Goal: Consume media (video, audio): Consume media (video, audio)

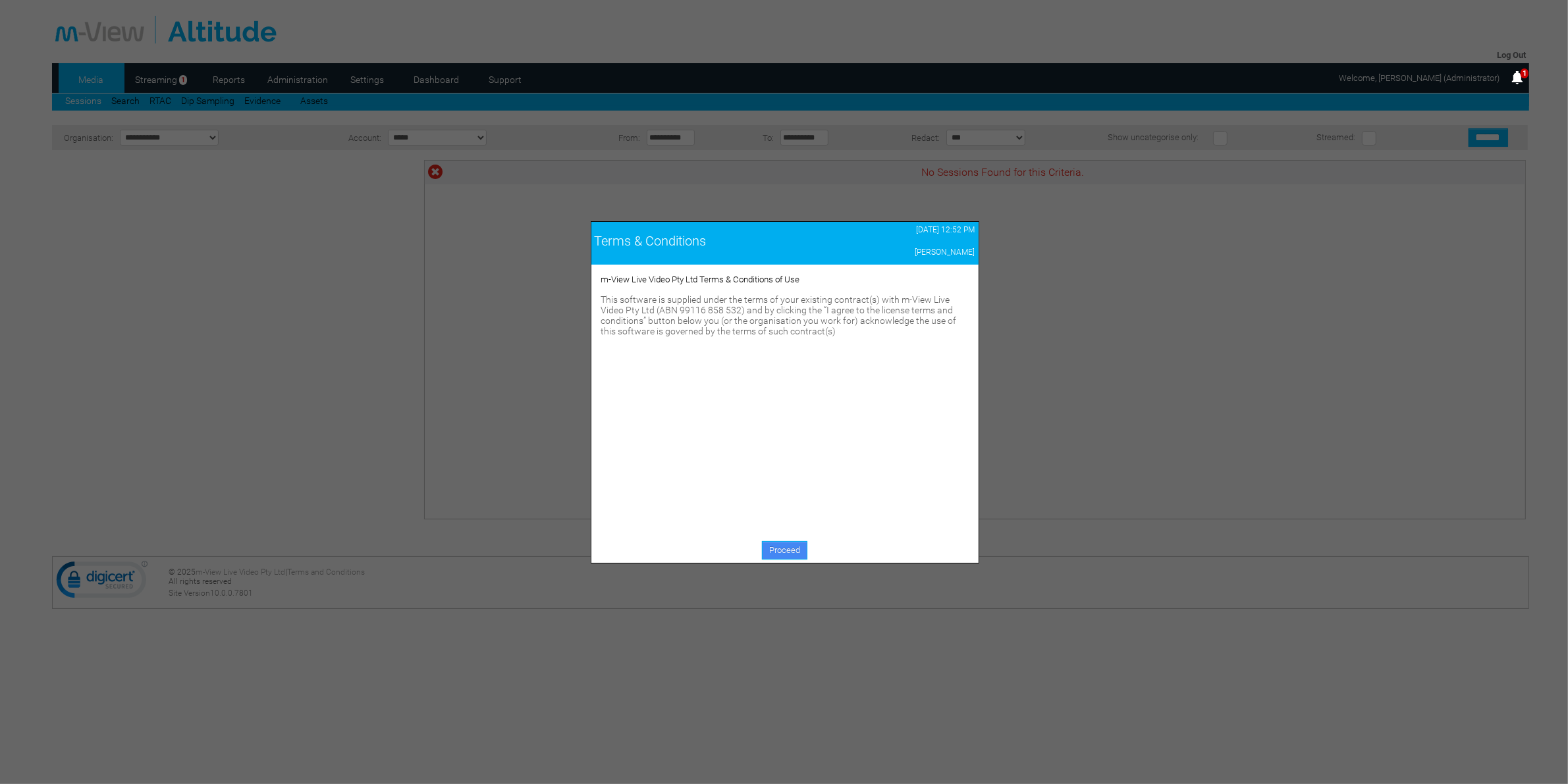
click at [784, 551] on link "Proceed" at bounding box center [784, 550] width 46 height 19
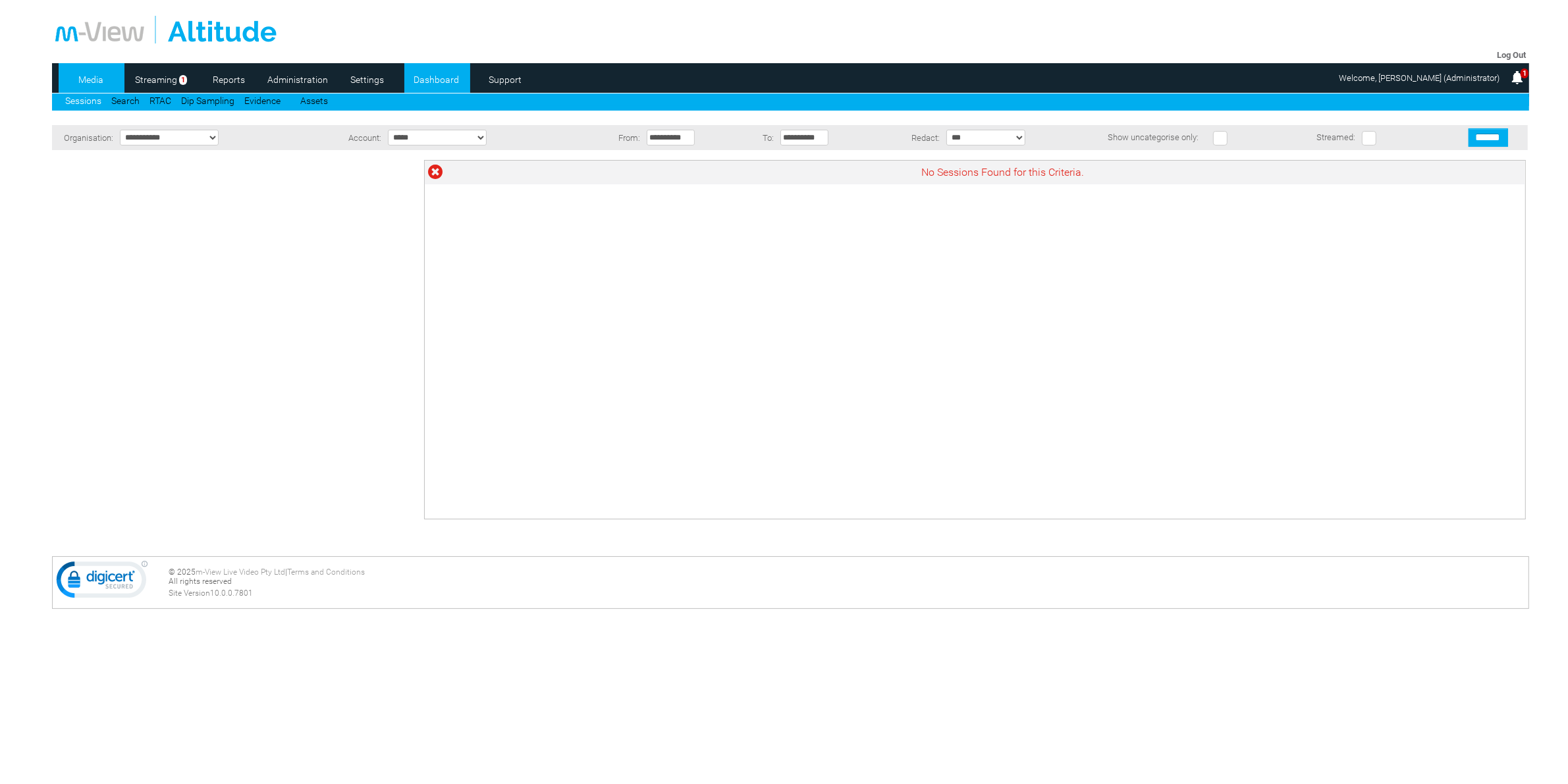
click at [443, 75] on link "Dashboard" at bounding box center [436, 79] width 64 height 19
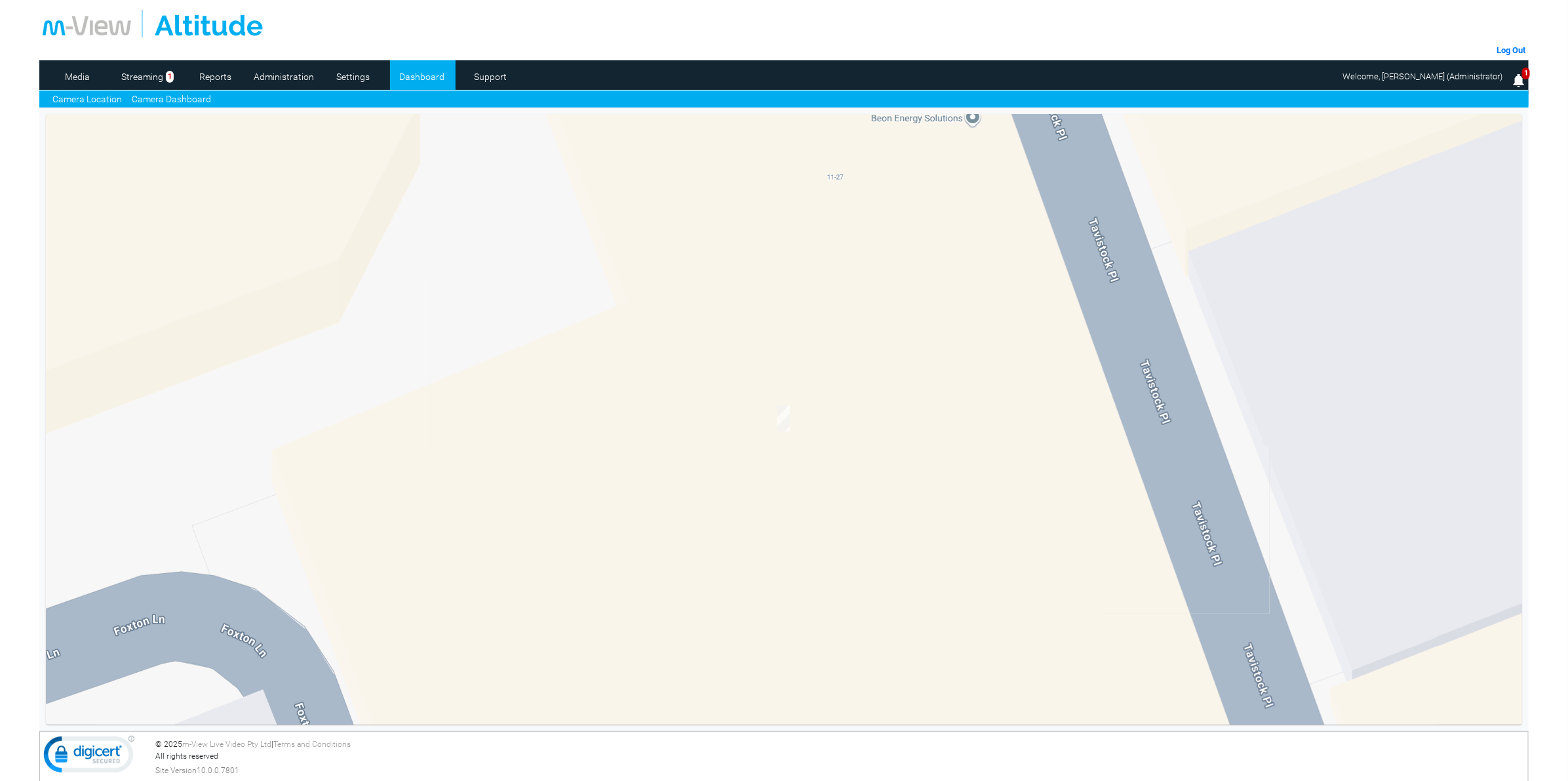
click at [158, 94] on link "Camera Dashboard" at bounding box center [171, 99] width 80 height 14
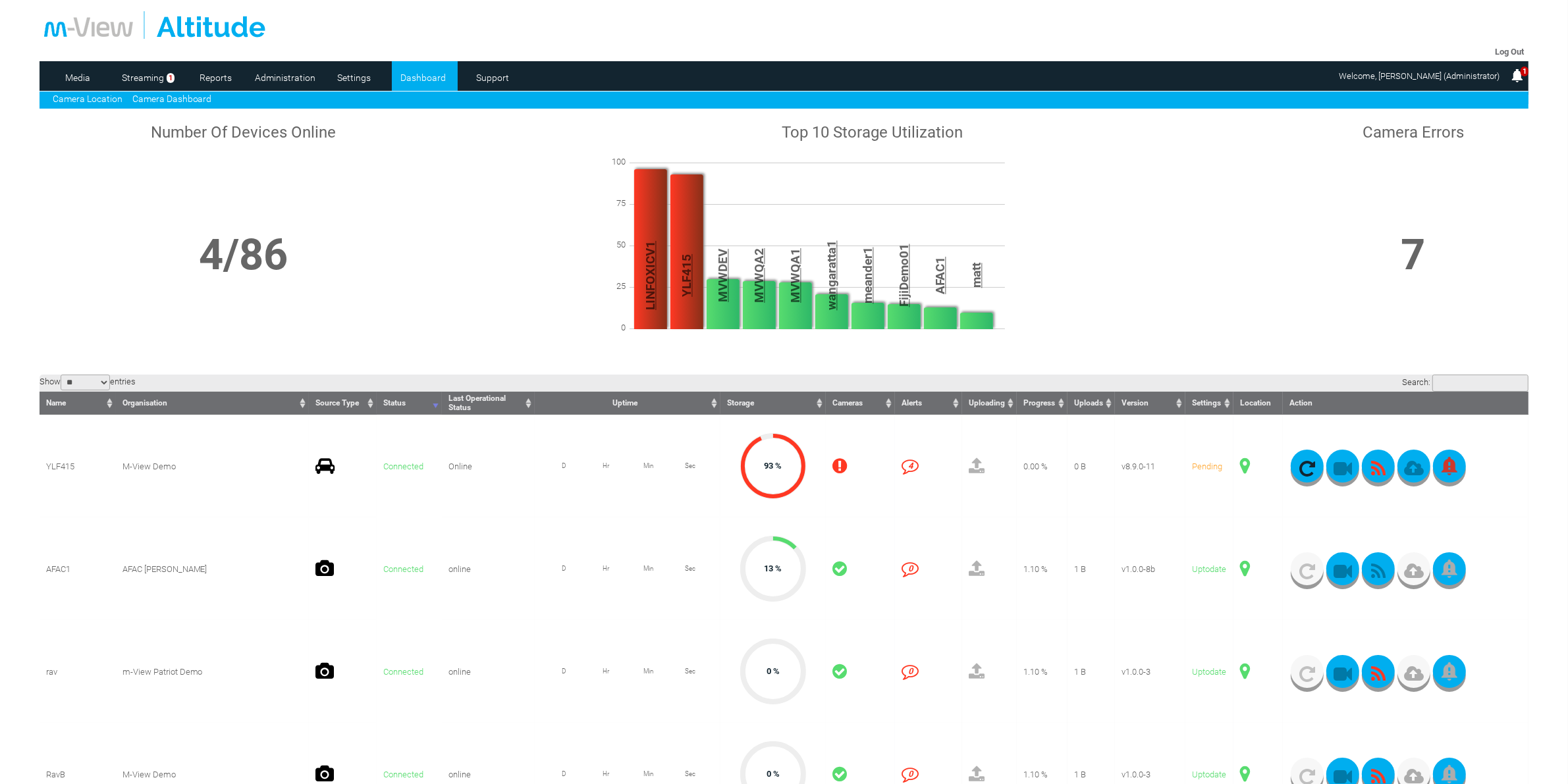
click at [106, 97] on link "Camera Location" at bounding box center [87, 99] width 69 height 10
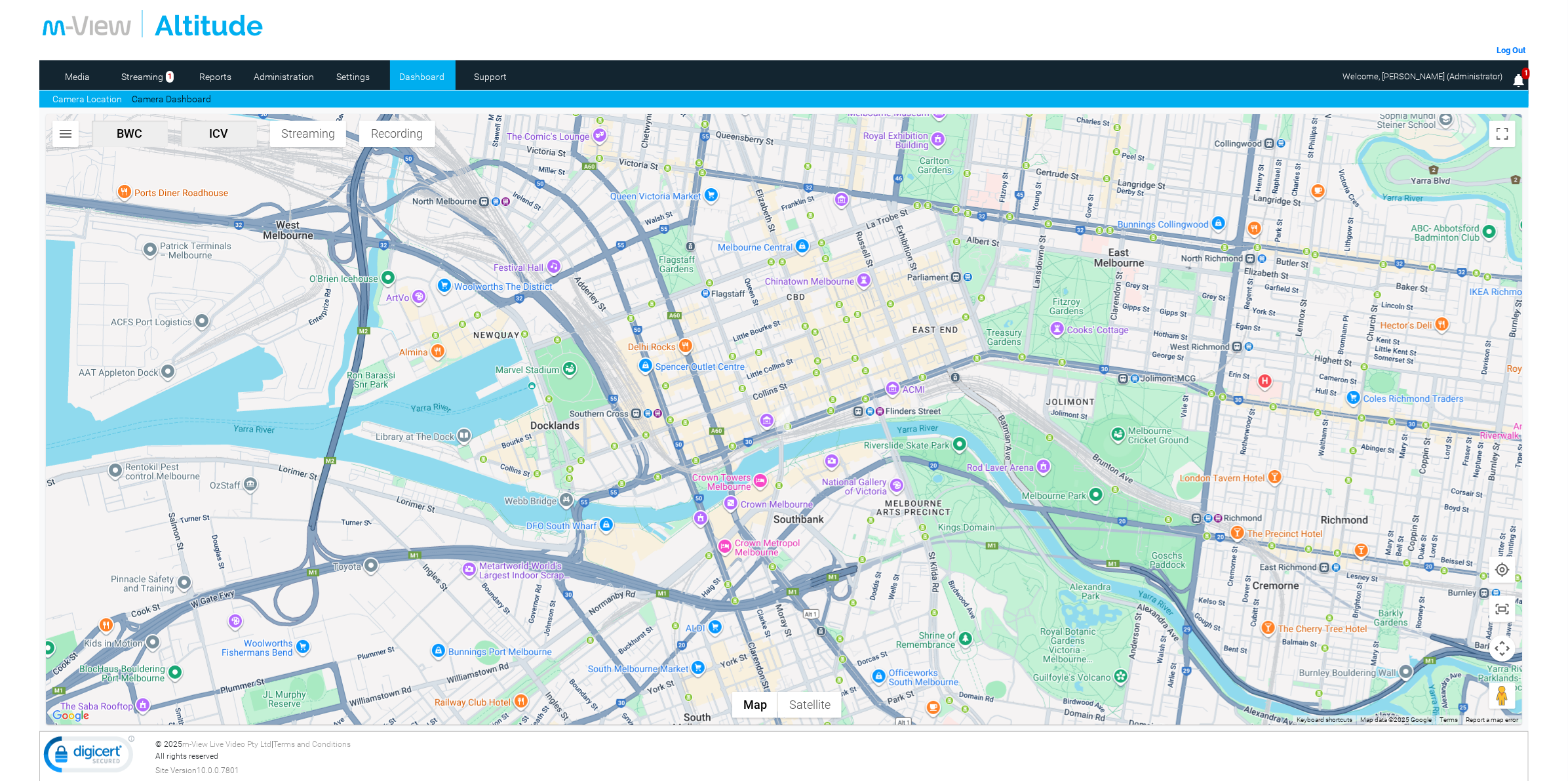
click at [69, 138] on img "button" at bounding box center [65, 133] width 16 height 16
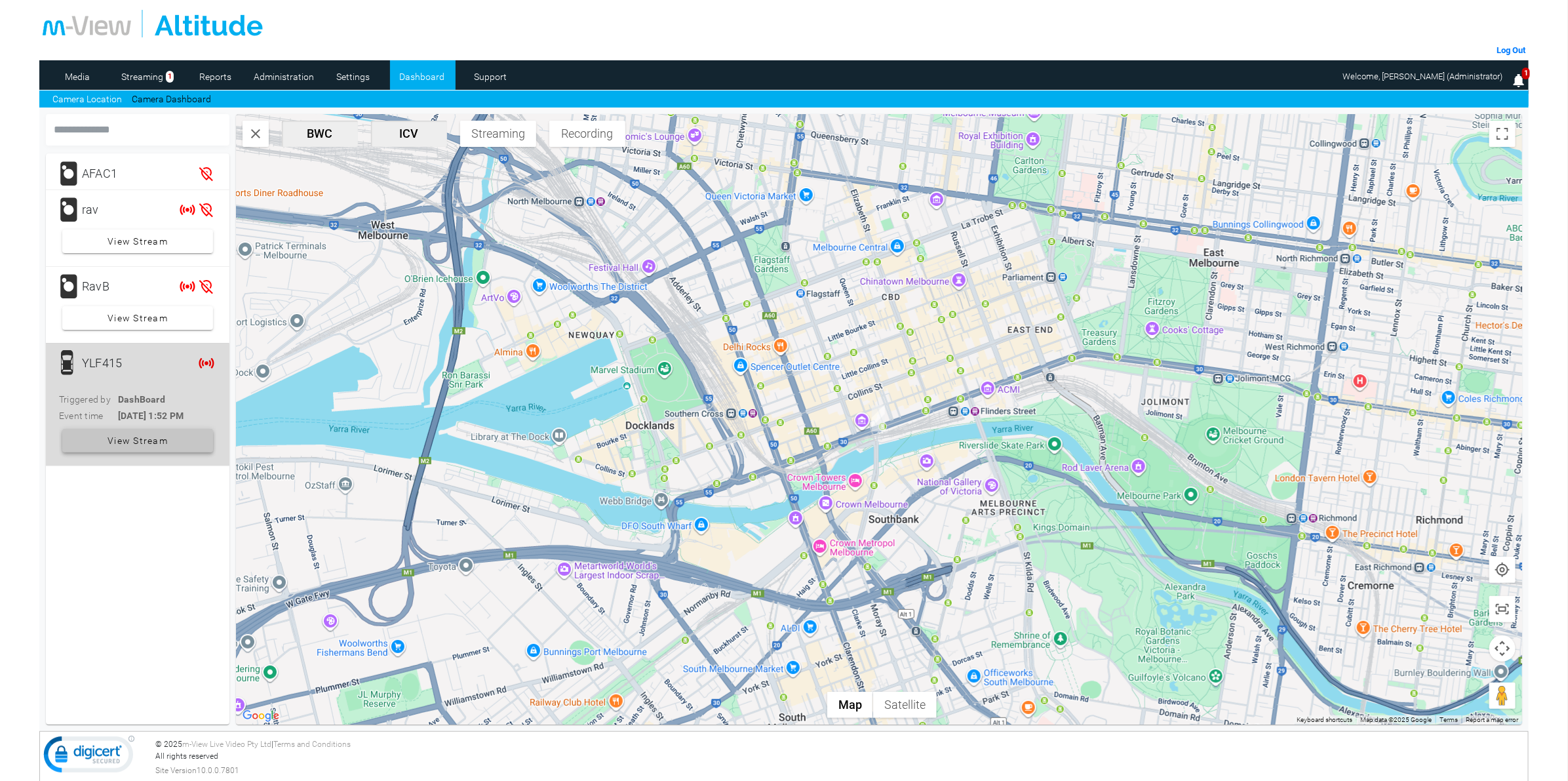
click at [113, 440] on span "View Stream" at bounding box center [138, 440] width 60 height 24
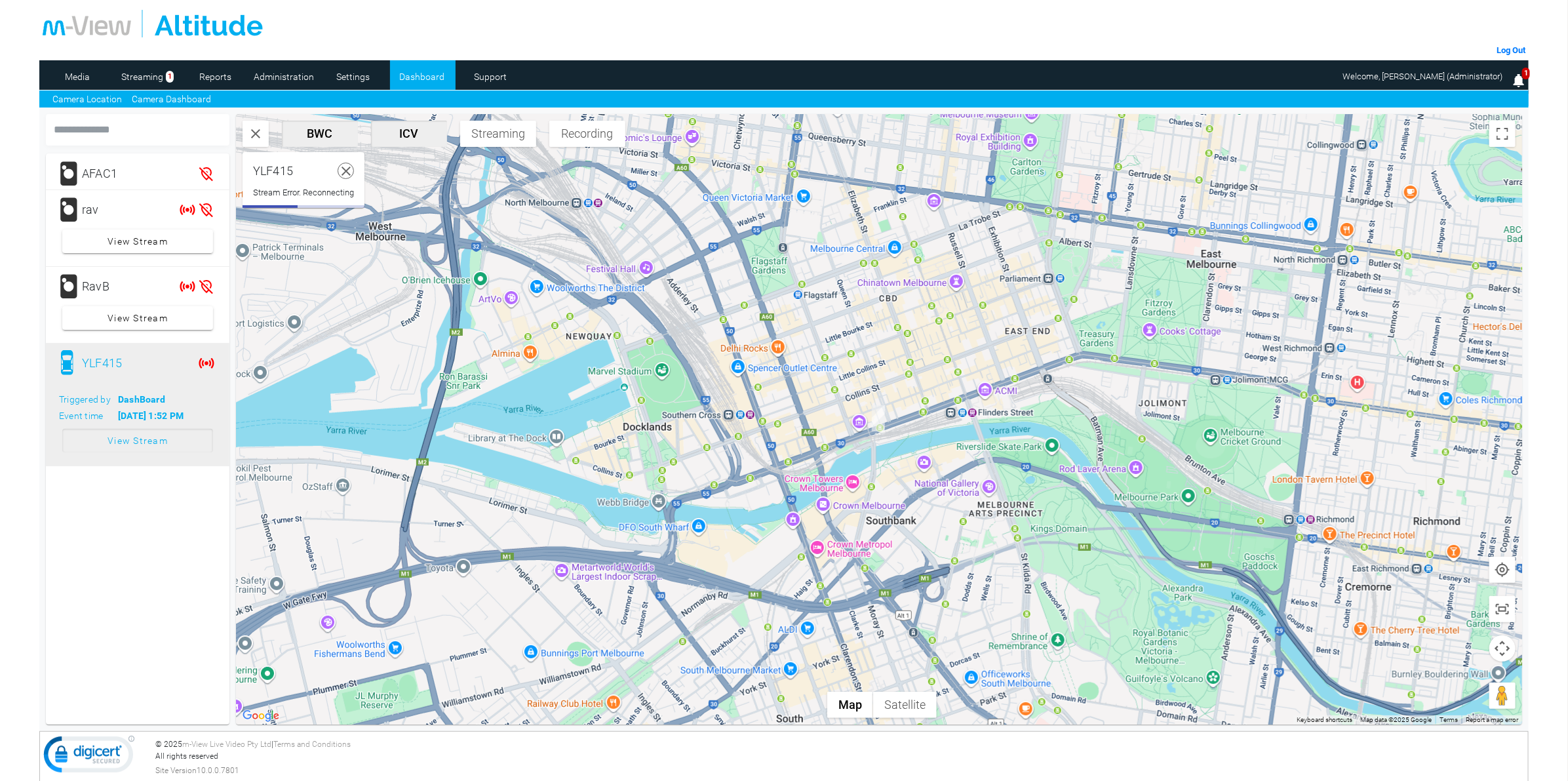
click at [162, 102] on link "Camera Dashboard" at bounding box center [171, 99] width 80 height 14
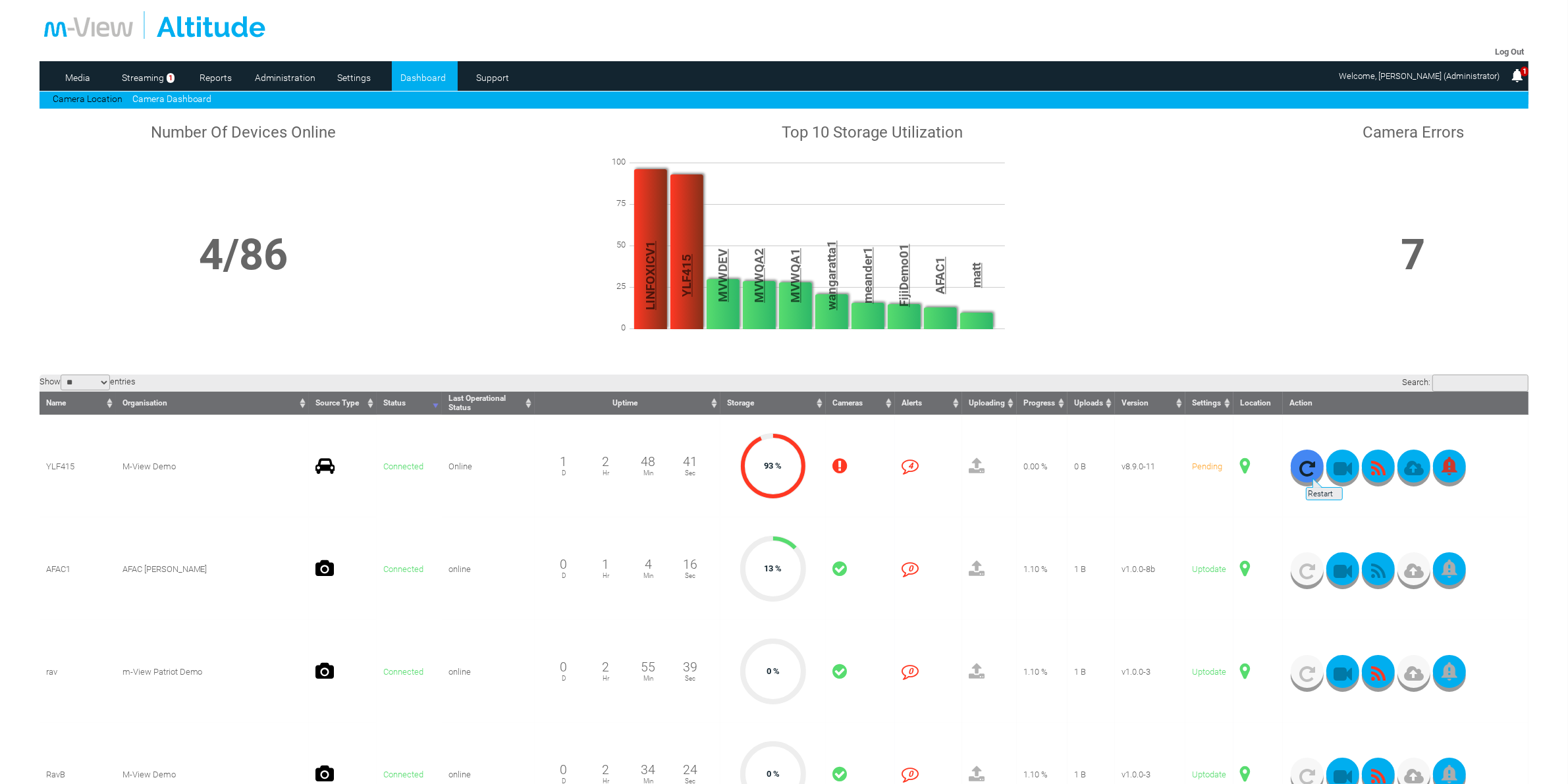
click at [1304, 471] on icon "button" at bounding box center [1307, 468] width 33 height 19
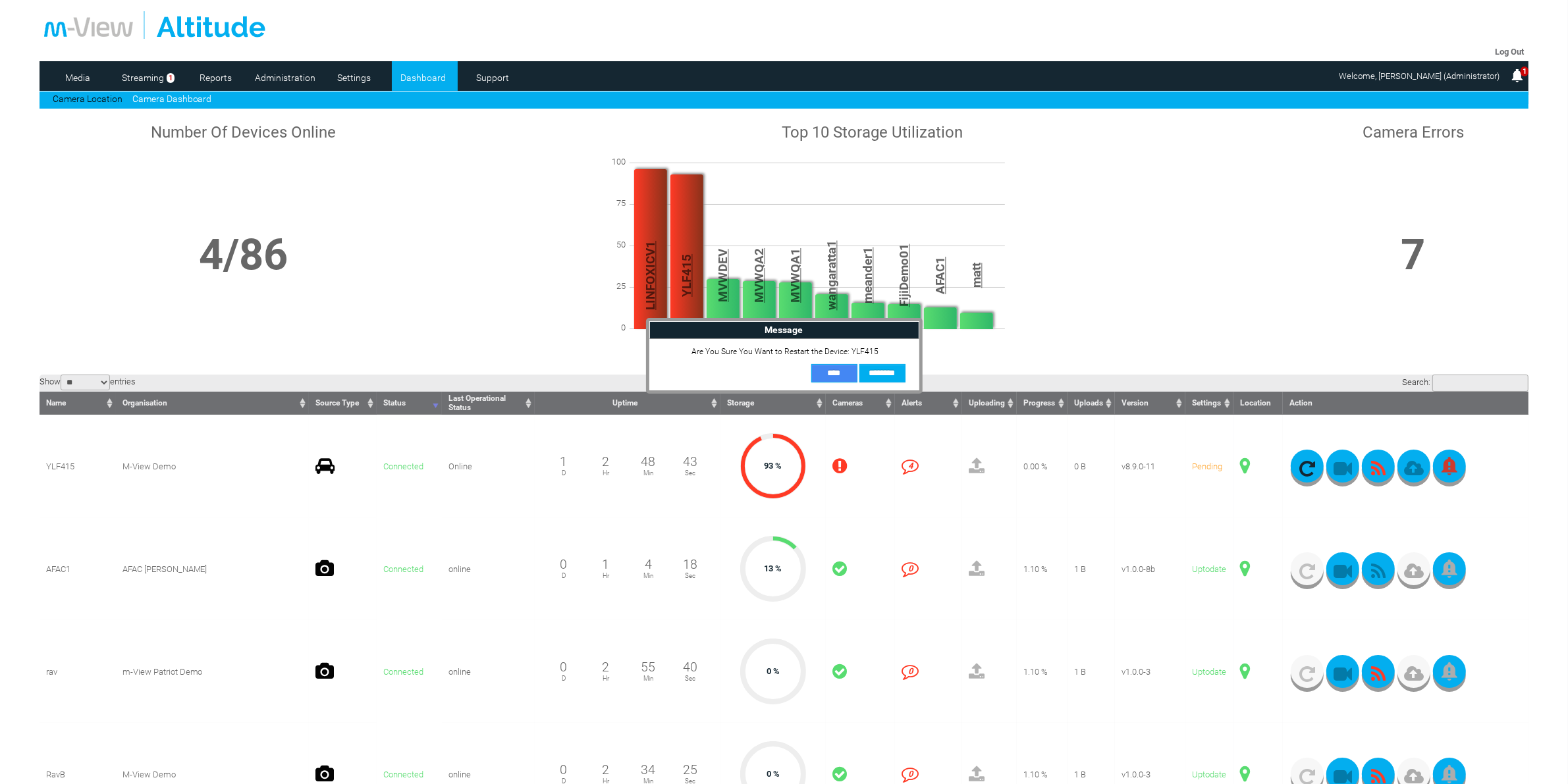
click at [825, 370] on input "**" at bounding box center [834, 373] width 46 height 19
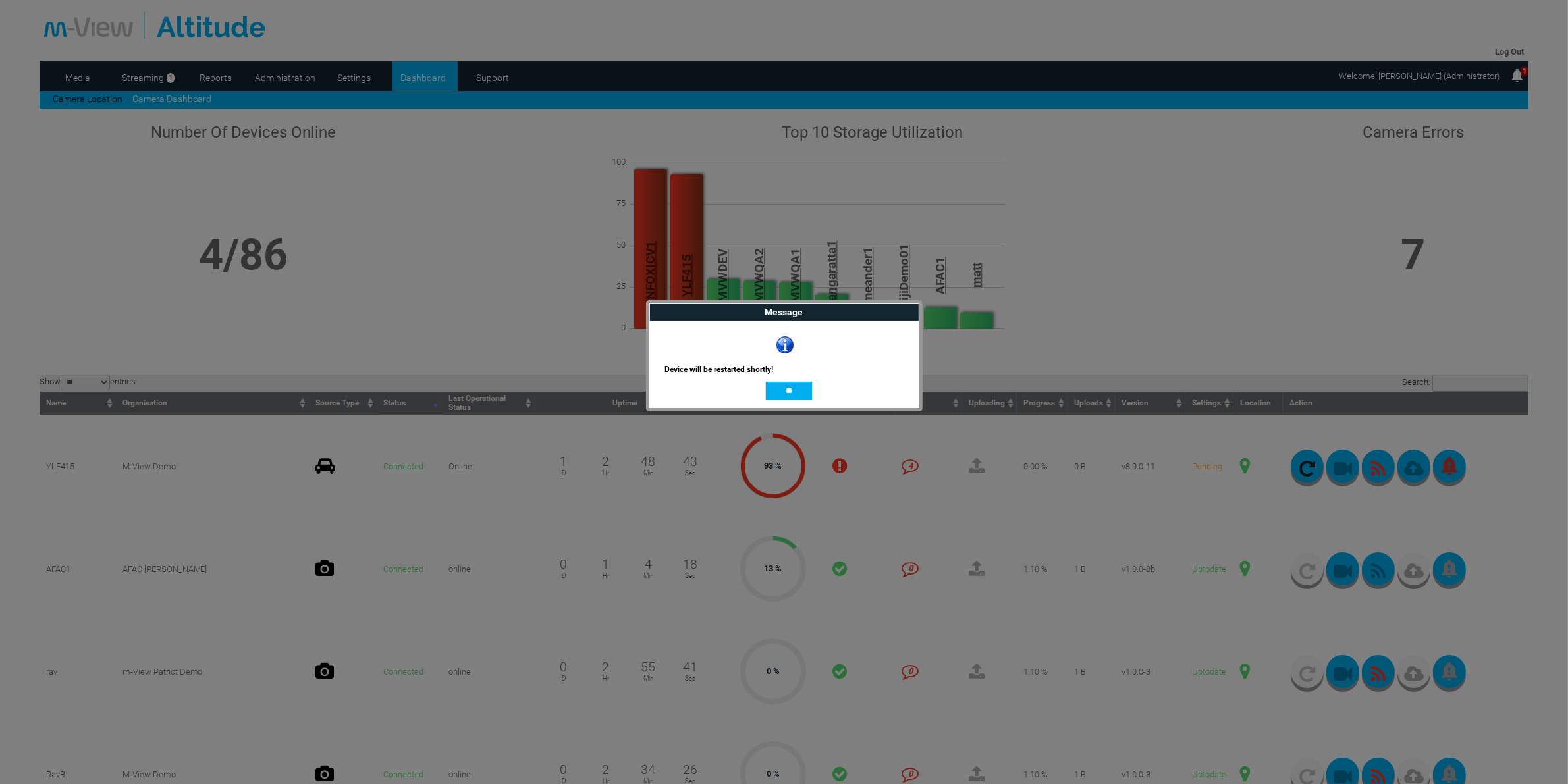
click at [792, 391] on input "**" at bounding box center [789, 391] width 46 height 19
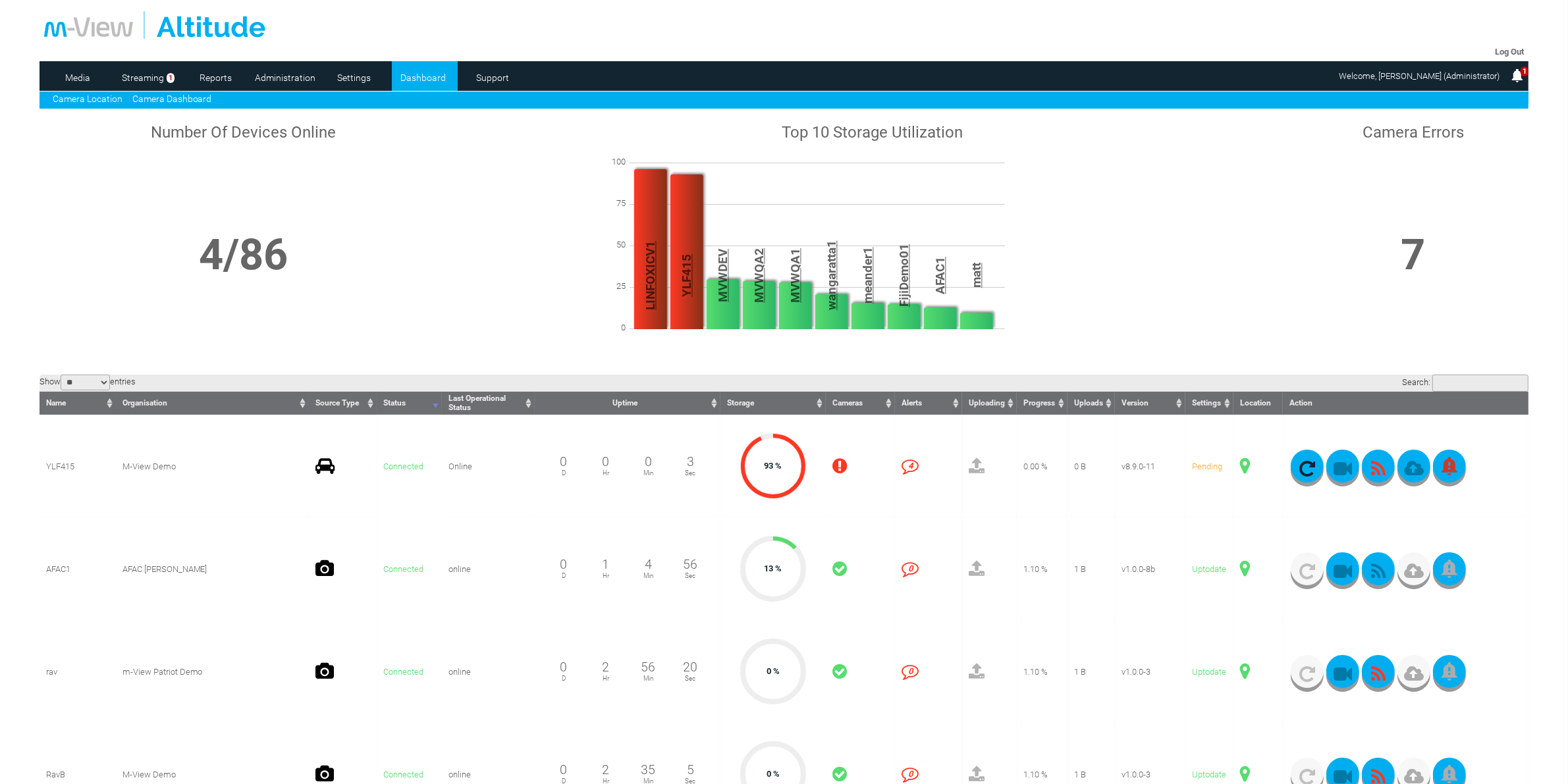
click at [92, 97] on link "Camera Location" at bounding box center [87, 99] width 69 height 10
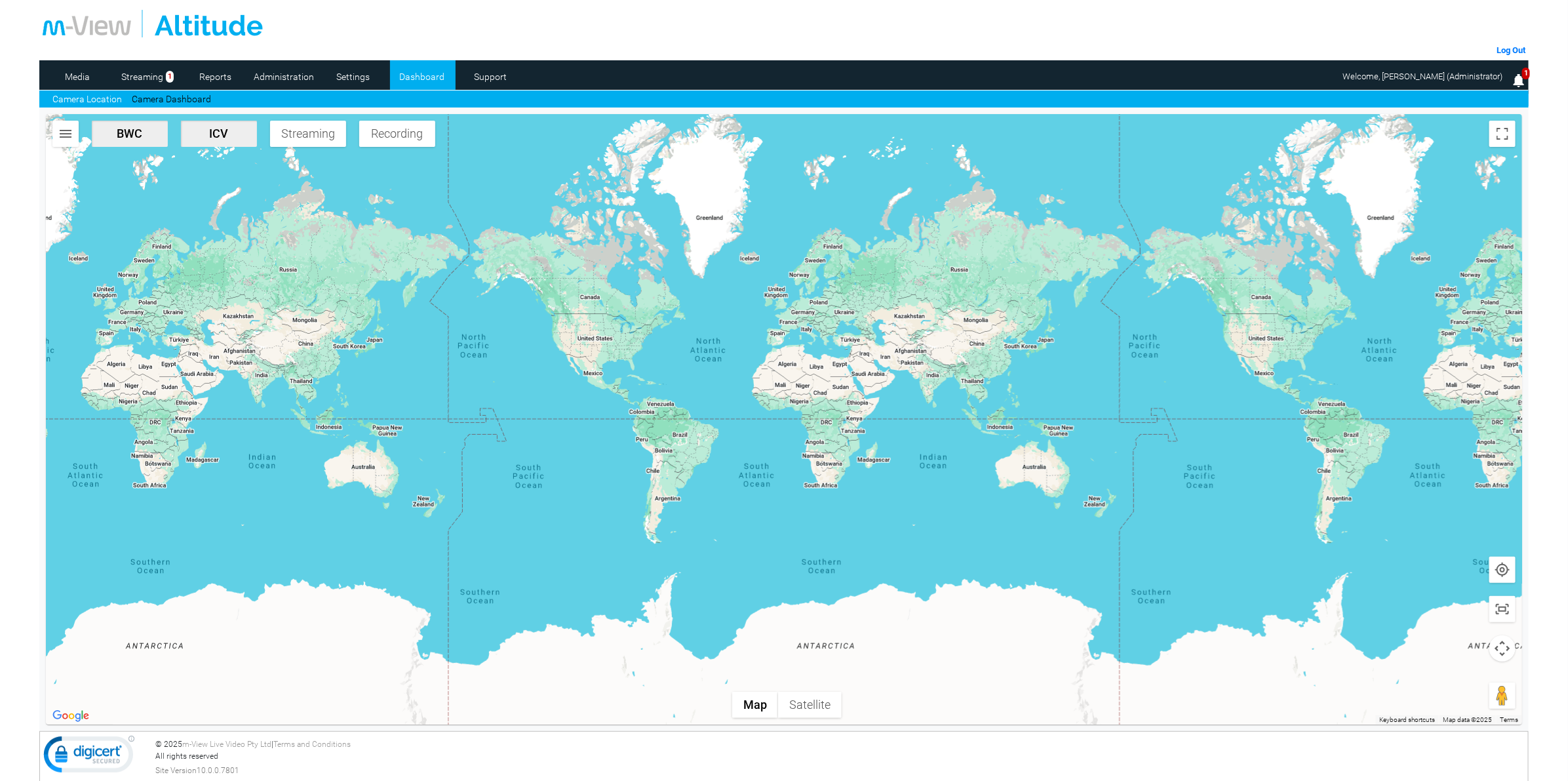
click at [68, 142] on button "button" at bounding box center [65, 133] width 26 height 26
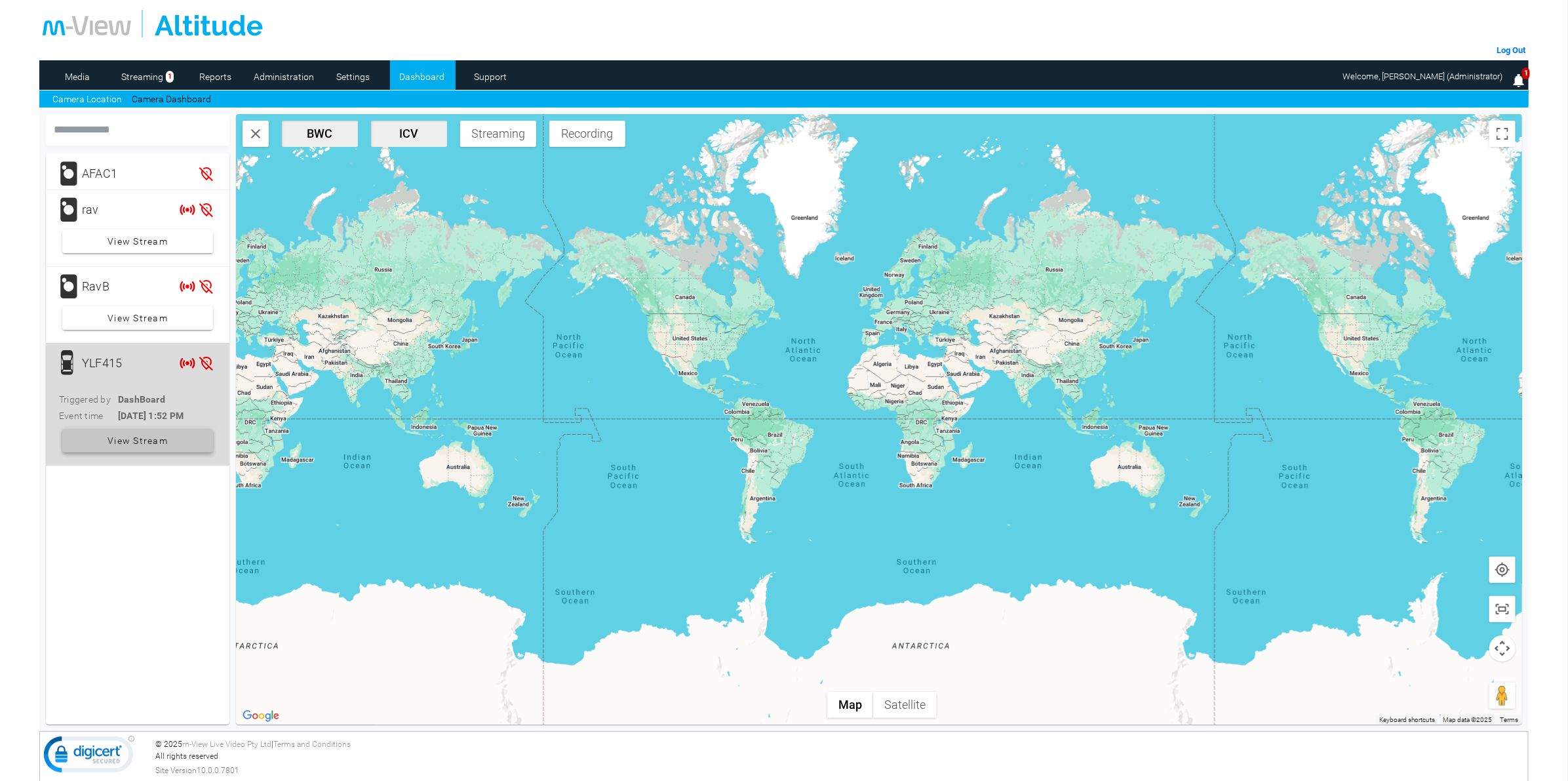
click at [136, 446] on span "View Stream" at bounding box center [138, 440] width 60 height 24
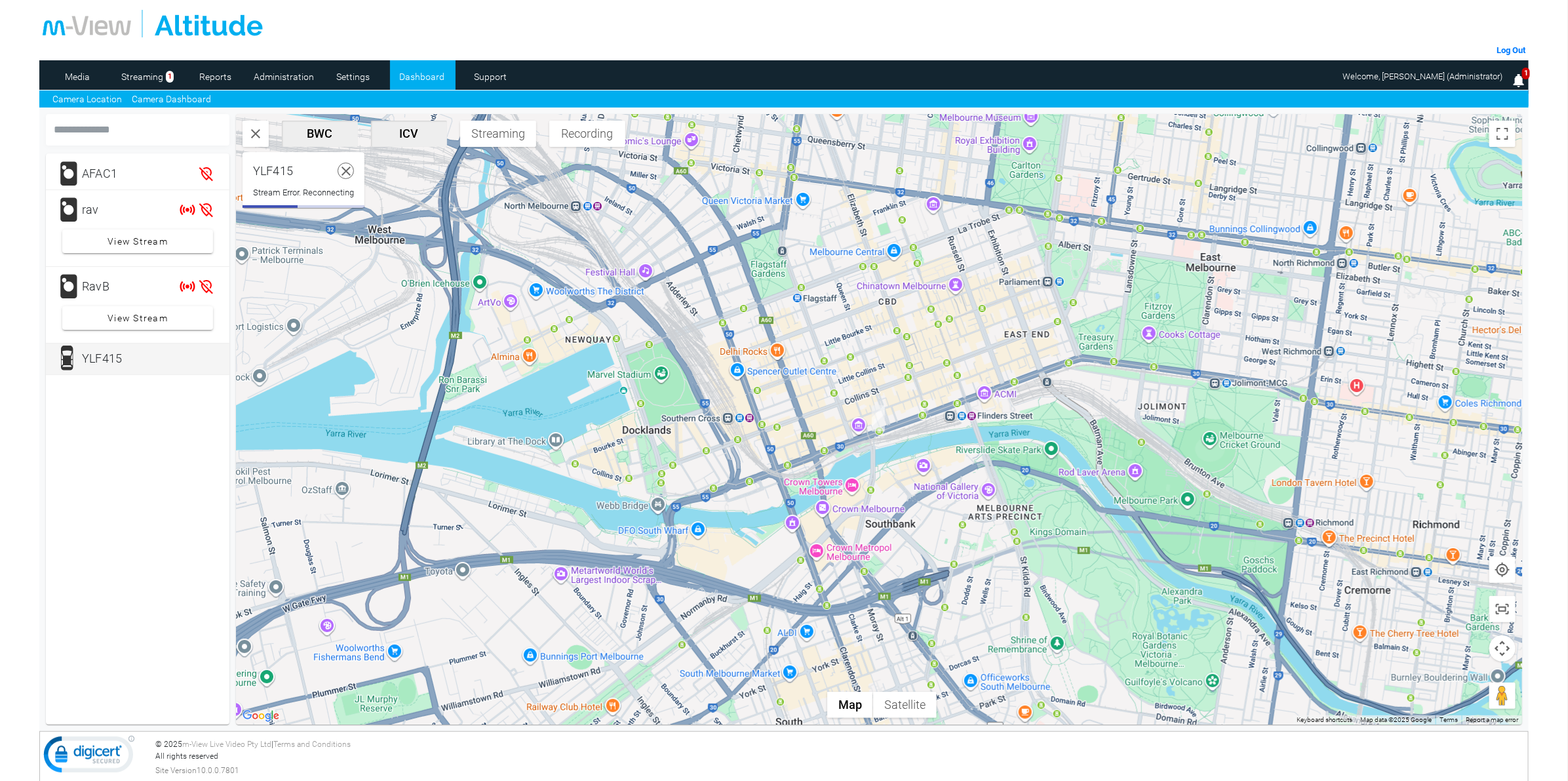
click at [172, 102] on link "Camera Dashboard" at bounding box center [171, 99] width 80 height 14
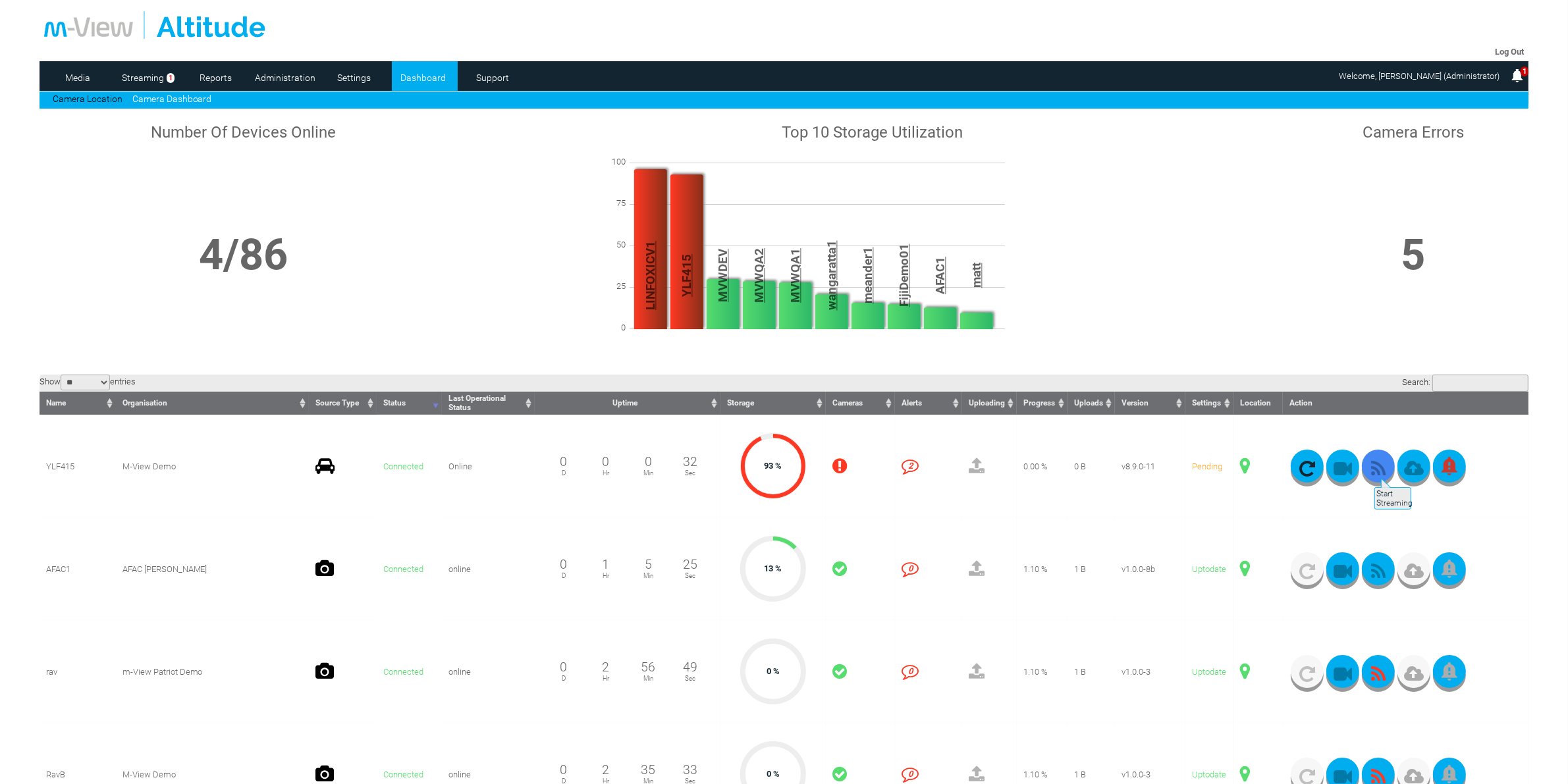
click at [1373, 471] on icon "button" at bounding box center [1378, 468] width 33 height 19
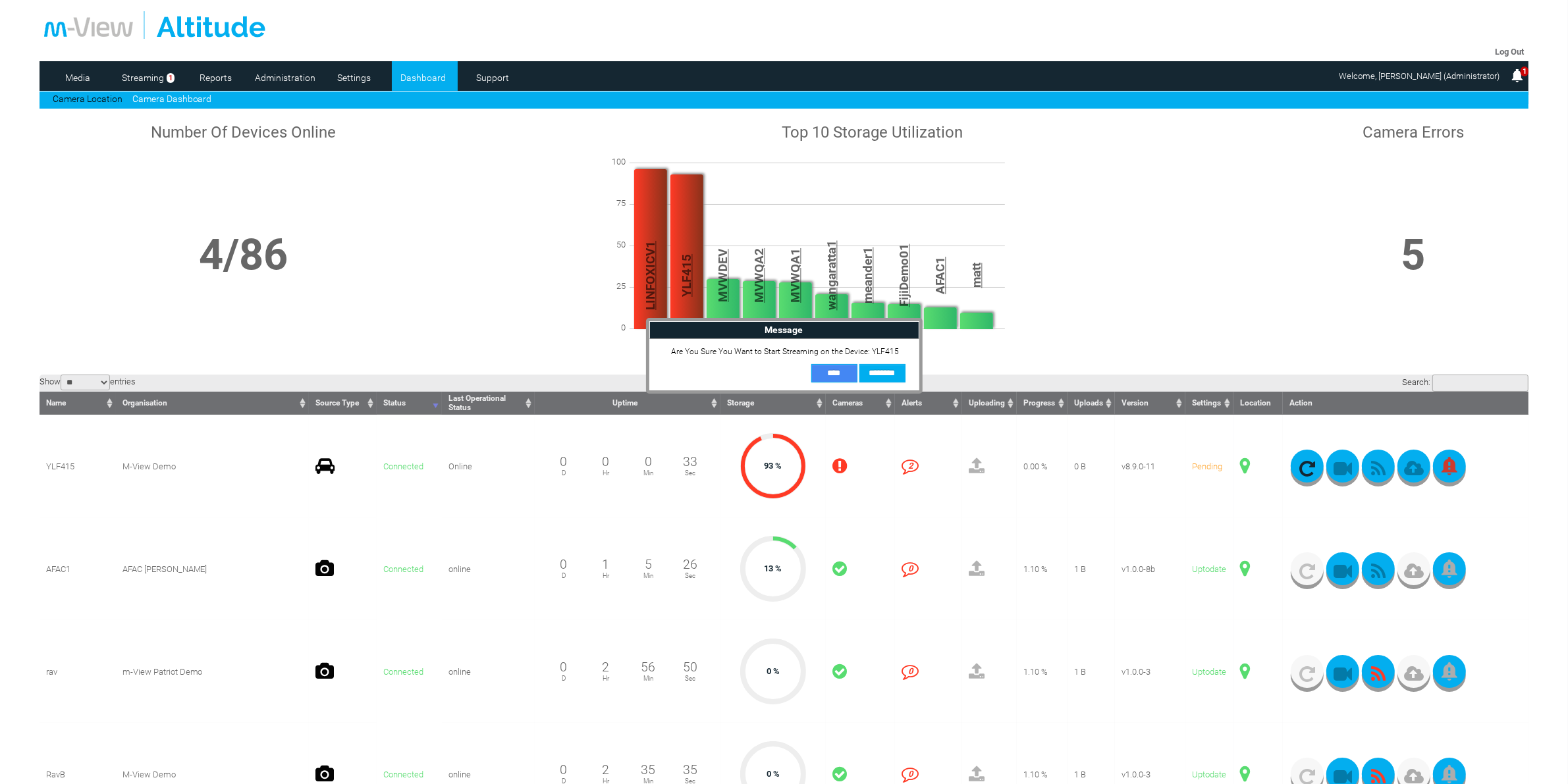
click at [824, 372] on input "**" at bounding box center [834, 373] width 46 height 19
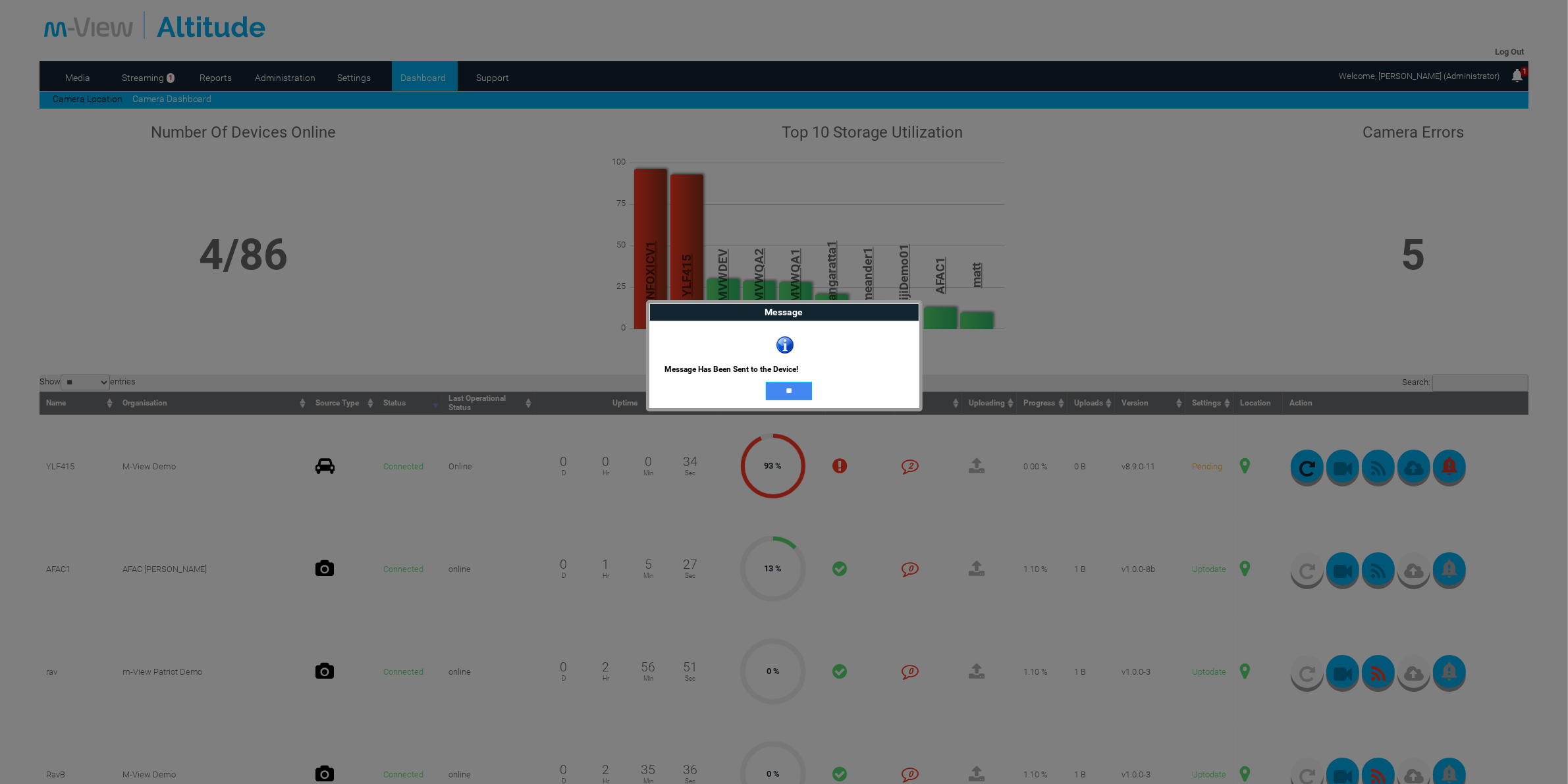
click at [803, 388] on input "**" at bounding box center [789, 391] width 46 height 19
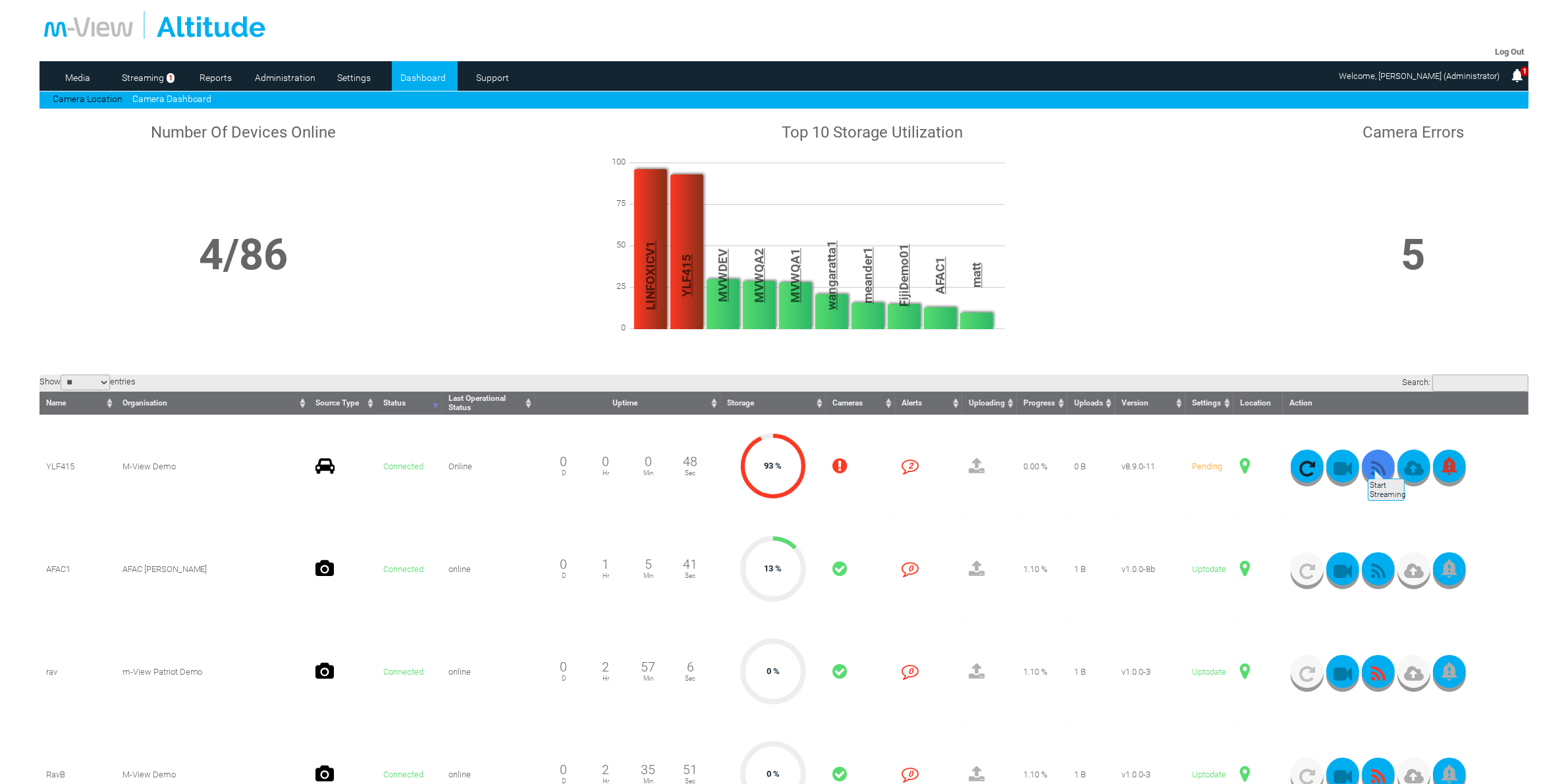
click at [1366, 462] on icon "button" at bounding box center [1378, 468] width 33 height 19
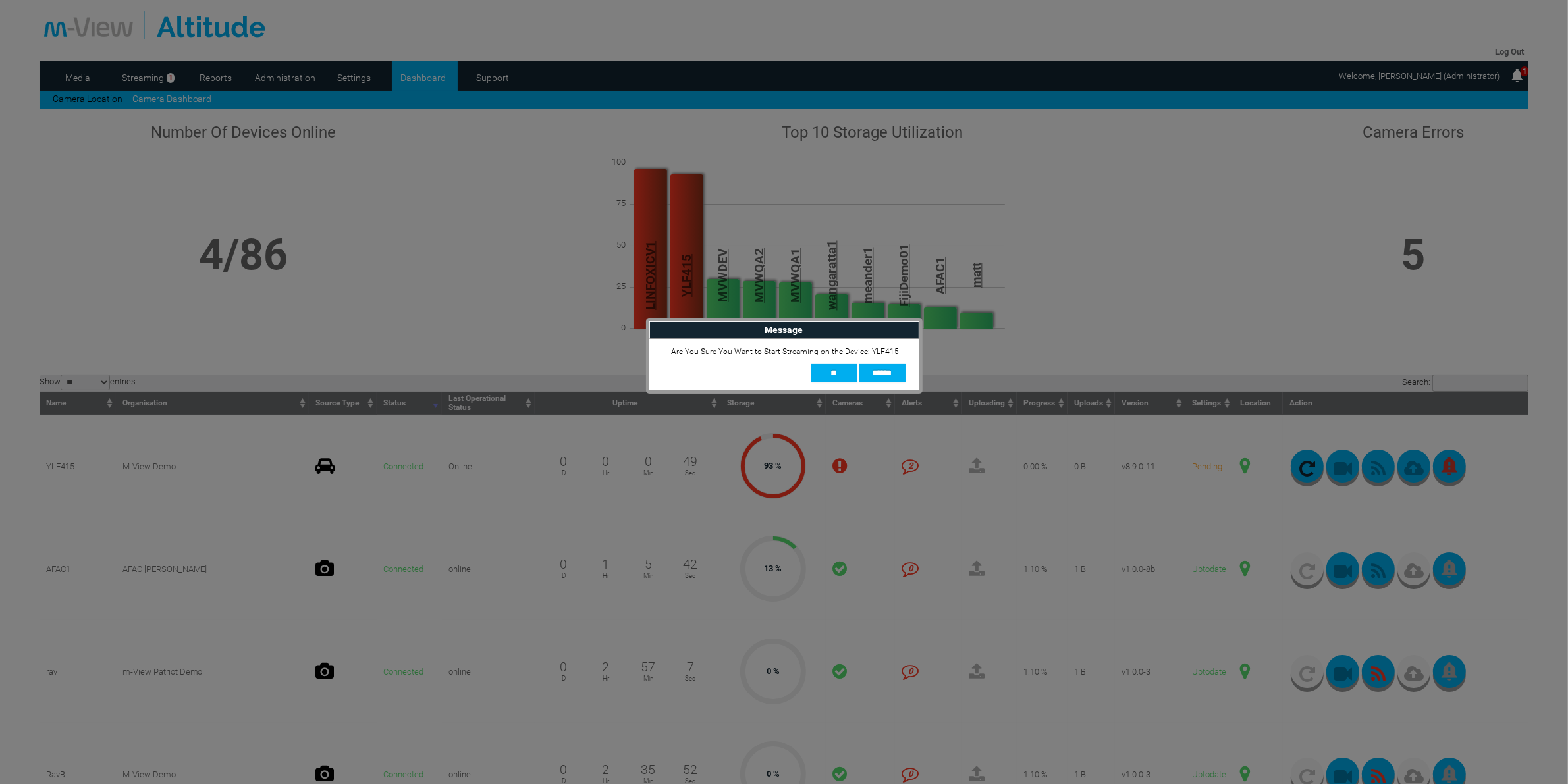
click at [840, 386] on div "Are You Sure You Want to Start Streaming on the Device: YLF415 ** ******" at bounding box center [784, 364] width 270 height 52
drag, startPoint x: 831, startPoint y: 377, endPoint x: 812, endPoint y: 367, distance: 21.5
click at [831, 377] on input "**" at bounding box center [834, 373] width 46 height 19
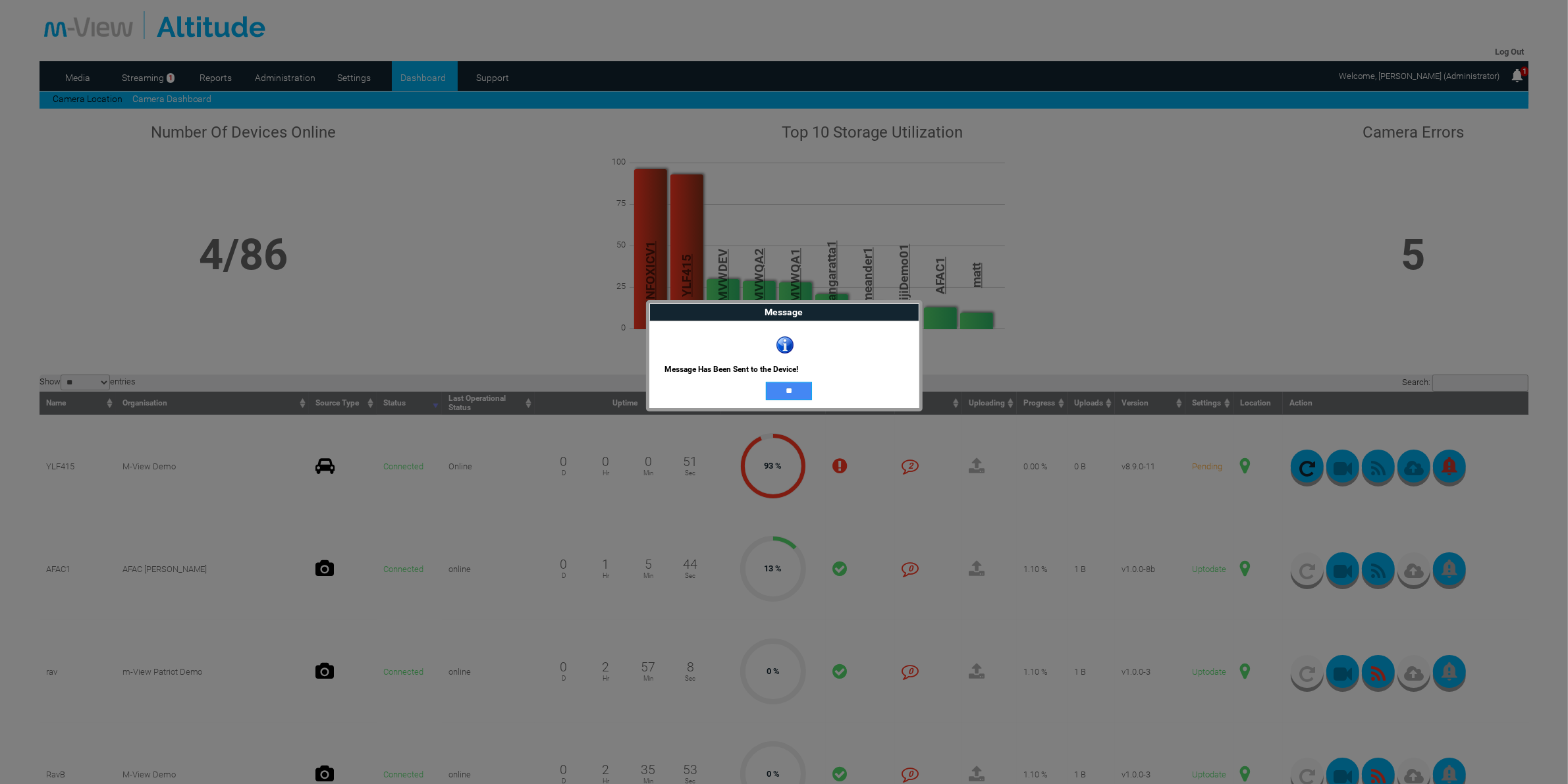
click at [782, 390] on input "**" at bounding box center [789, 391] width 46 height 19
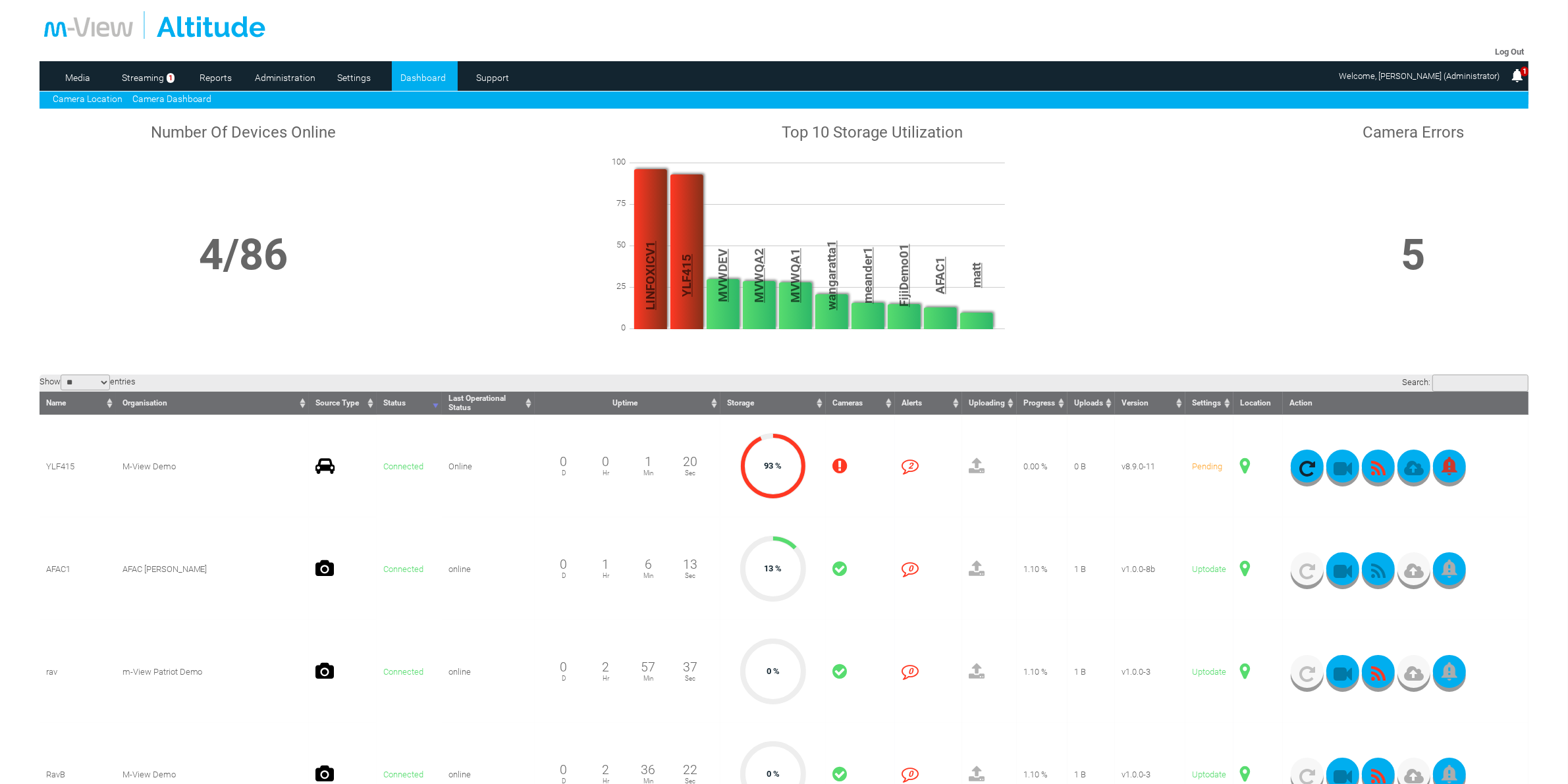
click at [90, 97] on link "Camera Location" at bounding box center [87, 99] width 69 height 10
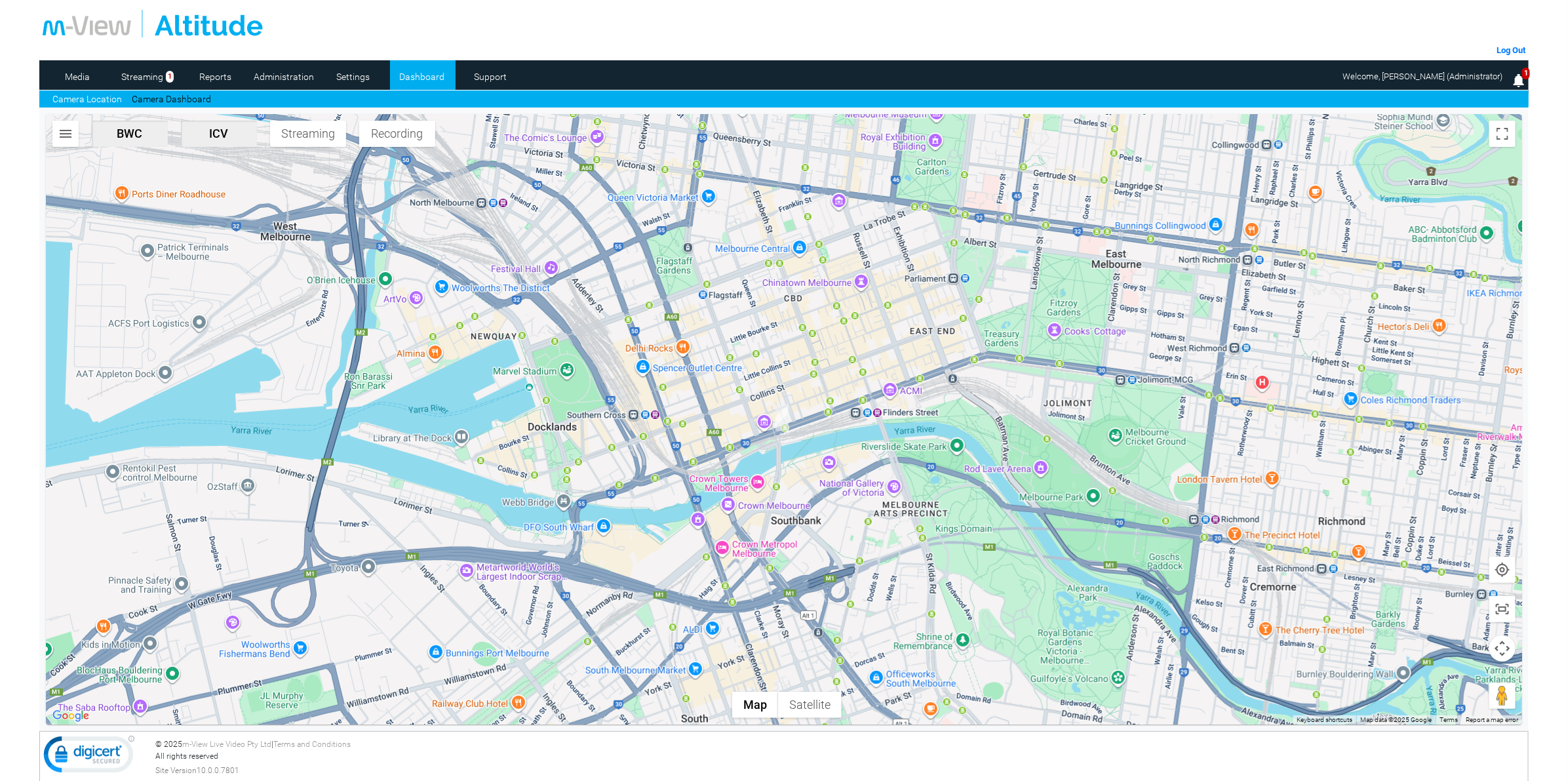
click at [64, 138] on img "button" at bounding box center [65, 133] width 16 height 16
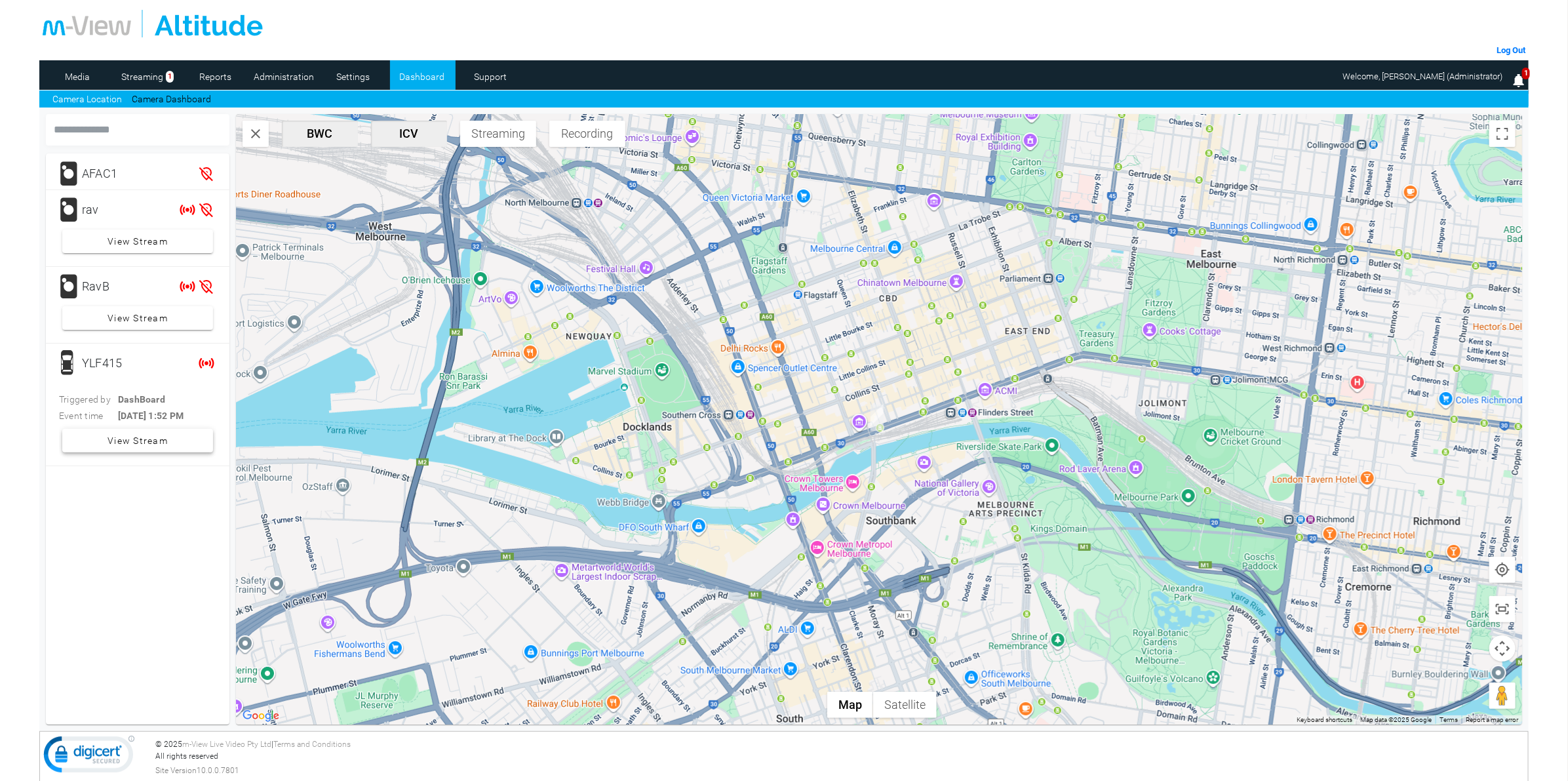
click at [115, 449] on span "View Stream" at bounding box center [138, 440] width 60 height 24
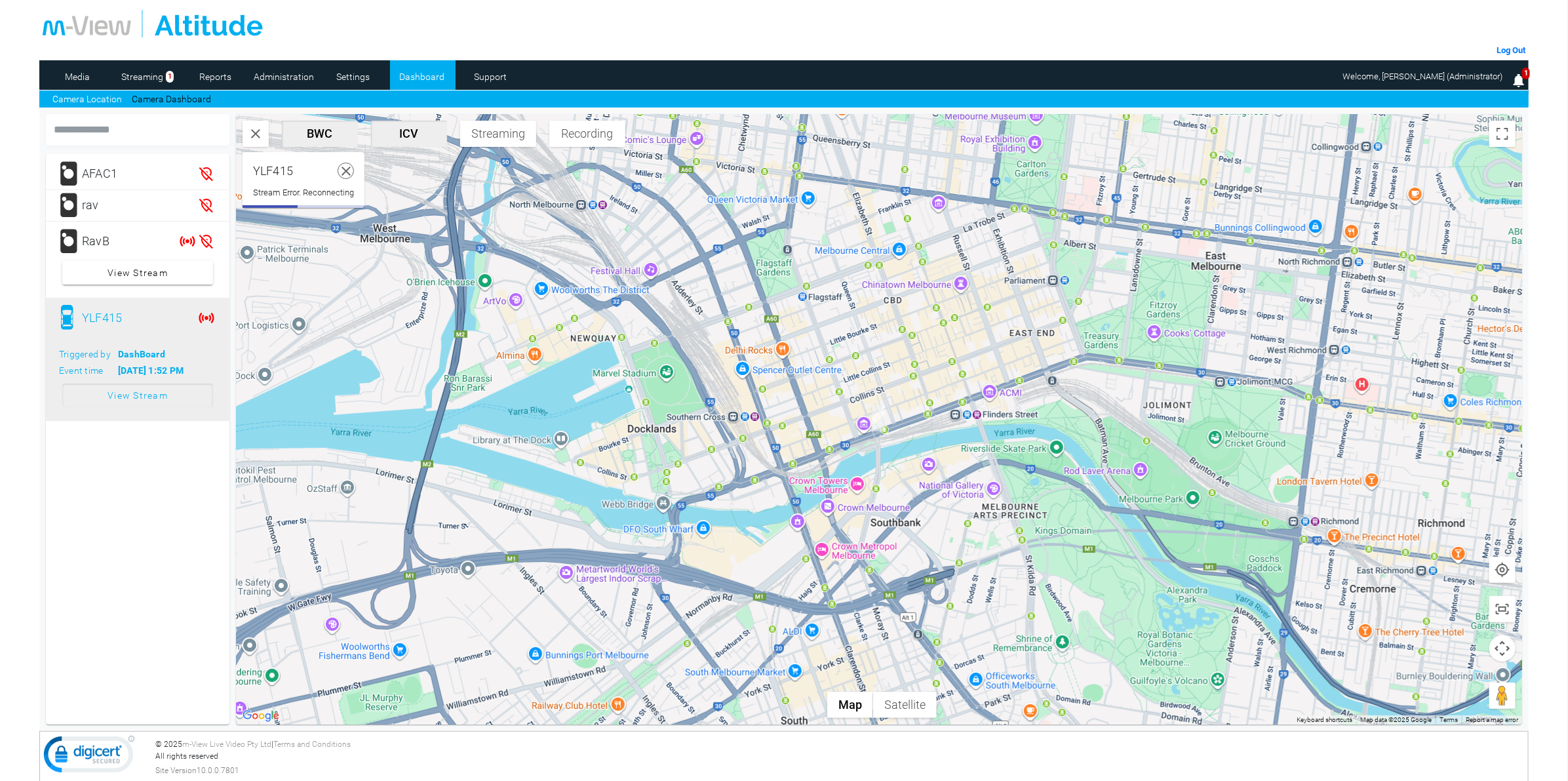
click at [355, 172] on icon at bounding box center [346, 171] width 16 height 16
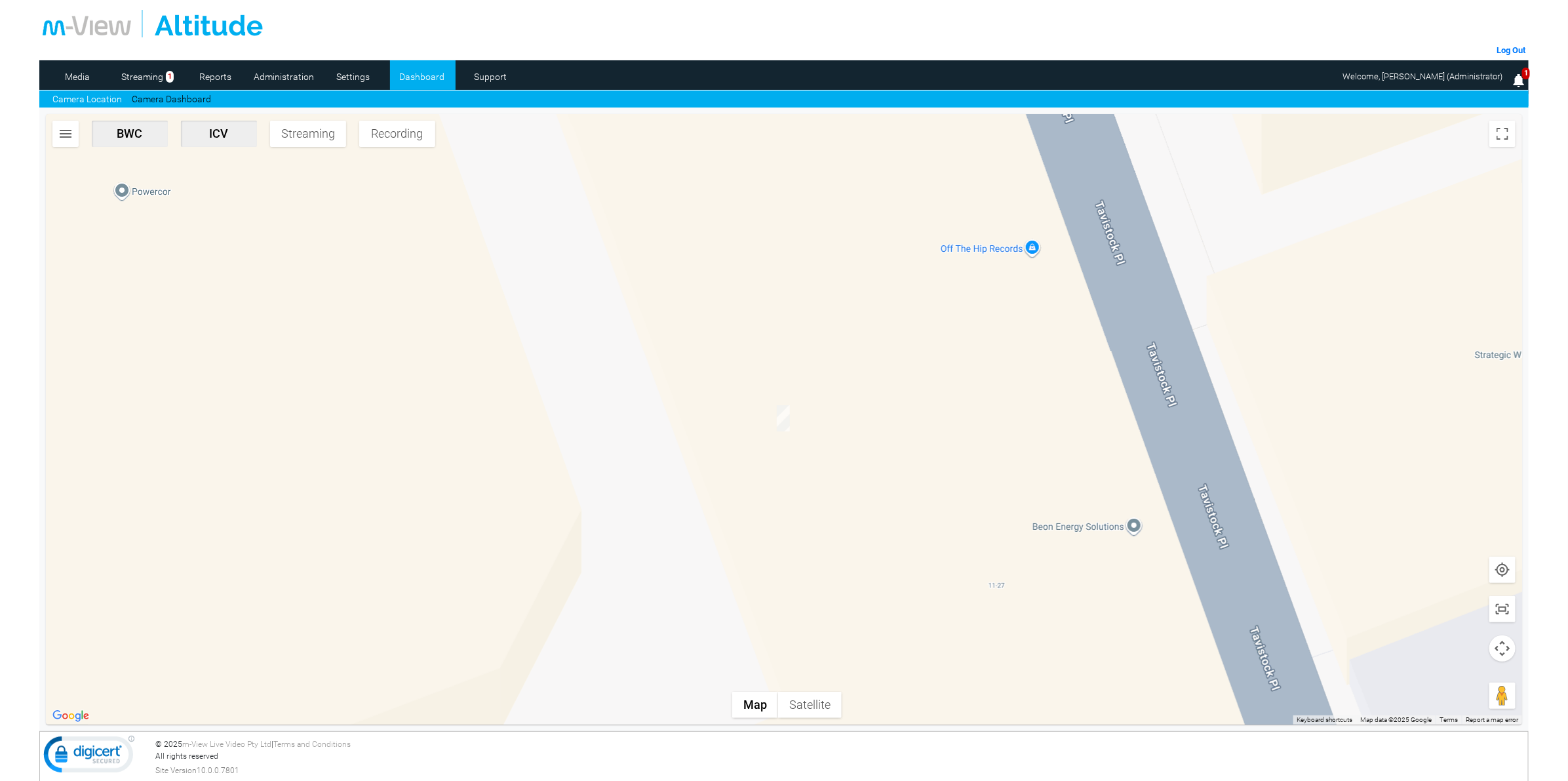
click at [69, 120] on button "button" at bounding box center [65, 133] width 26 height 26
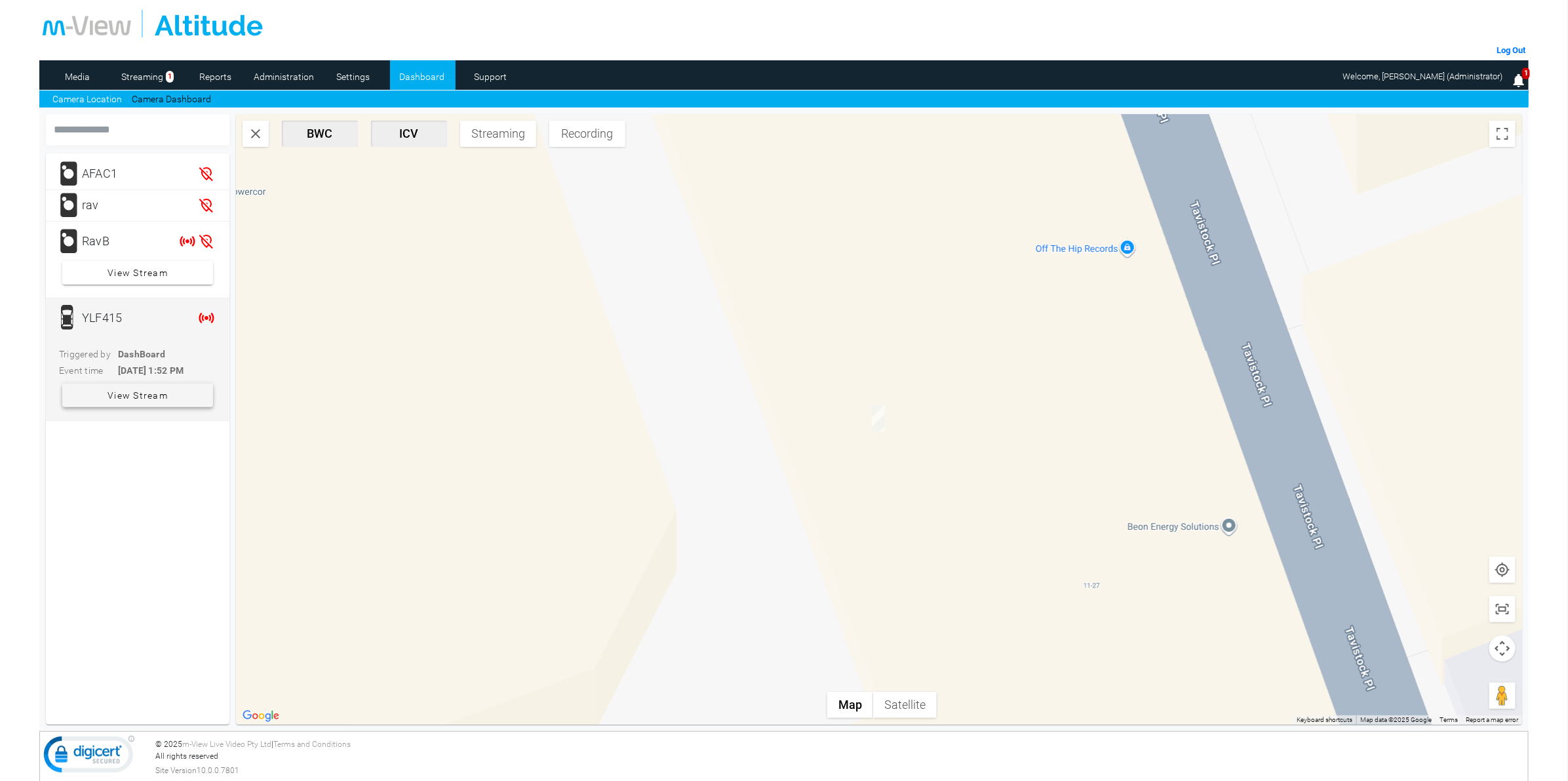
click at [126, 390] on span "View Stream" at bounding box center [138, 396] width 60 height 24
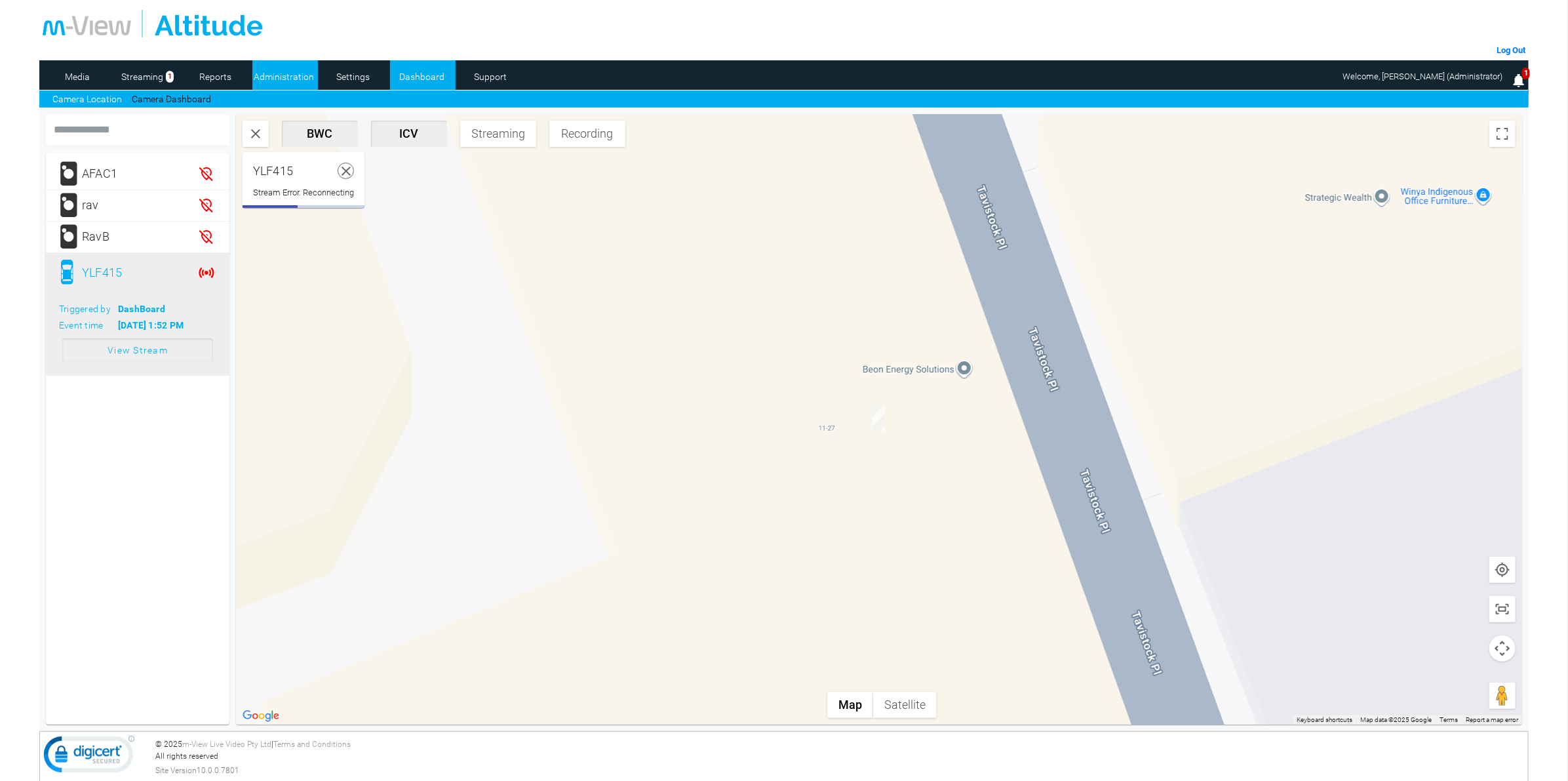
click at [283, 67] on link "Administration" at bounding box center [284, 77] width 64 height 19
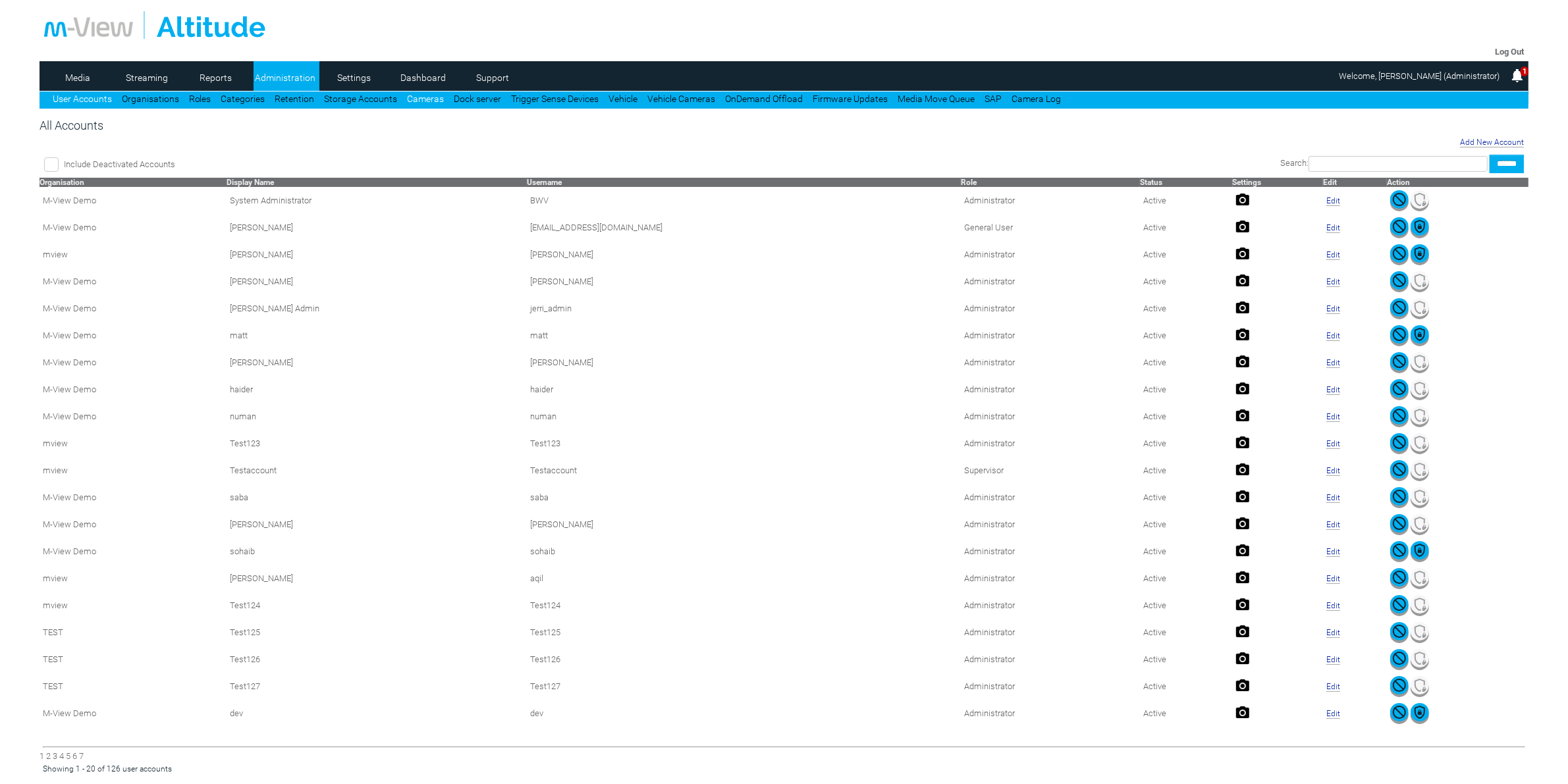
click at [430, 101] on link "Cameras" at bounding box center [426, 99] width 37 height 10
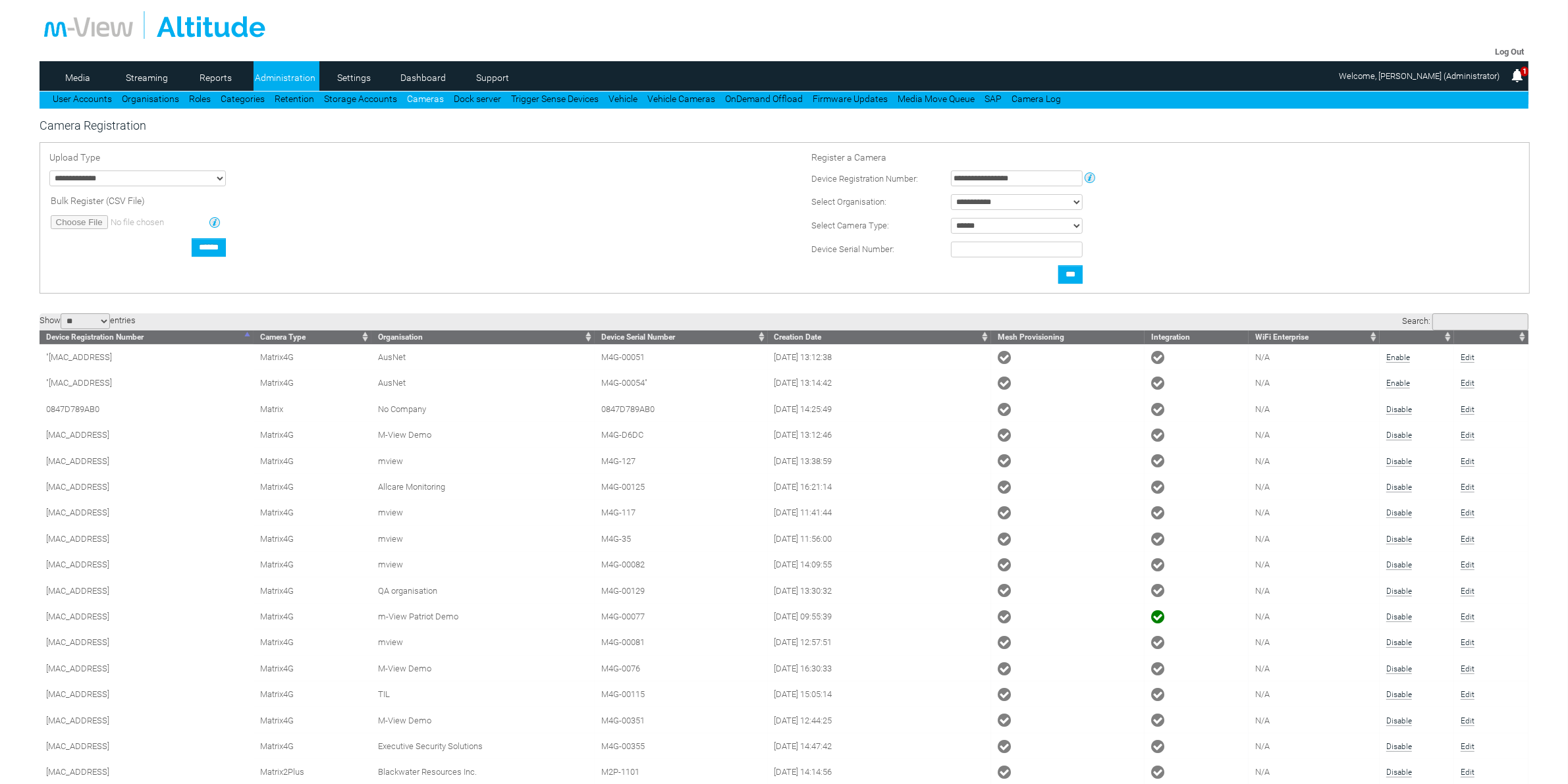
click at [1486, 323] on input "Search:" at bounding box center [1480, 322] width 96 height 17
click at [669, 96] on link "Vehicle Cameras" at bounding box center [681, 99] width 68 height 10
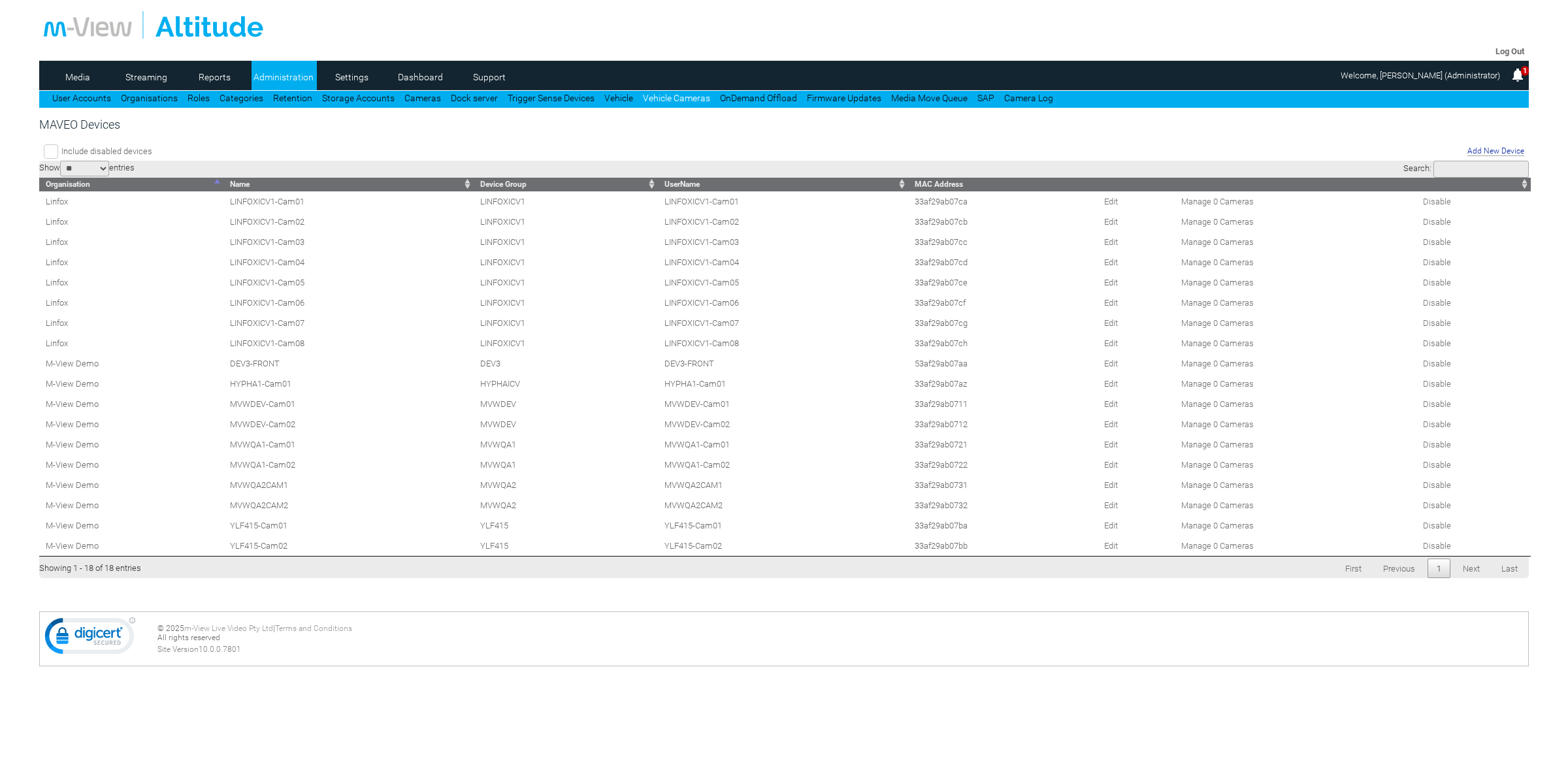
drag, startPoint x: 664, startPoint y: 541, endPoint x: 724, endPoint y: 539, distance: 60.0
click at [724, 536] on td "YLF415-Cam01" at bounding box center [783, 525] width 250 height 20
copy td "YLF415-Cam01"
click at [670, 556] on td "YLF415-Cam02" at bounding box center [783, 545] width 250 height 20
drag, startPoint x: 728, startPoint y: 559, endPoint x: 660, endPoint y: 564, distance: 68.2
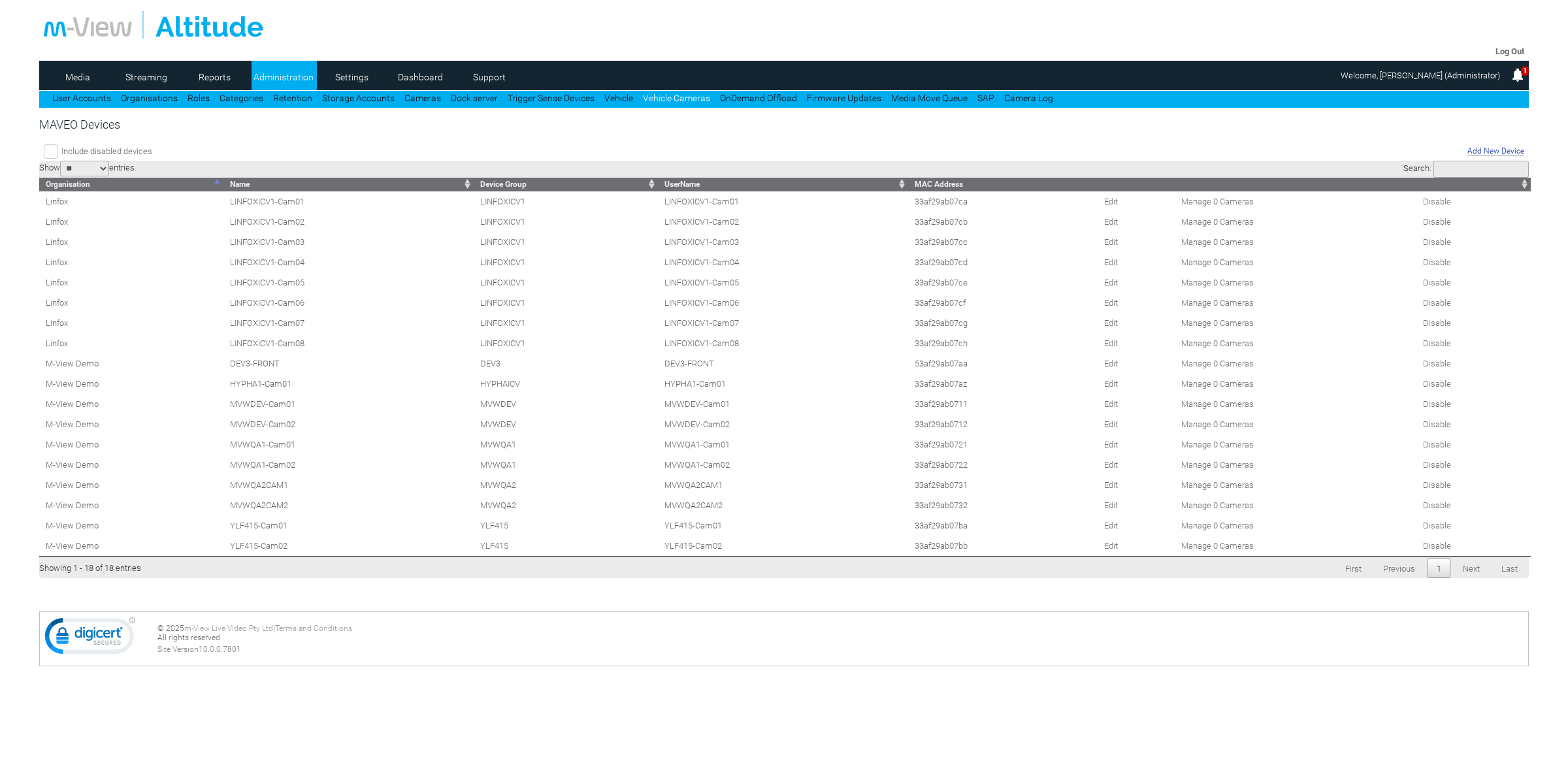
click at [660, 556] on td "YLF415-Cam02" at bounding box center [783, 545] width 250 height 20
copy td "YLF415-Cam02"
click at [803, 30] on div at bounding box center [783, 24] width 1480 height 27
drag, startPoint x: 722, startPoint y: 543, endPoint x: 659, endPoint y: 543, distance: 63.0
click at [659, 536] on td "YLF415-Cam01" at bounding box center [783, 525] width 250 height 20
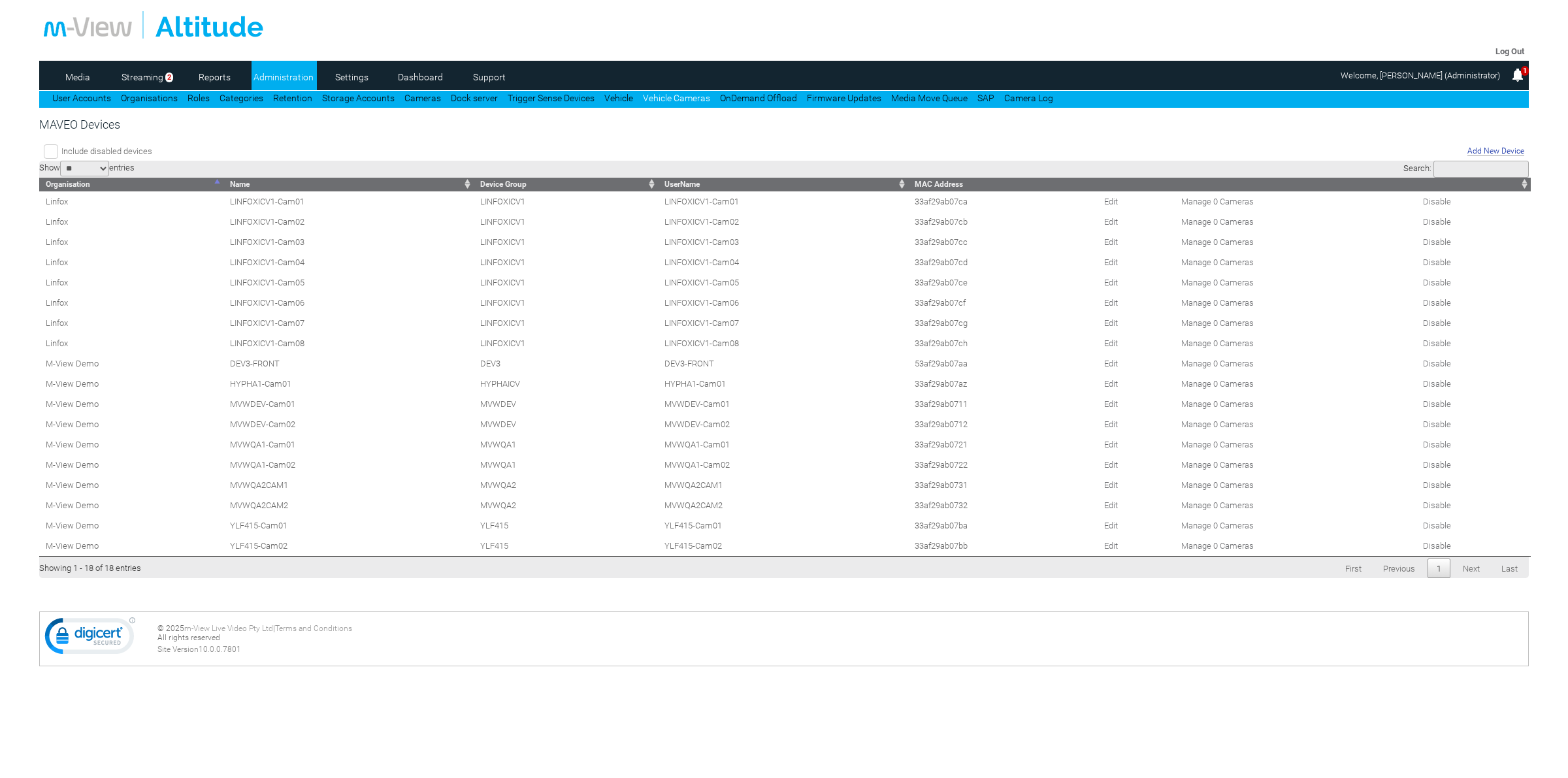
copy td "YLF415-Cam01"
click at [1114, 531] on link "Edit" at bounding box center [1111, 525] width 14 height 10
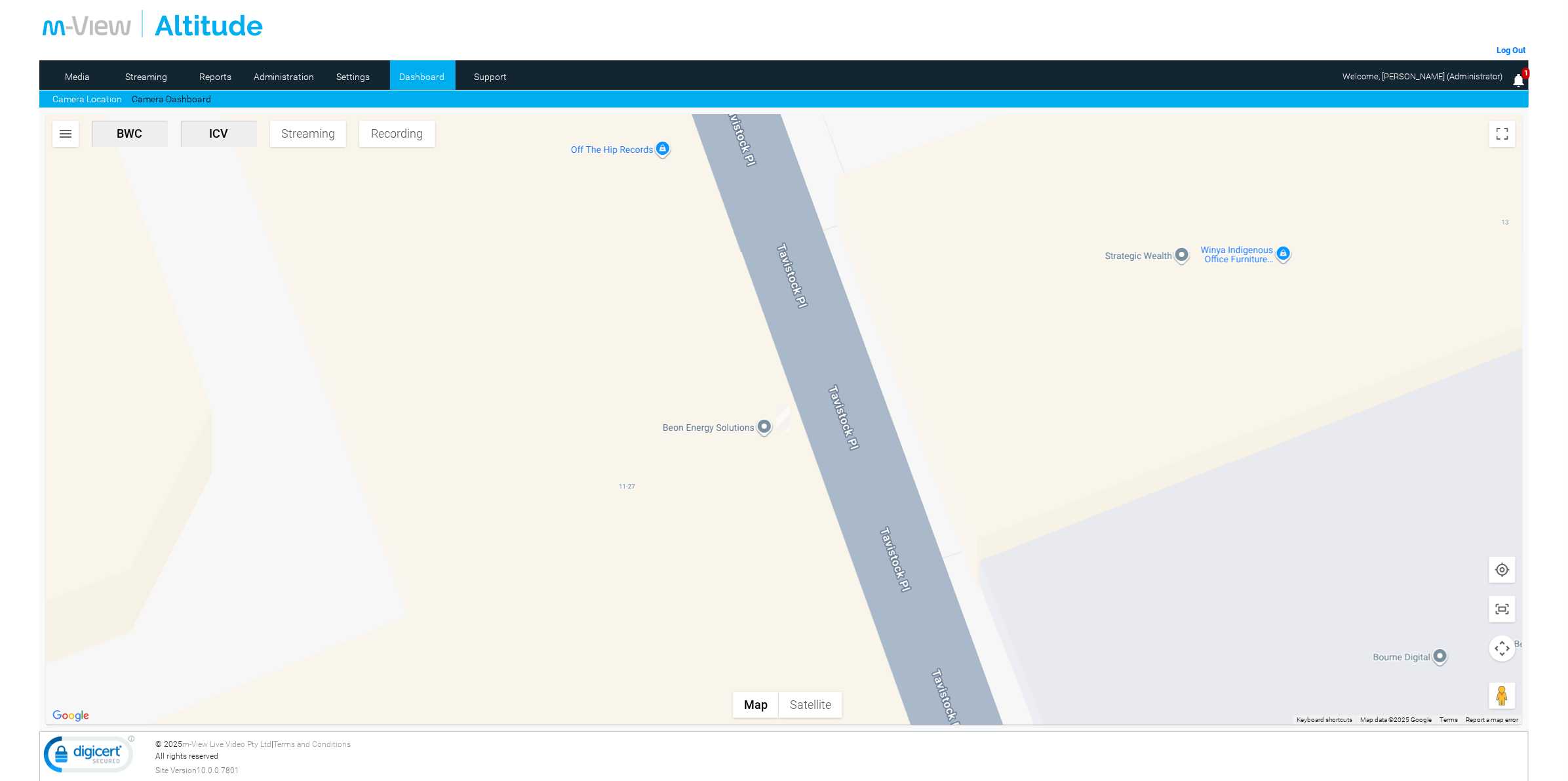
click at [77, 138] on button "button" at bounding box center [65, 133] width 26 height 26
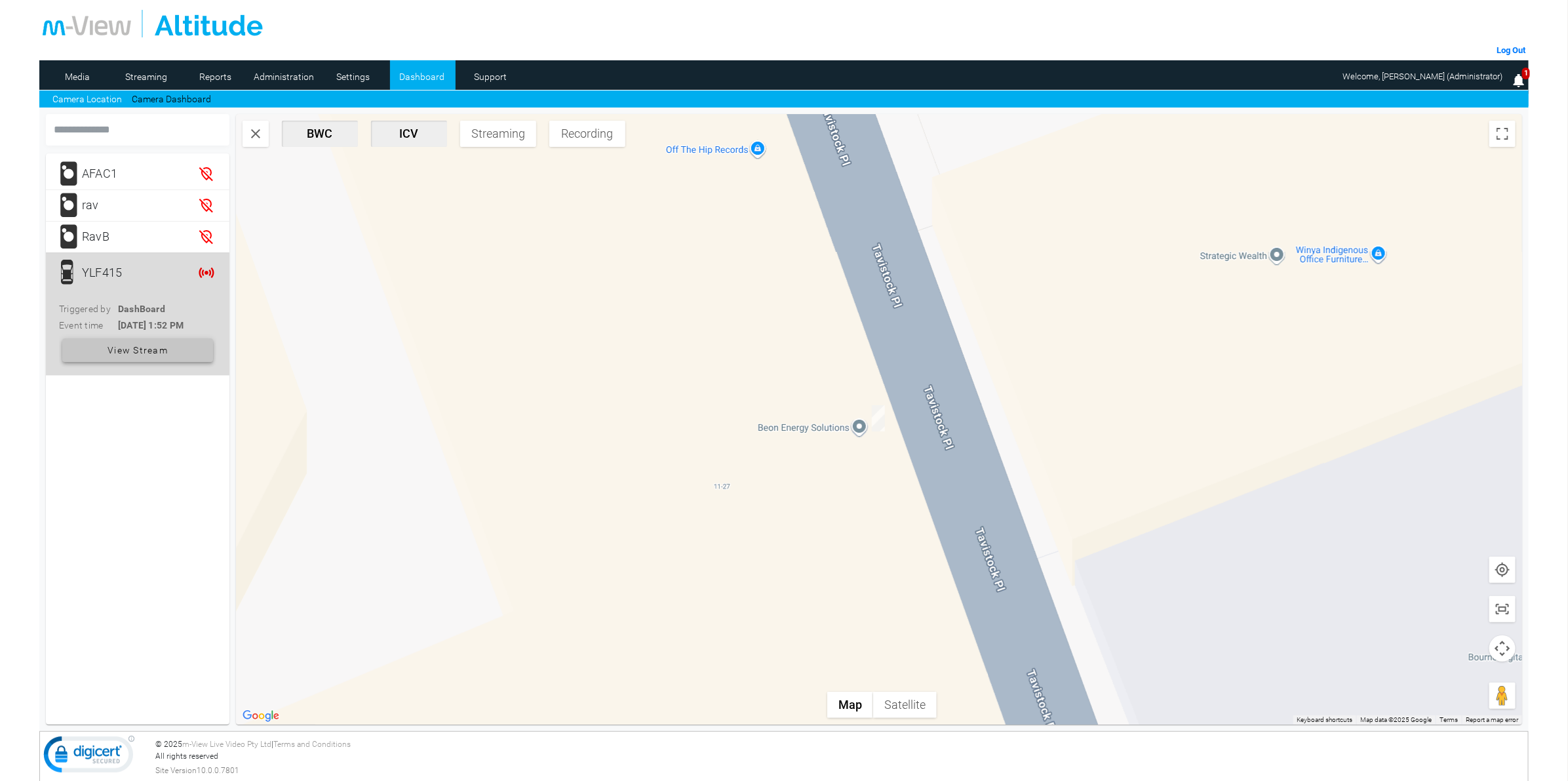
click at [125, 354] on span "View Stream" at bounding box center [138, 350] width 60 height 24
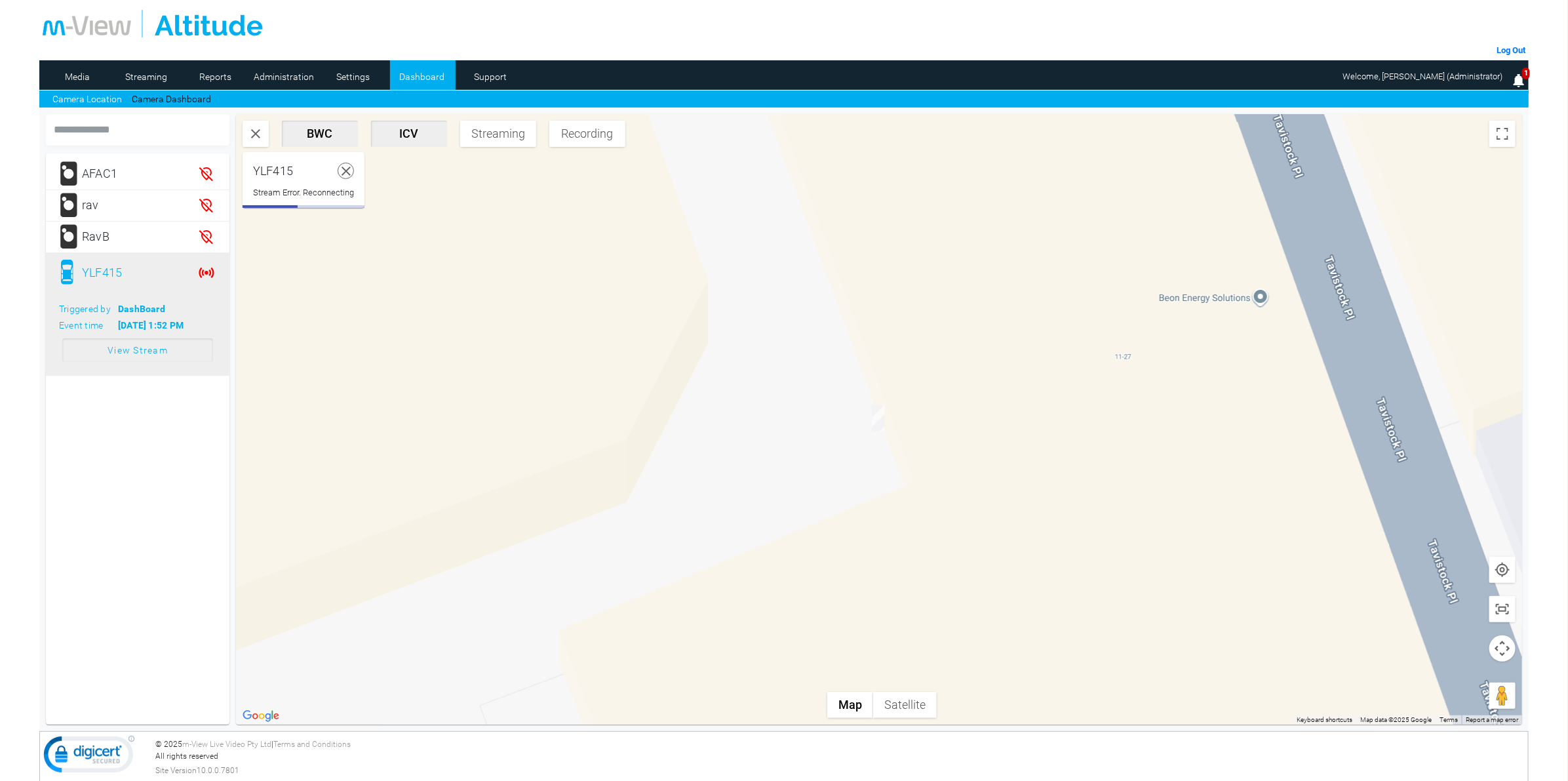
click at [352, 163] on icon at bounding box center [346, 171] width 16 height 16
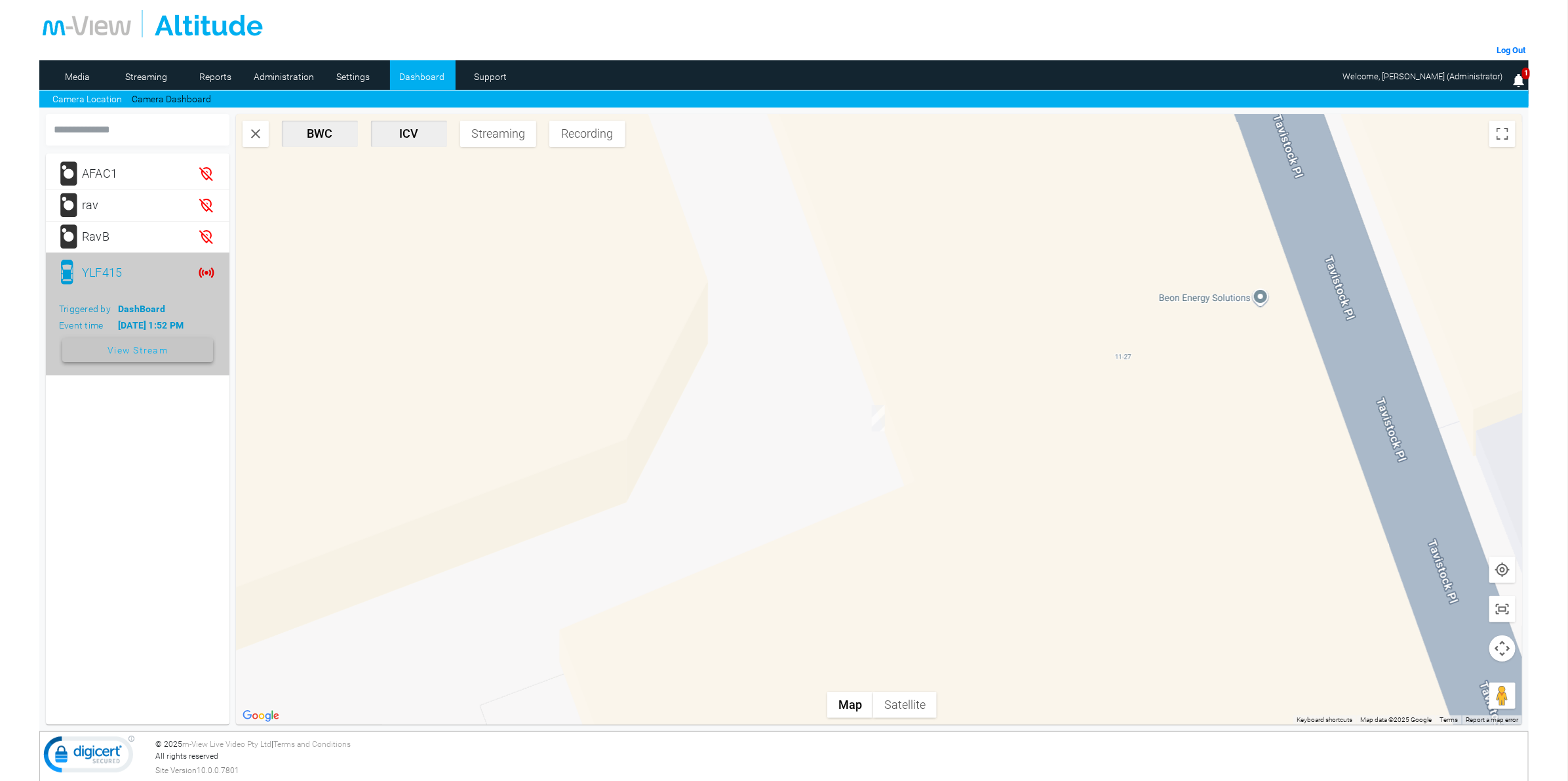
click at [164, 341] on span "View Stream" at bounding box center [138, 350] width 60 height 24
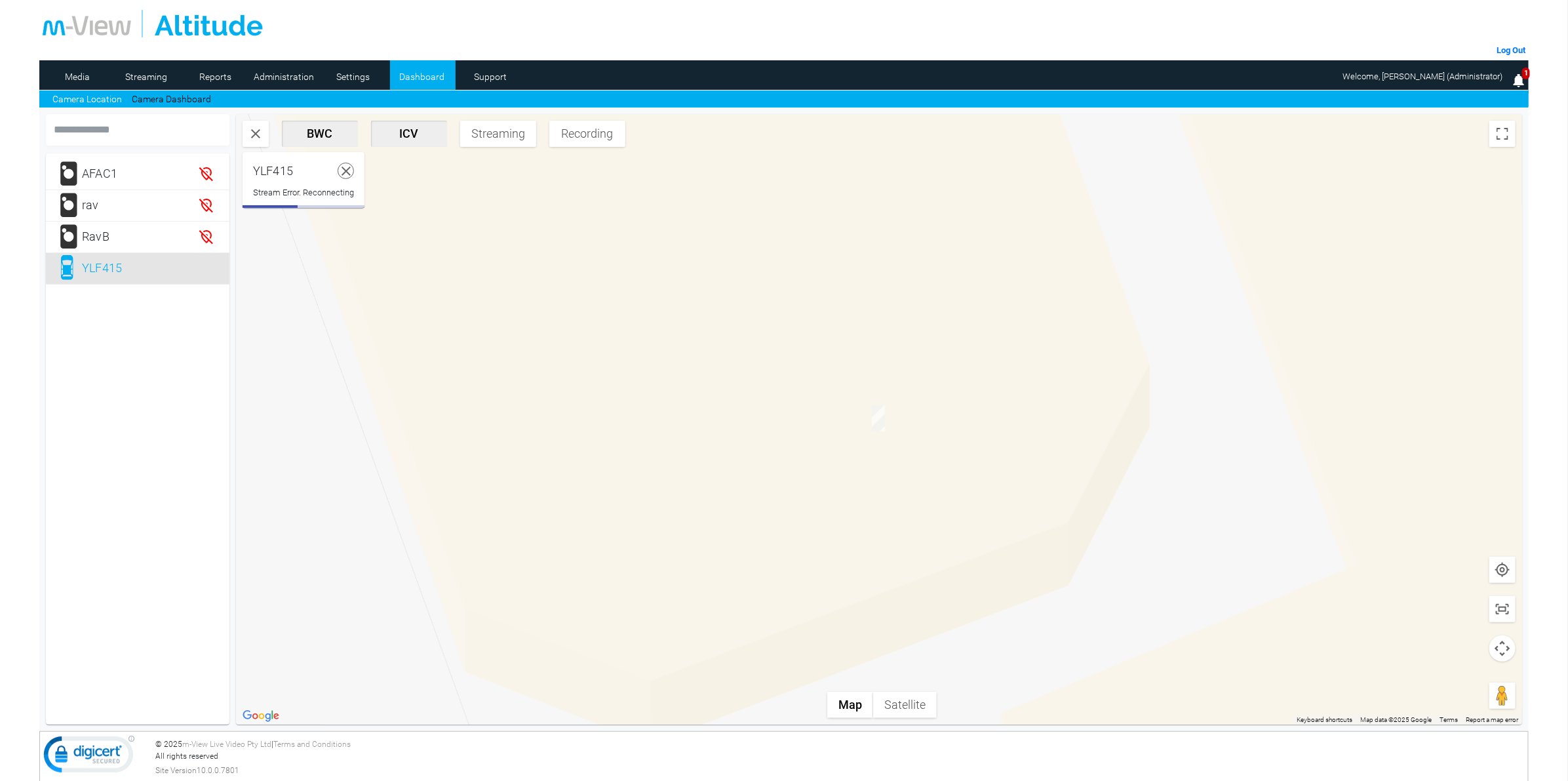
click at [346, 168] on icon at bounding box center [346, 171] width 16 height 16
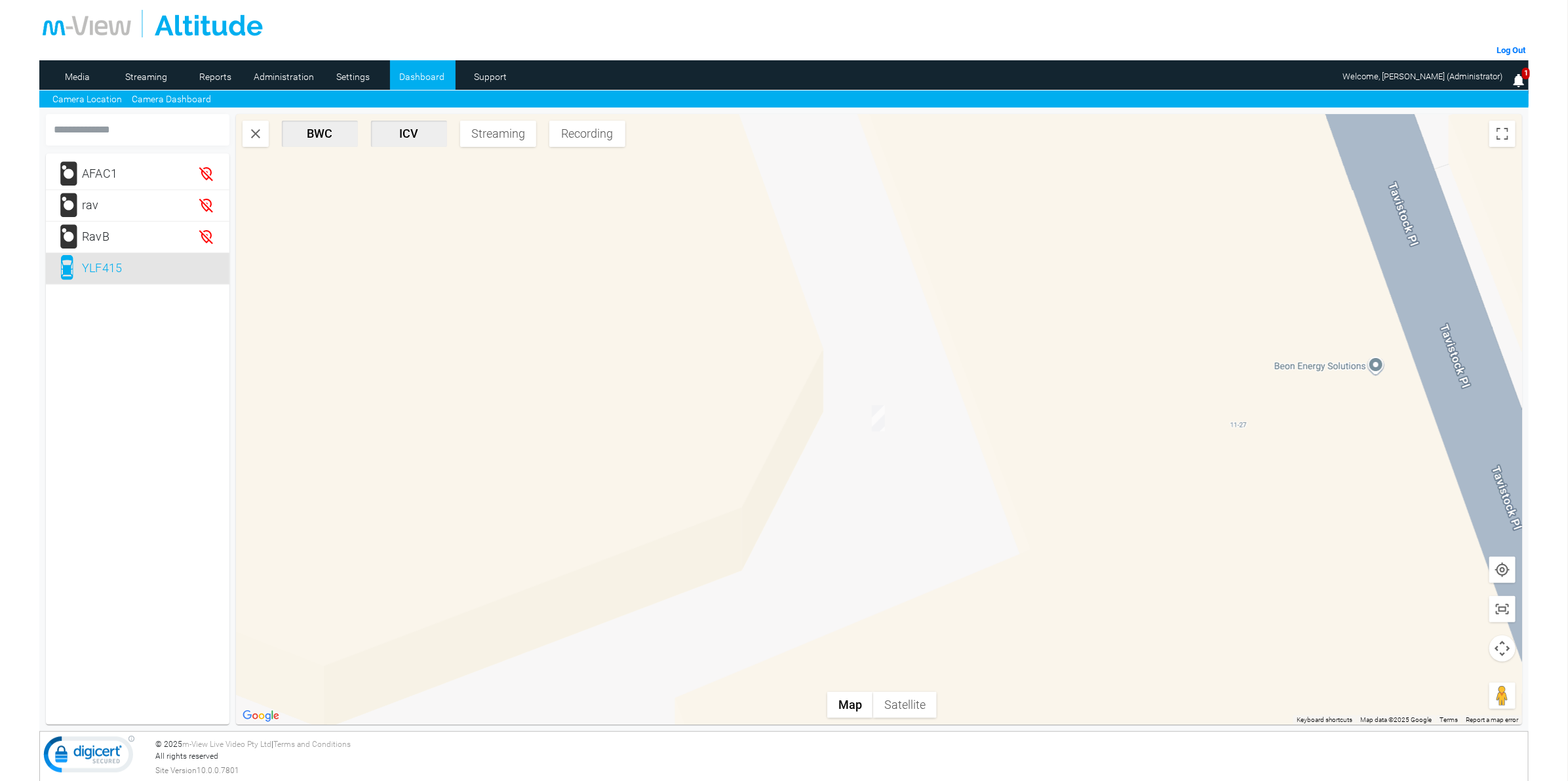
click at [178, 100] on link "Camera Dashboard" at bounding box center [171, 99] width 80 height 14
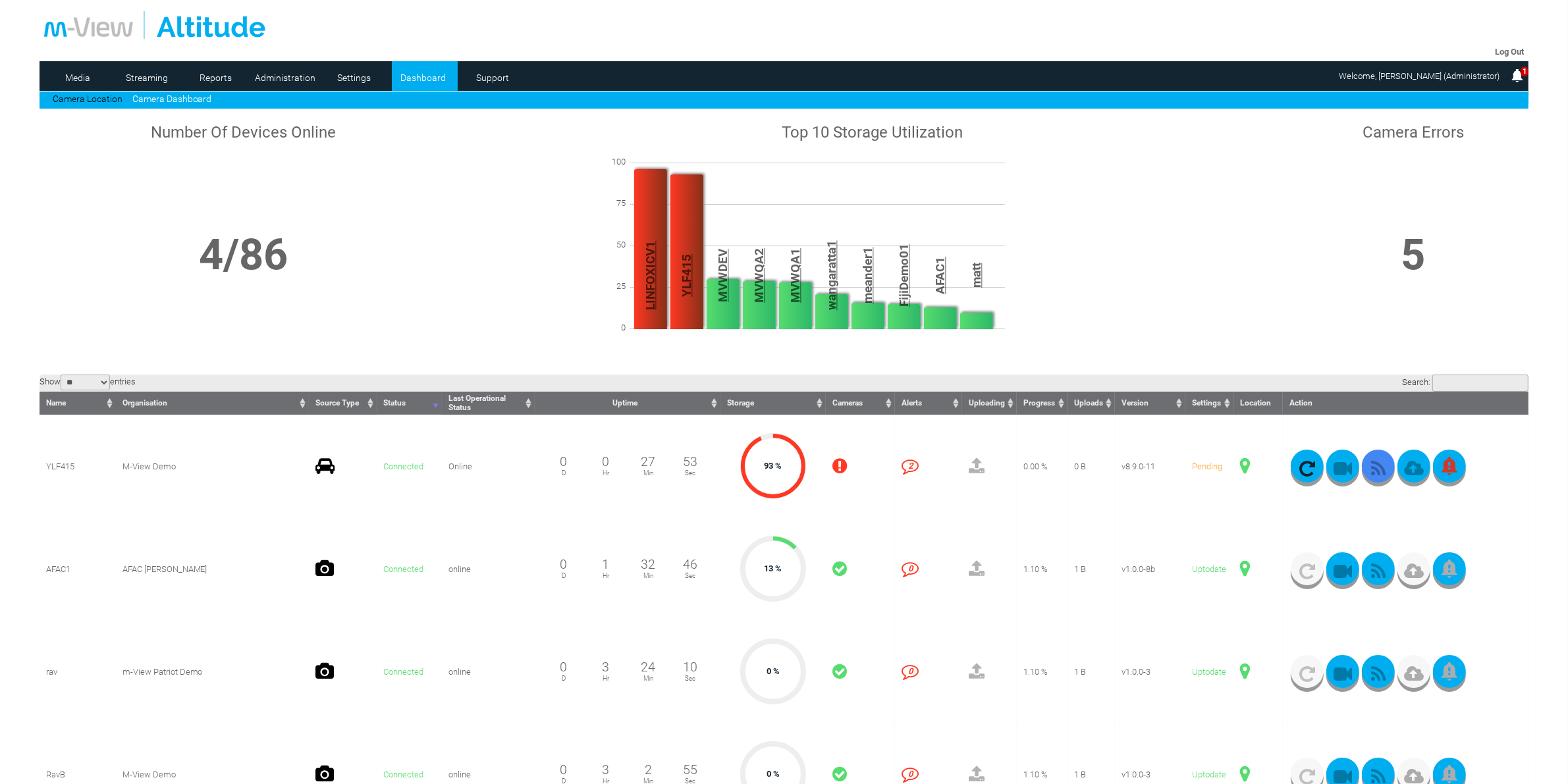
click at [1365, 479] on button "button" at bounding box center [1378, 466] width 33 height 33
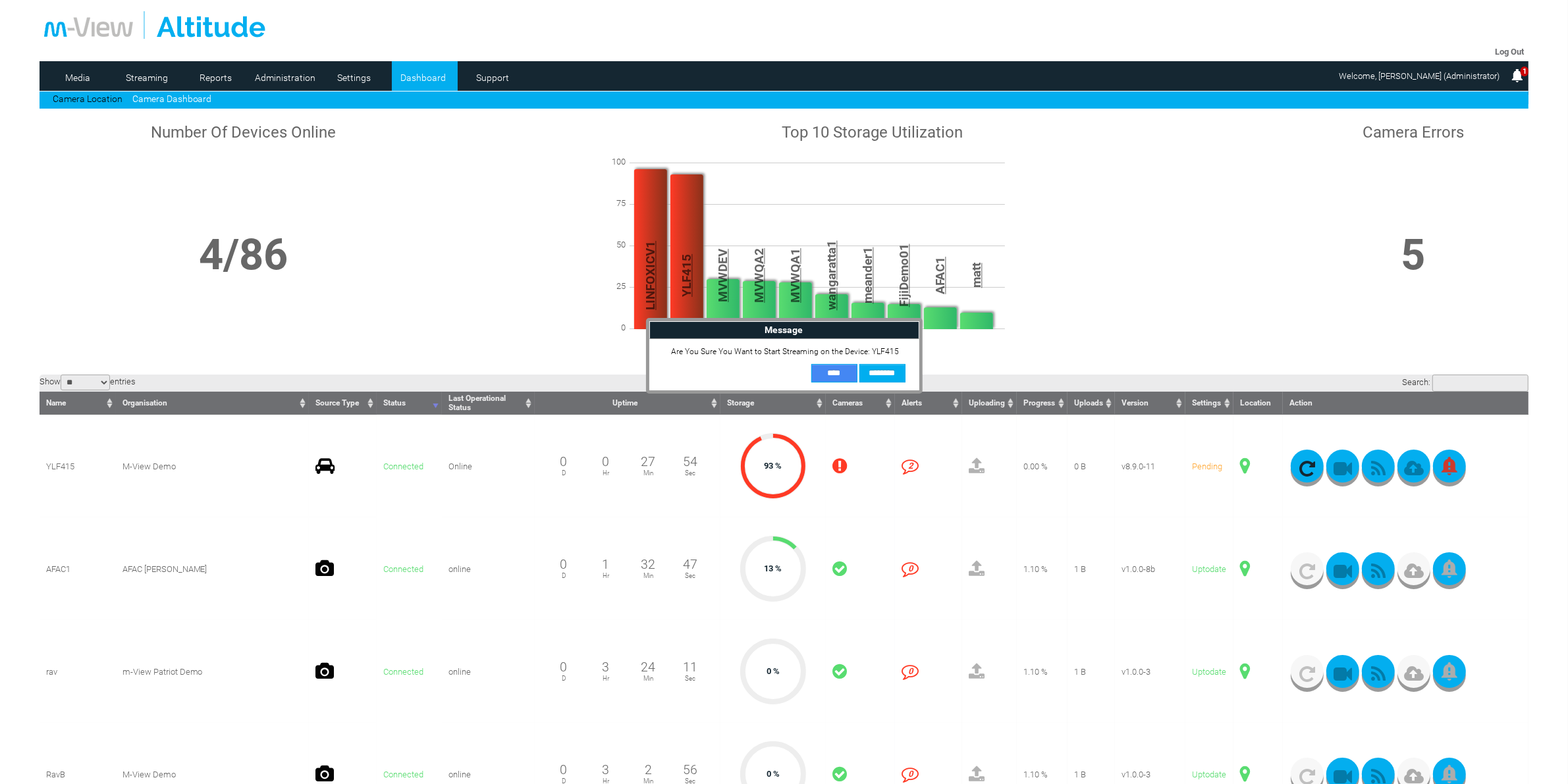
click at [843, 373] on input "**" at bounding box center [834, 373] width 46 height 19
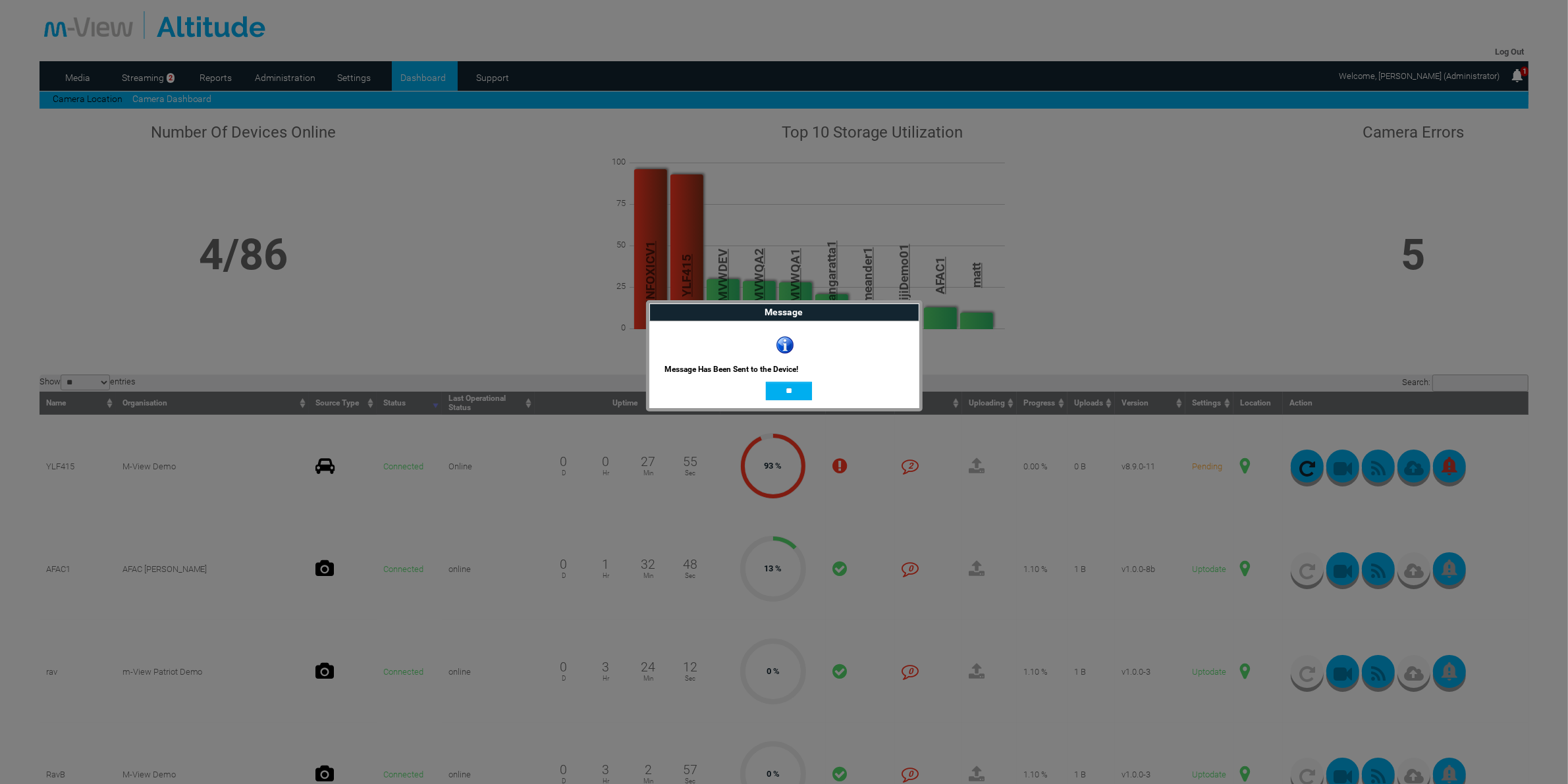
click at [778, 389] on input "**" at bounding box center [789, 391] width 46 height 19
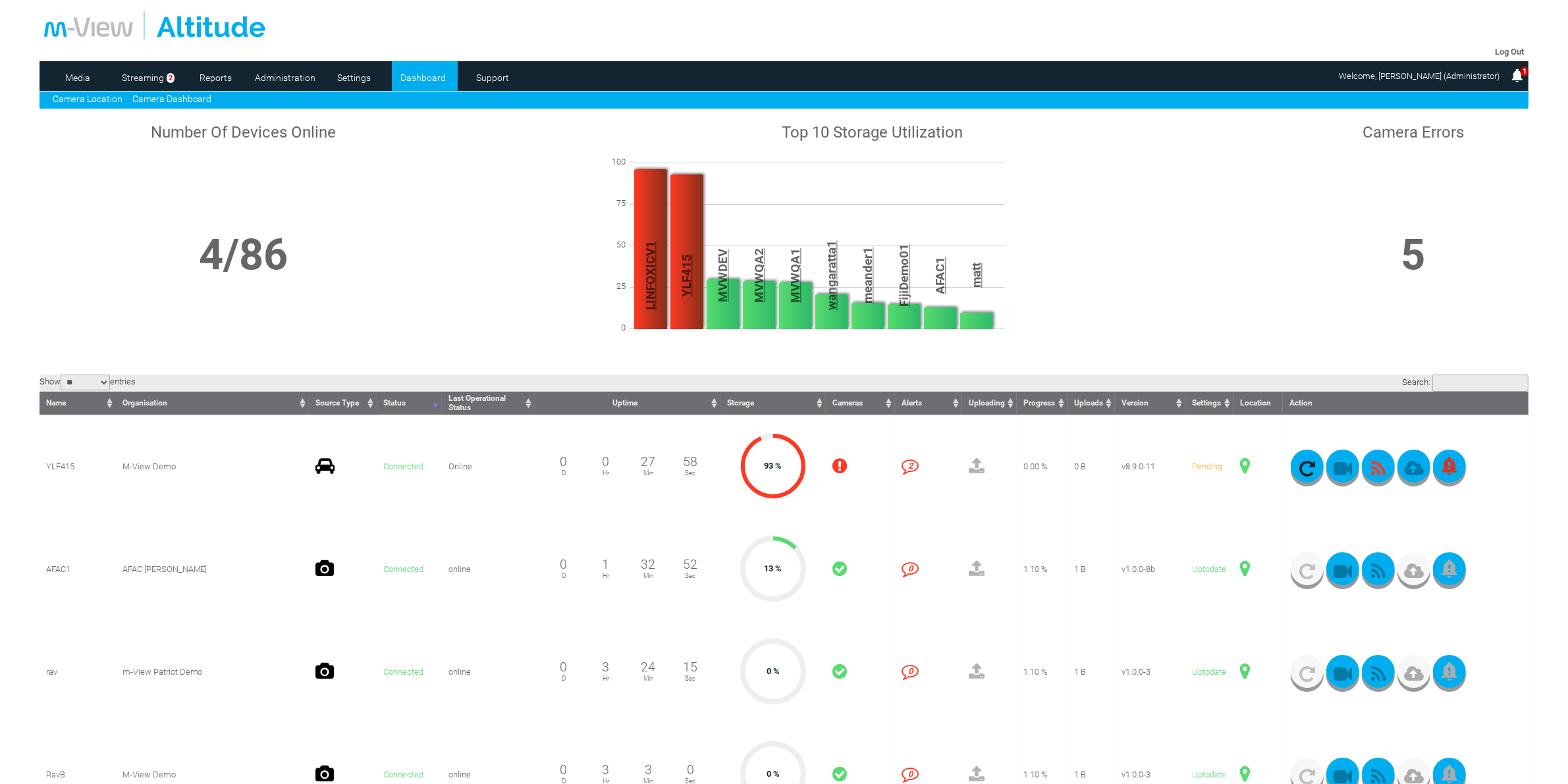
click at [82, 97] on link "Camera Location" at bounding box center [87, 99] width 69 height 10
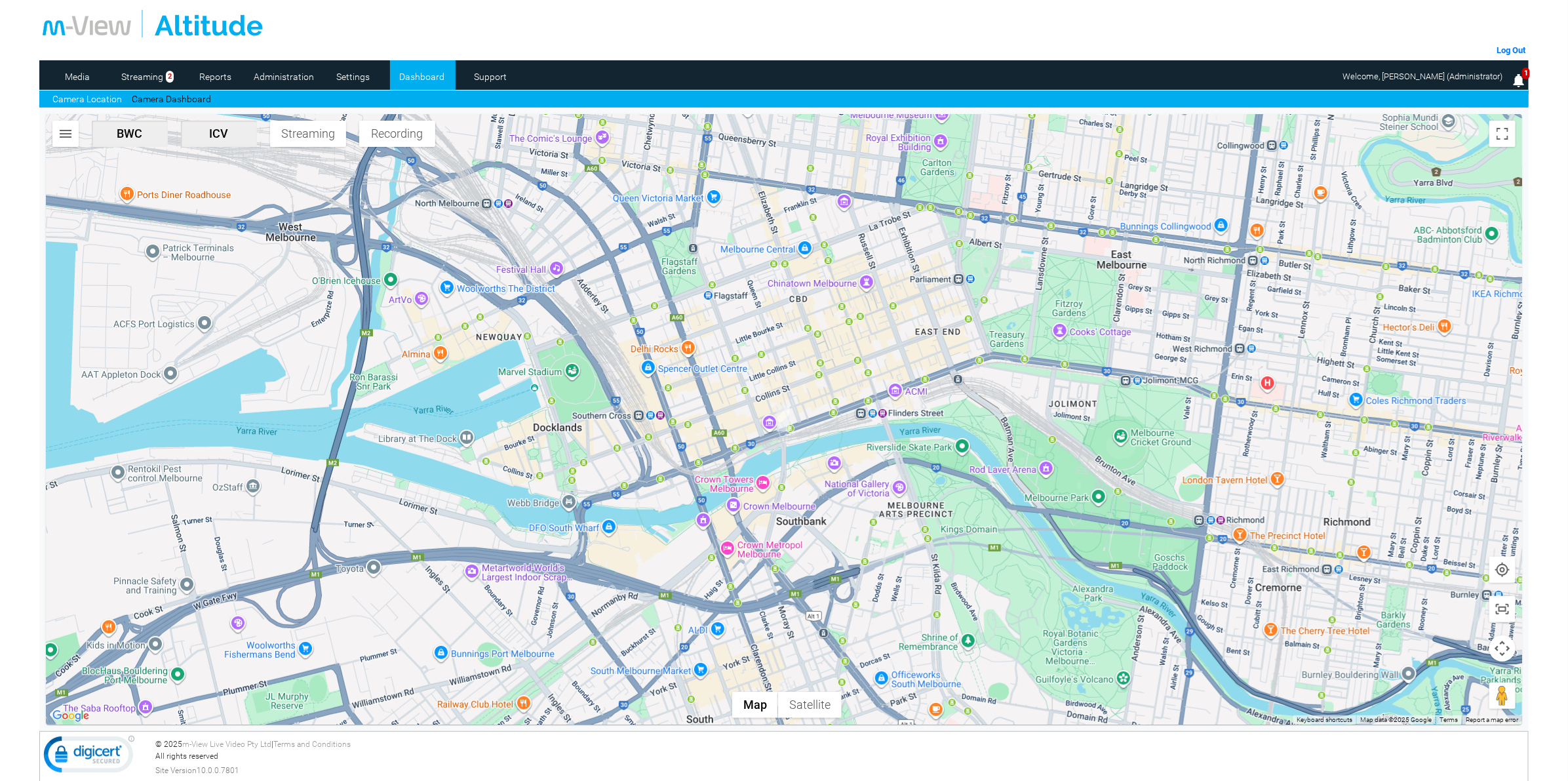
click at [62, 129] on img "button" at bounding box center [65, 133] width 16 height 16
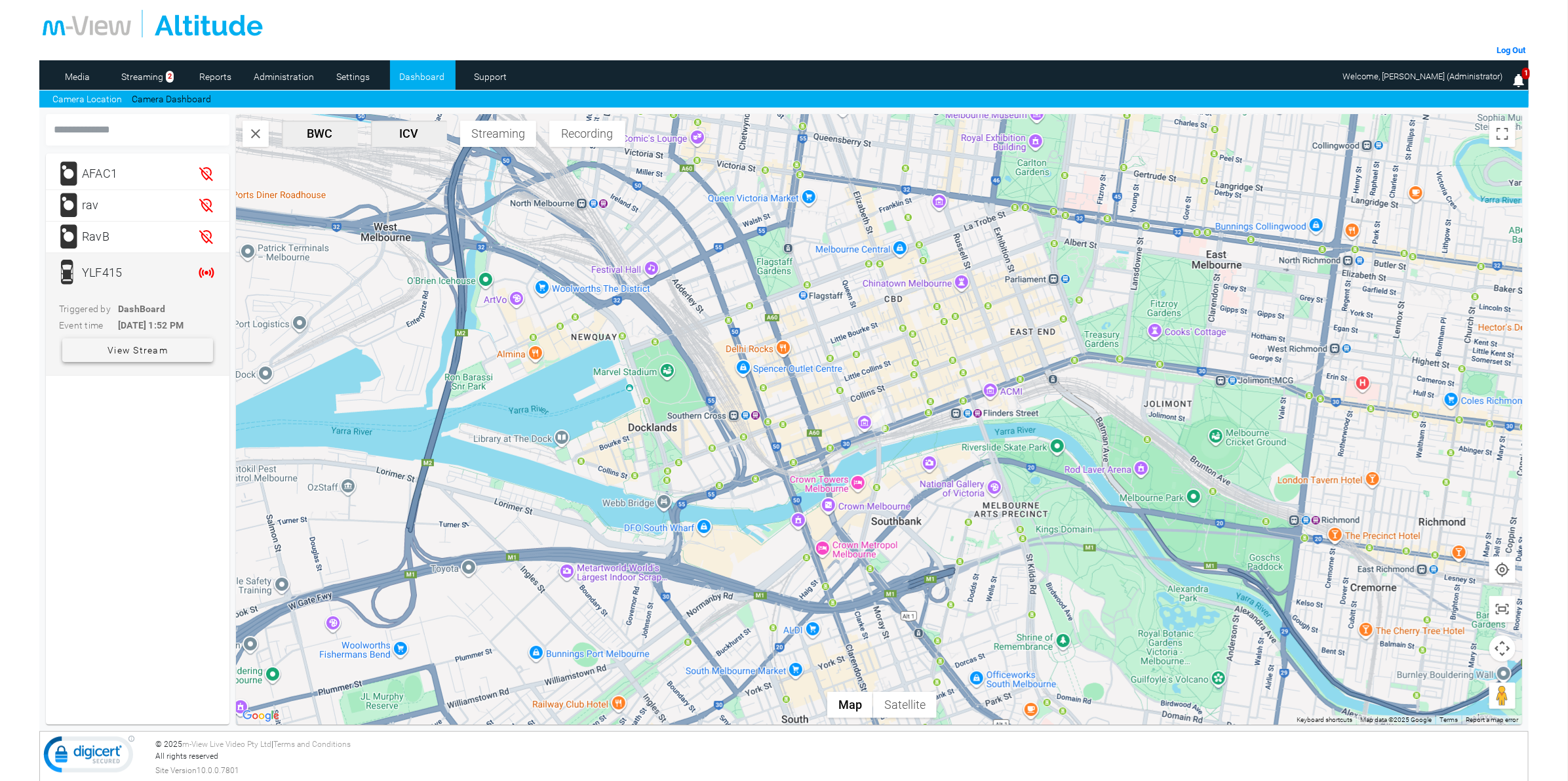
click at [136, 350] on span "View Stream" at bounding box center [138, 350] width 60 height 24
click at [1217, 23] on div at bounding box center [784, 23] width 1482 height 28
click at [349, 168] on use at bounding box center [346, 171] width 9 height 9
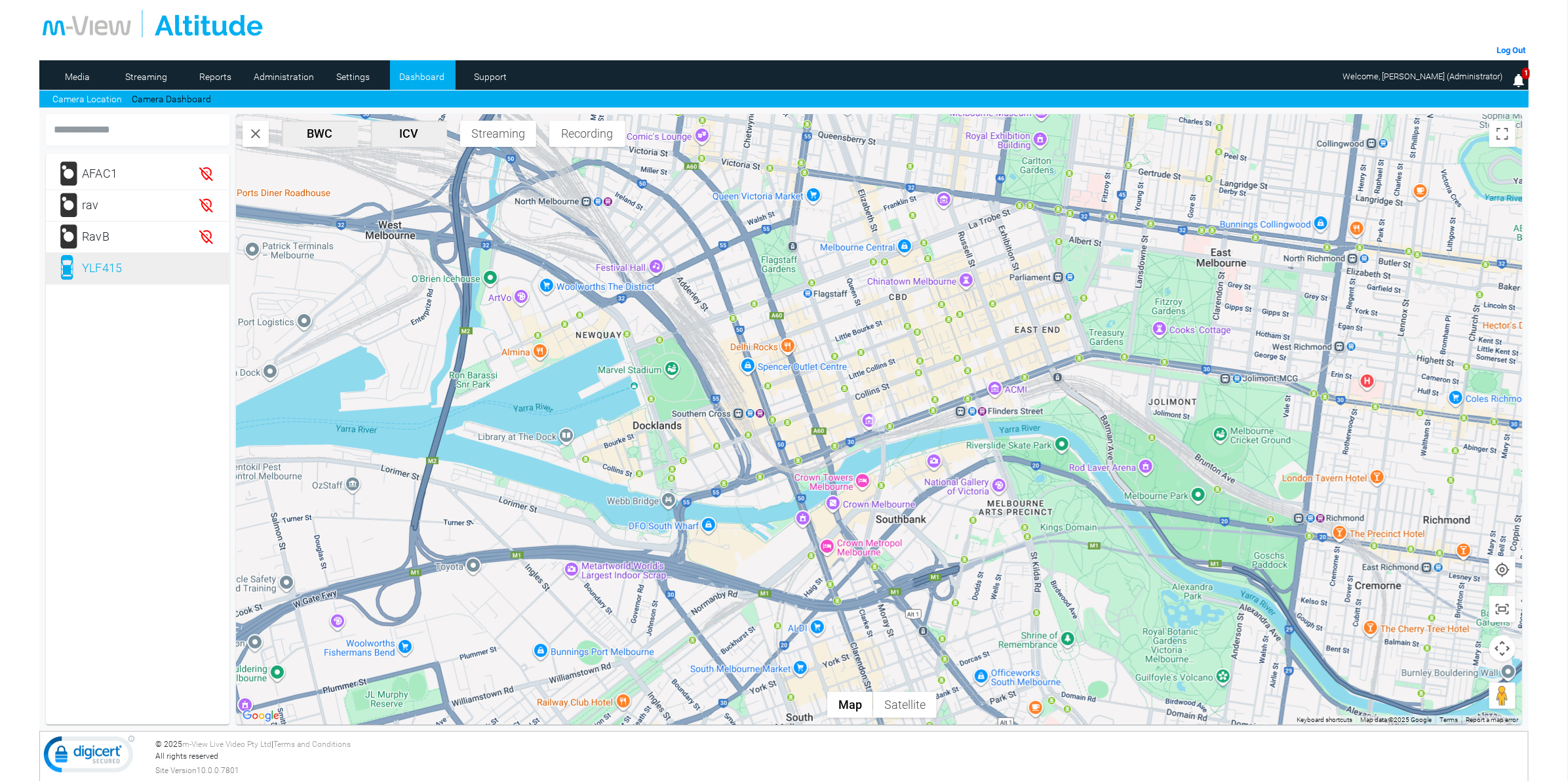
click at [1052, 36] on div at bounding box center [784, 23] width 1482 height 28
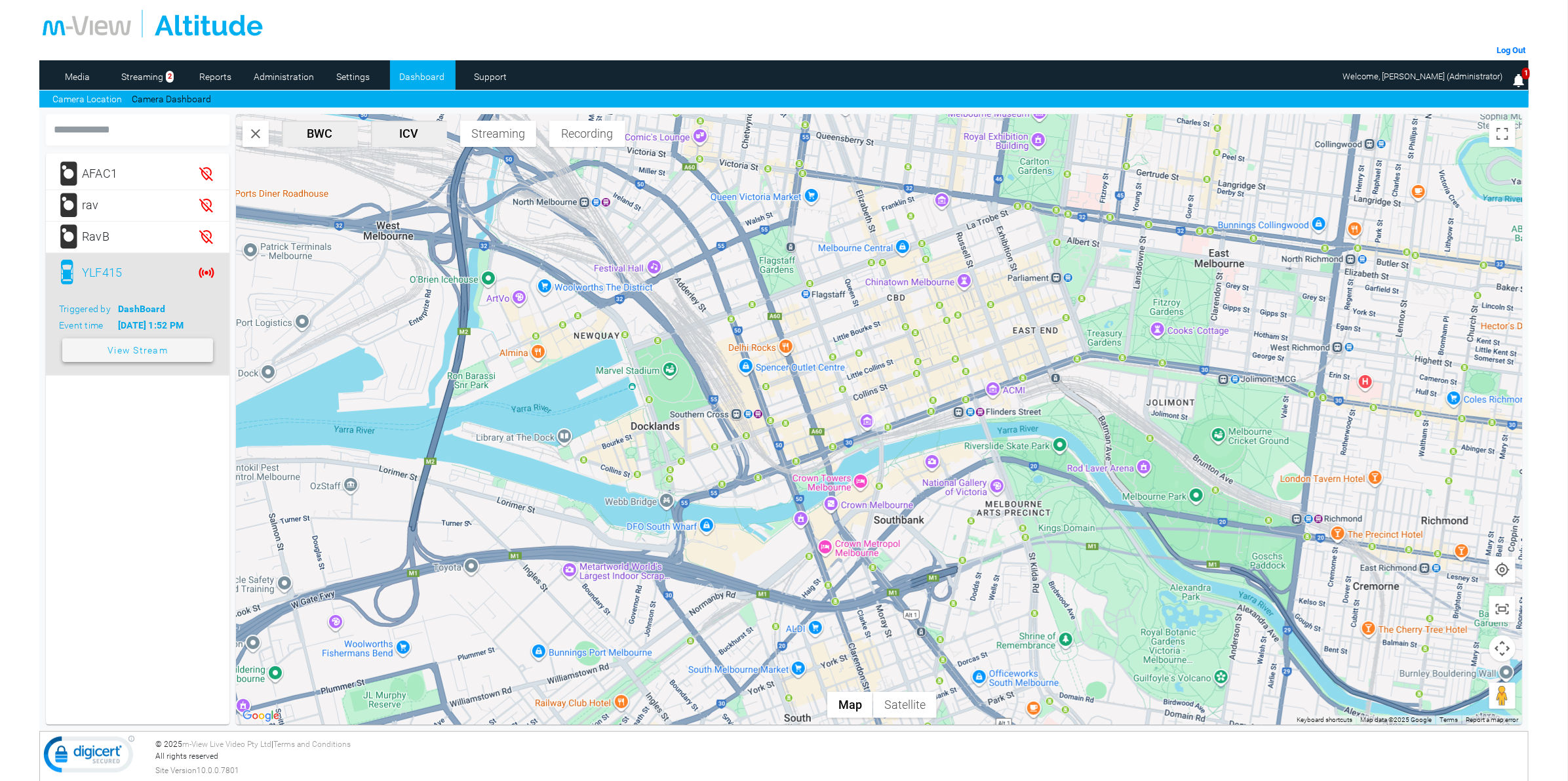
click at [125, 348] on span "View Stream" at bounding box center [138, 350] width 60 height 24
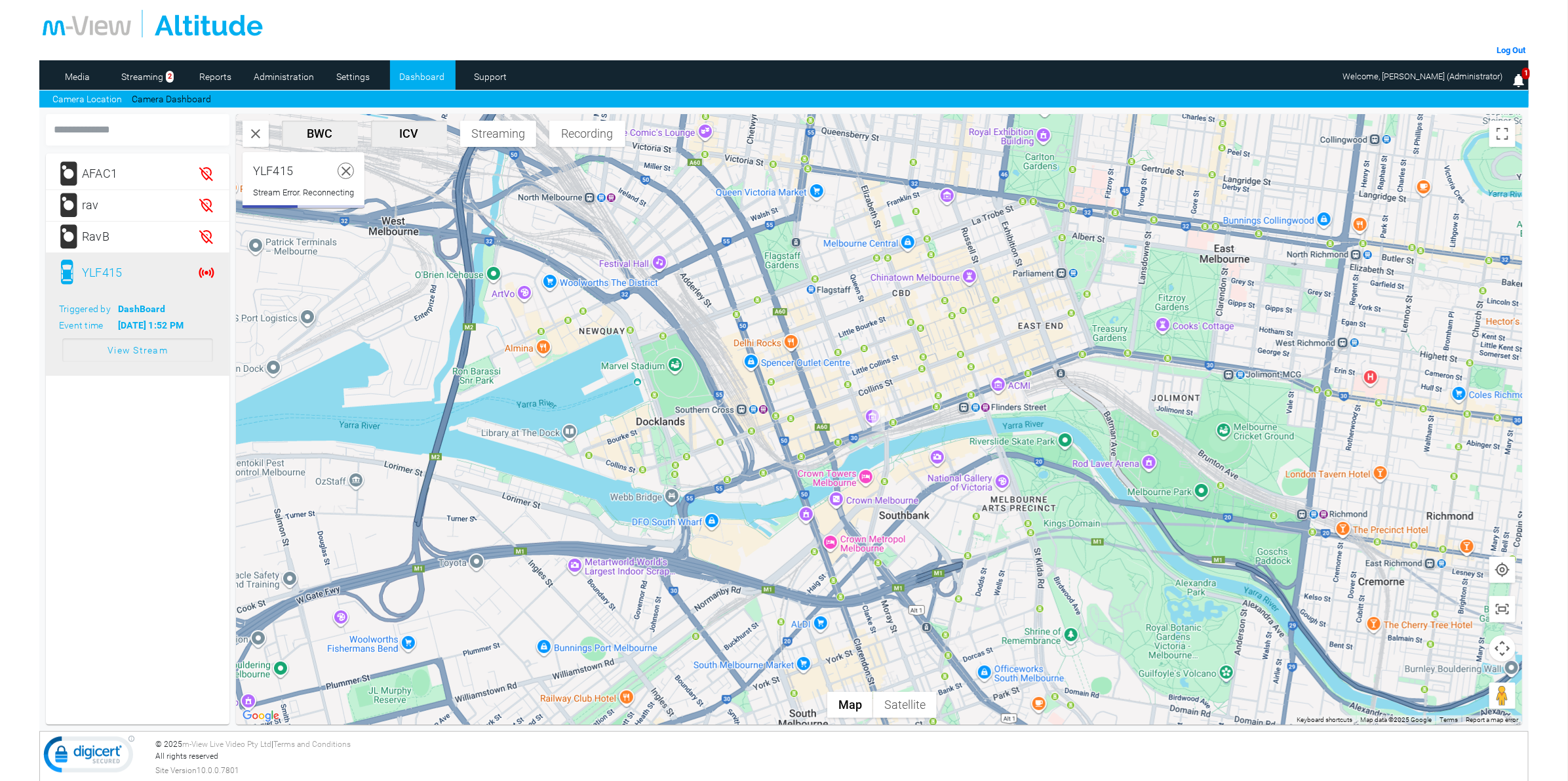
click at [678, 24] on div at bounding box center [784, 23] width 1482 height 28
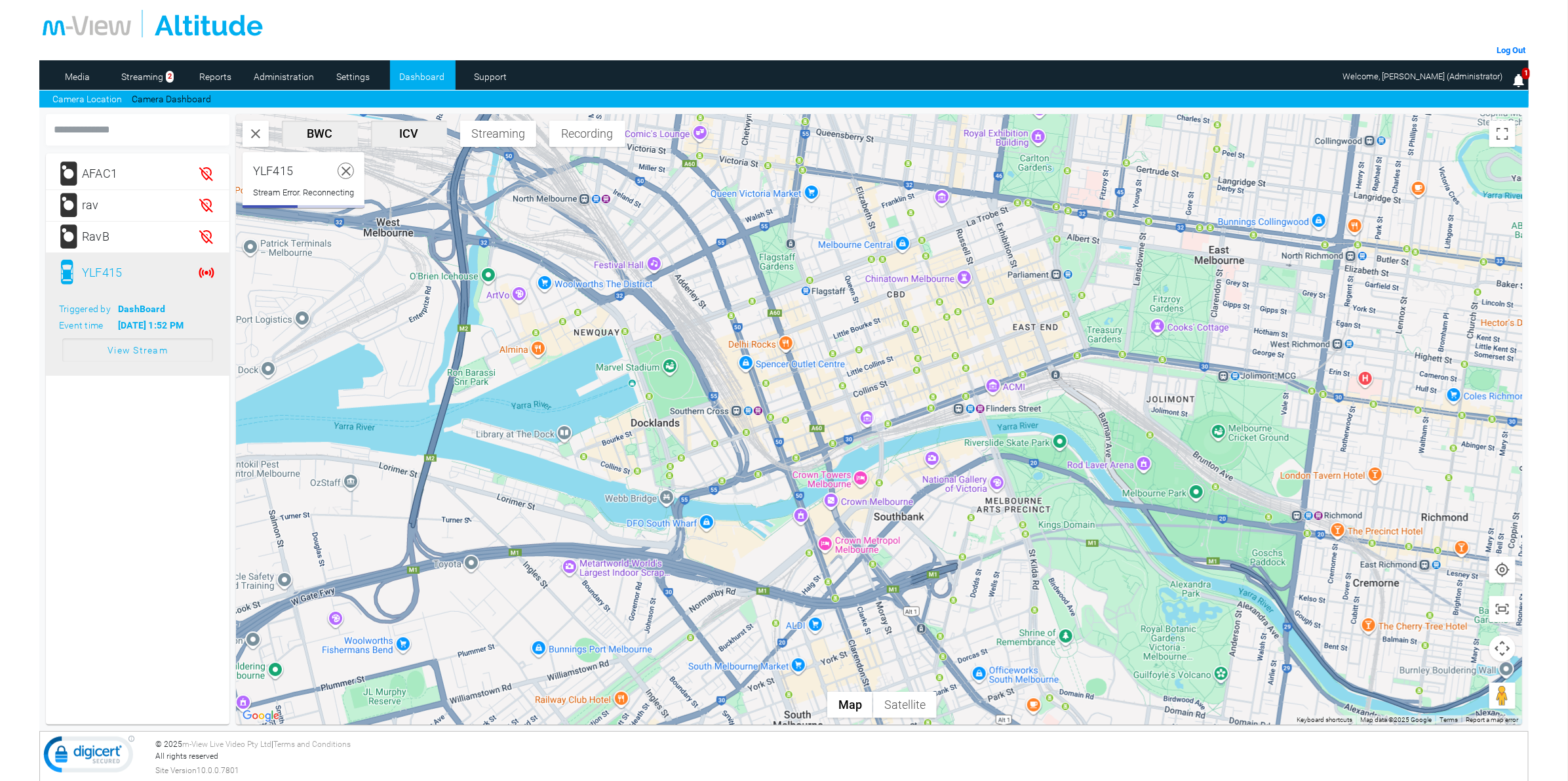
click at [349, 177] on icon at bounding box center [346, 171] width 16 height 16
click at [128, 469] on mat-card "AFAC1 rav RavB YLF415 Triggered by DashBoard Event time 8/26/25, 1:52 PM View S…" at bounding box center [138, 439] width 184 height 571
click at [140, 440] on mat-card "AFAC1 rav RavB YLF415 Triggered by DashBoard Event time 8/26/25, 1:52 PM View S…" at bounding box center [138, 439] width 184 height 571
click at [158, 354] on span "View Stream" at bounding box center [138, 350] width 60 height 24
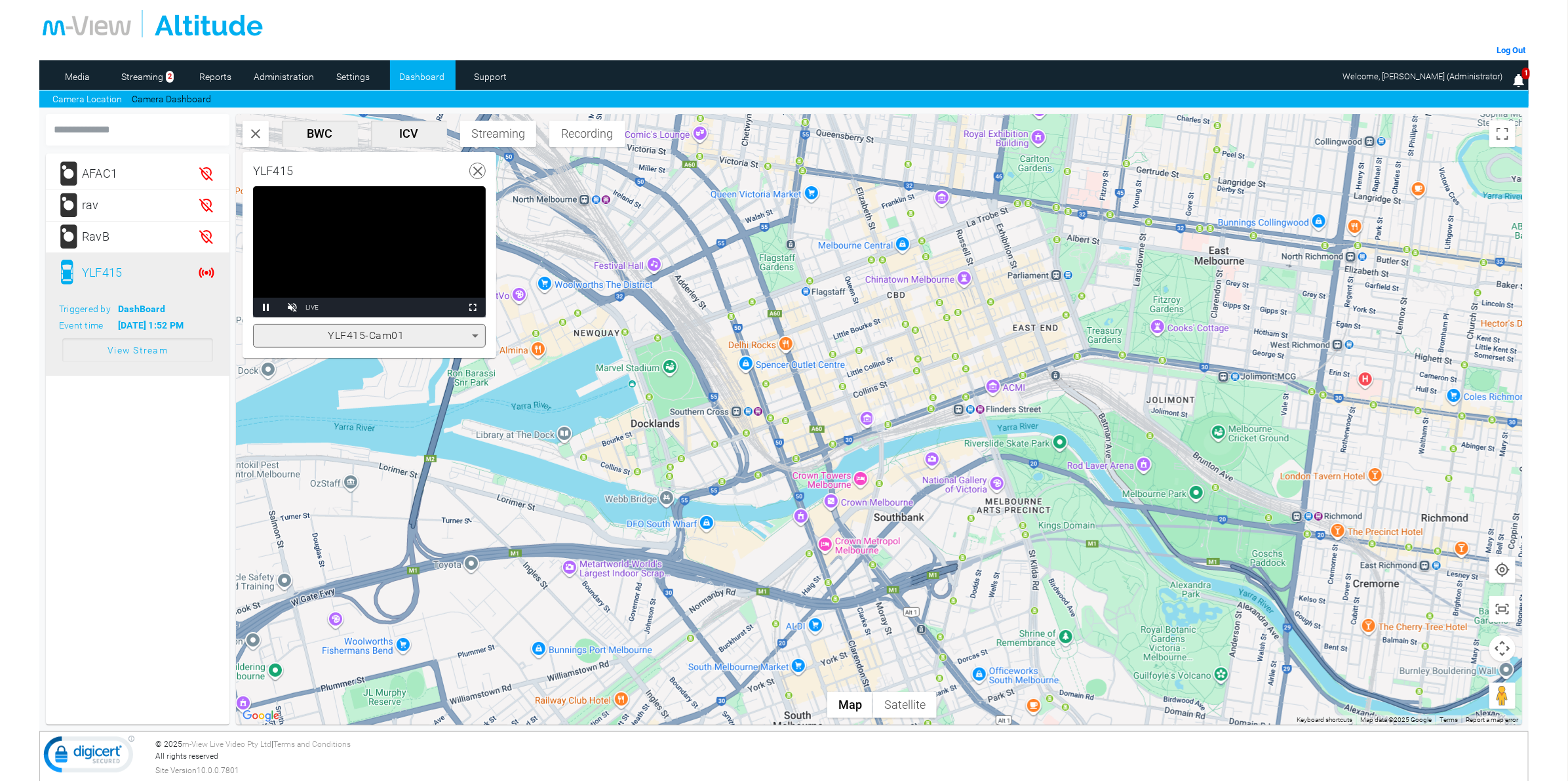
click at [384, 335] on span "YLF415-Cam01" at bounding box center [366, 335] width 76 height 13
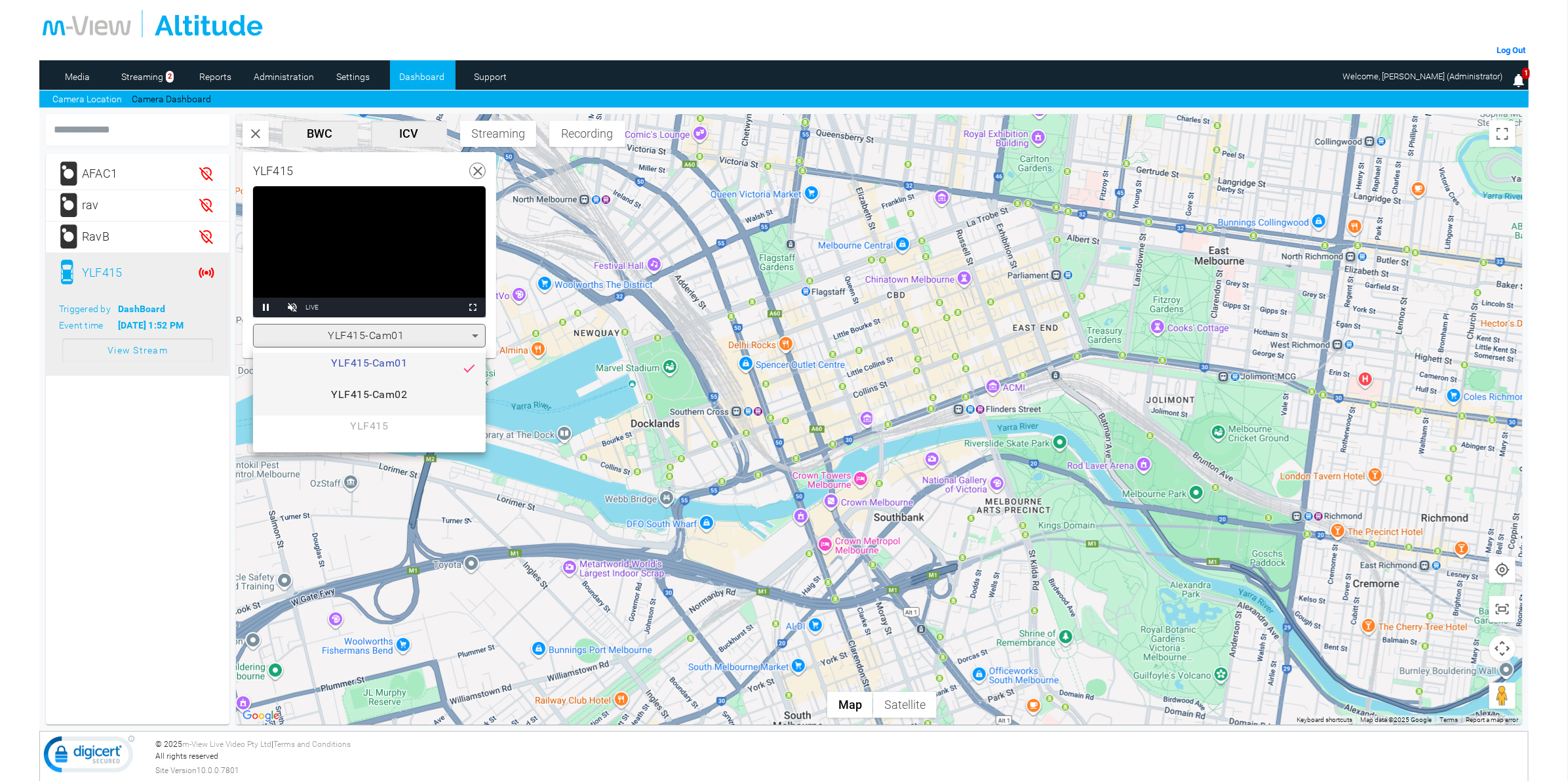
click at [368, 393] on span "YLF415-Cam02" at bounding box center [369, 399] width 212 height 26
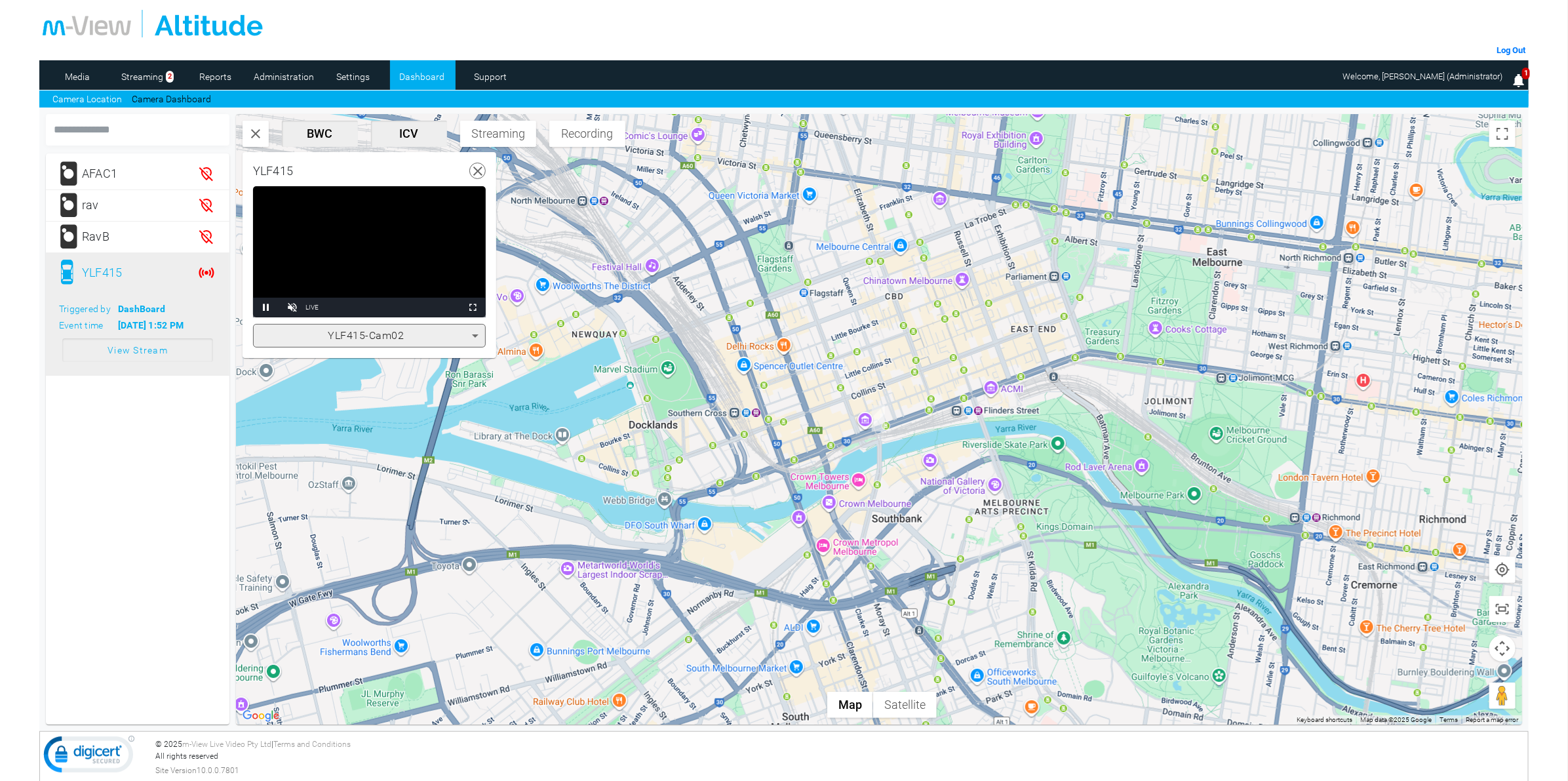
click at [477, 164] on icon at bounding box center [478, 171] width 16 height 16
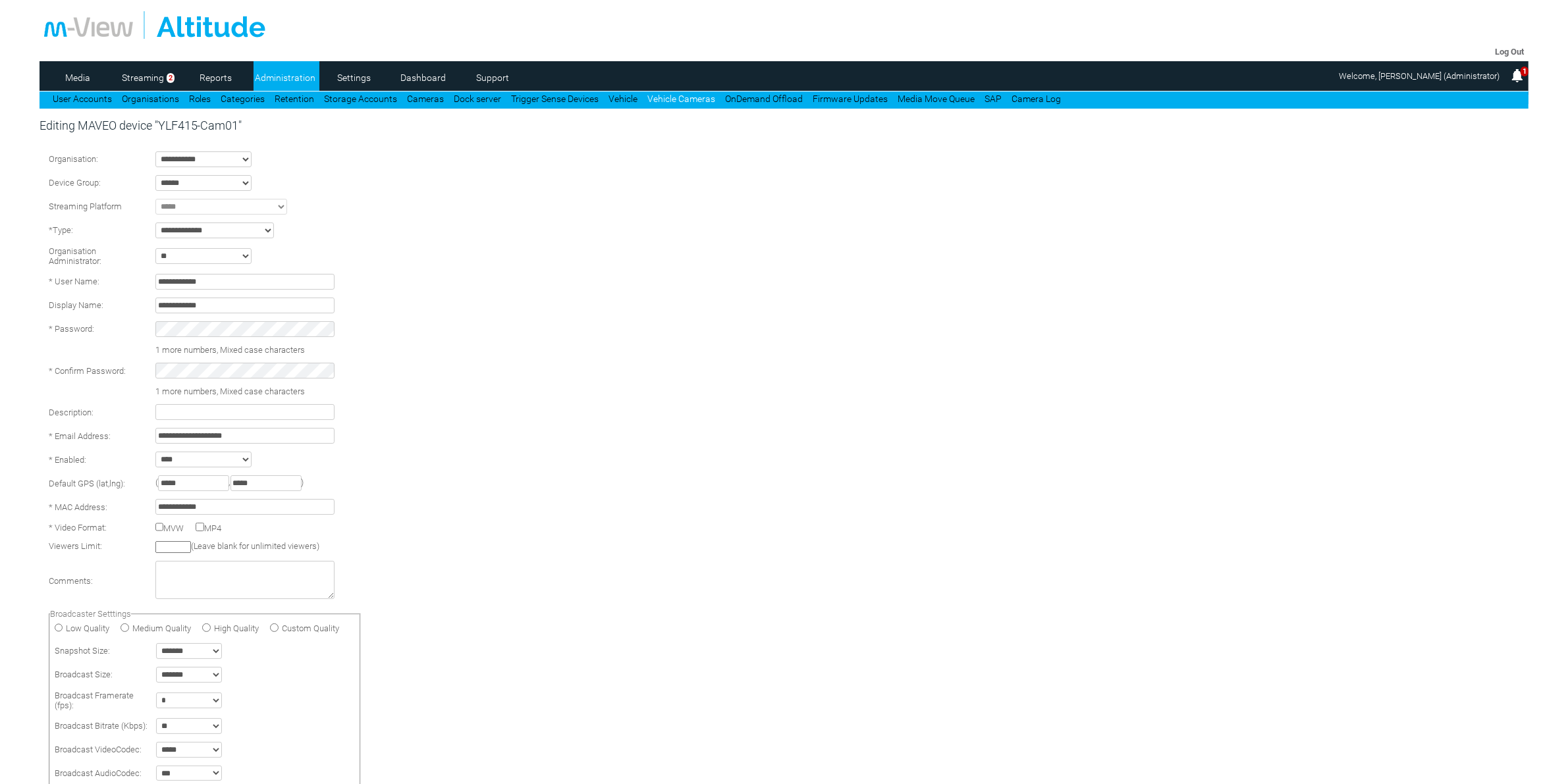
click at [92, 332] on tr "* Password:" at bounding box center [208, 329] width 326 height 22
click at [122, 364] on tr "* Confirm Password:" at bounding box center [208, 361] width 326 height 22
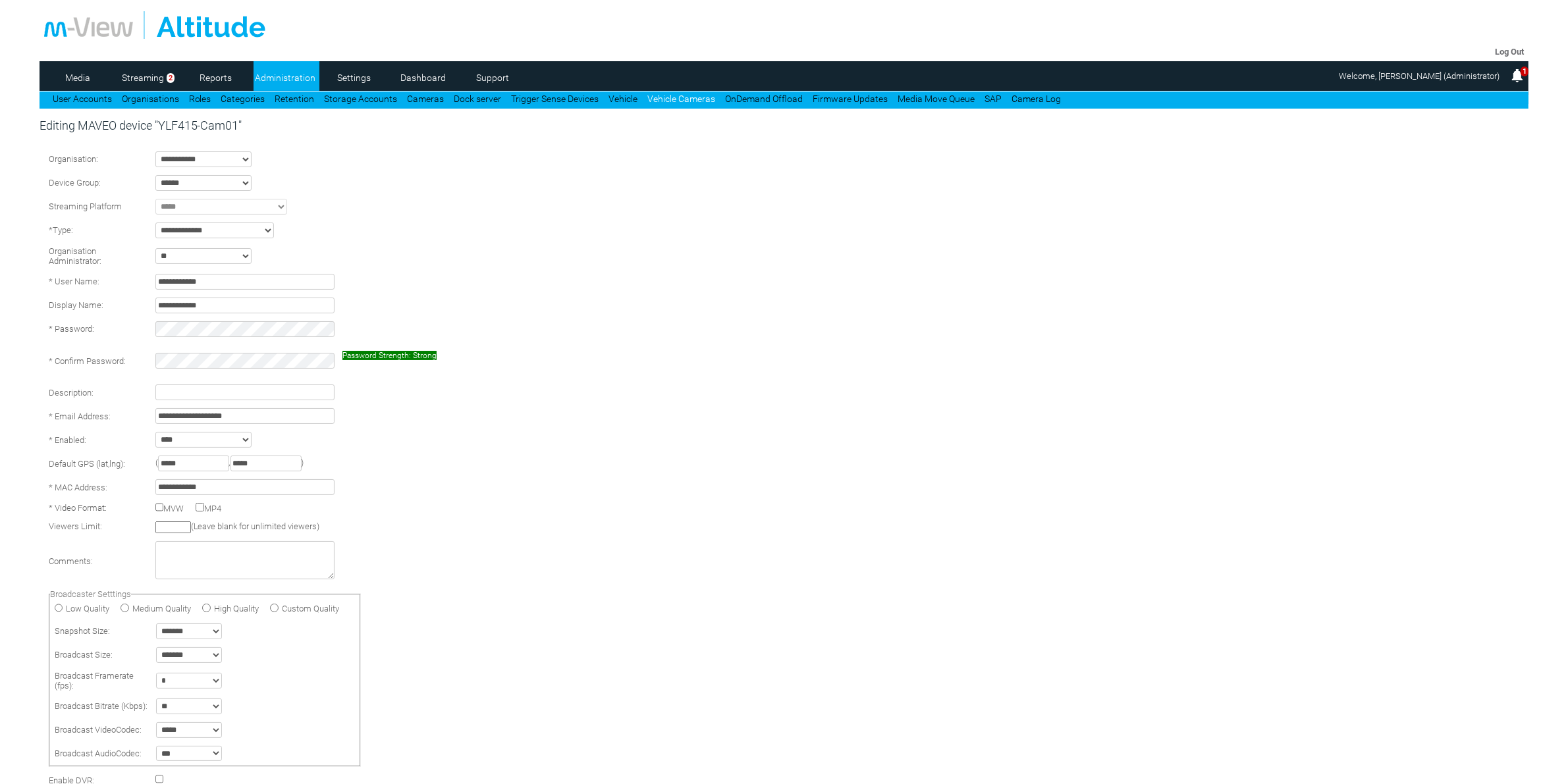
click at [115, 367] on td "* Confirm Password:" at bounding box center [98, 361] width 105 height 22
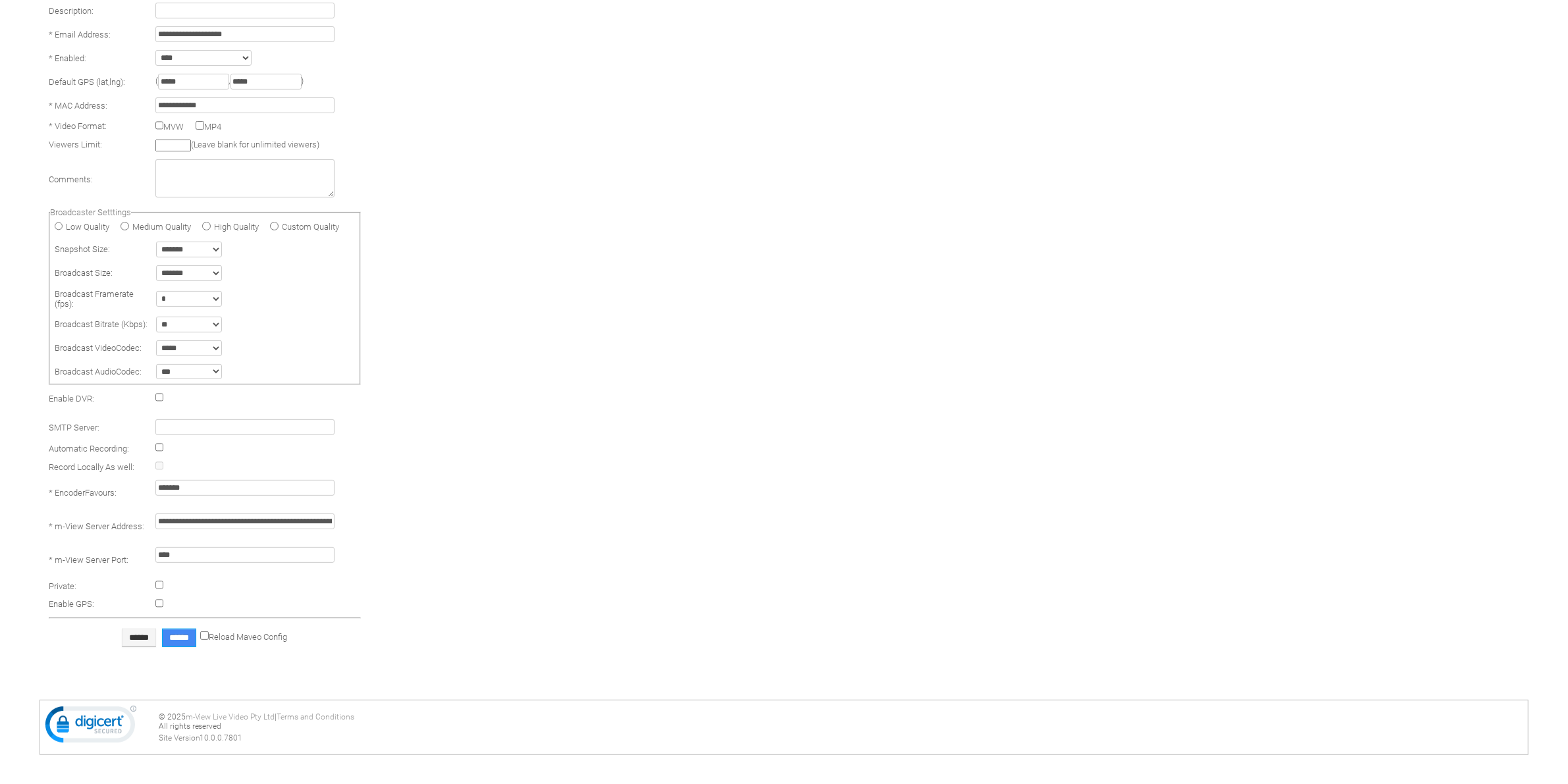
click at [180, 636] on input "******" at bounding box center [179, 638] width 34 height 19
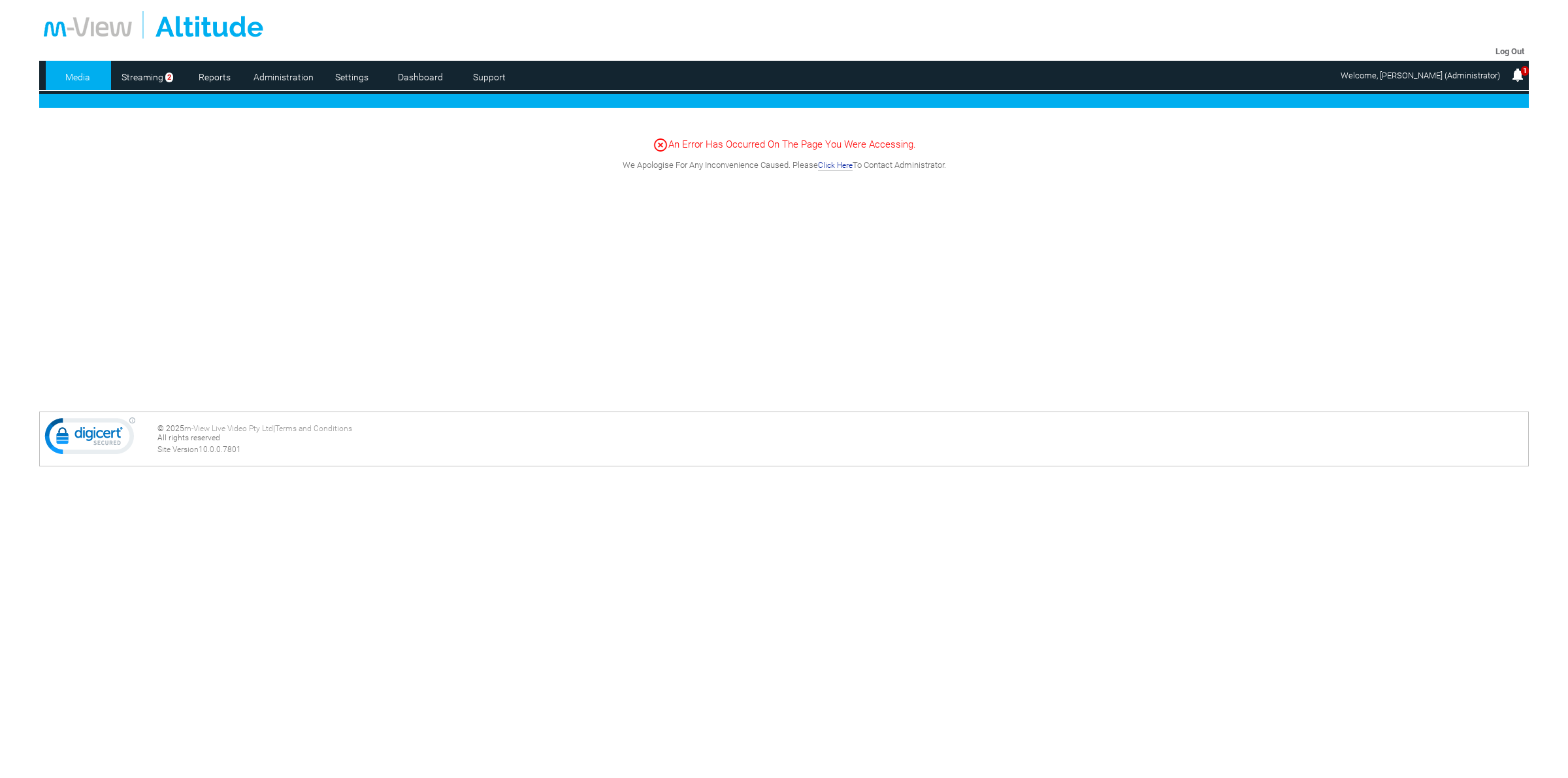
drag, startPoint x: 30, startPoint y: 0, endPoint x: 350, endPoint y: 173, distance: 363.8
click at [355, 181] on div "An Error Has Occurred On The Page You Were Accessing. We Apologise For Any Inco…" at bounding box center [784, 248] width 1489 height 262
click at [294, 80] on link "Administration" at bounding box center [283, 77] width 64 height 19
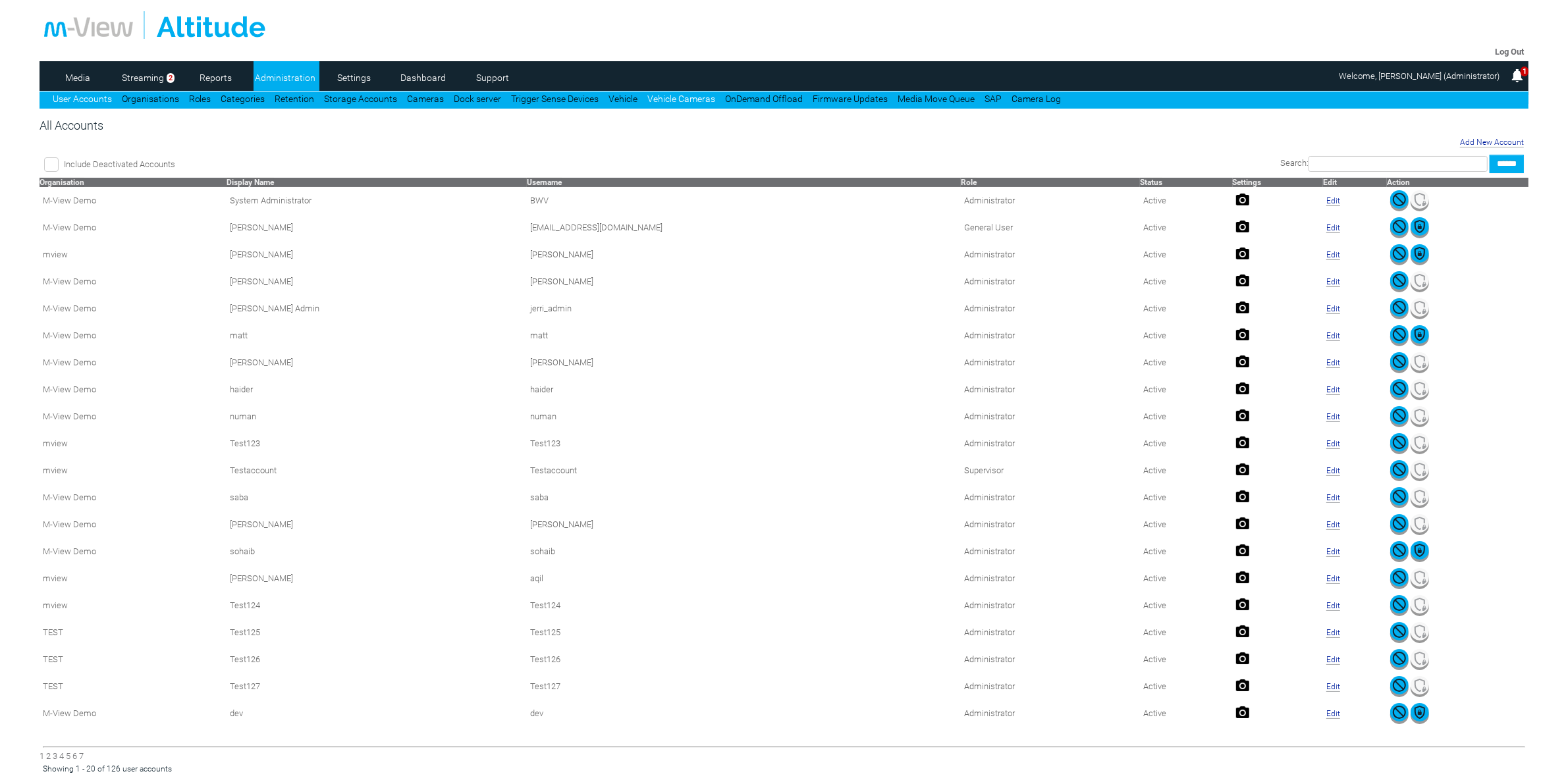
click at [676, 96] on link "Vehicle Cameras" at bounding box center [681, 99] width 68 height 10
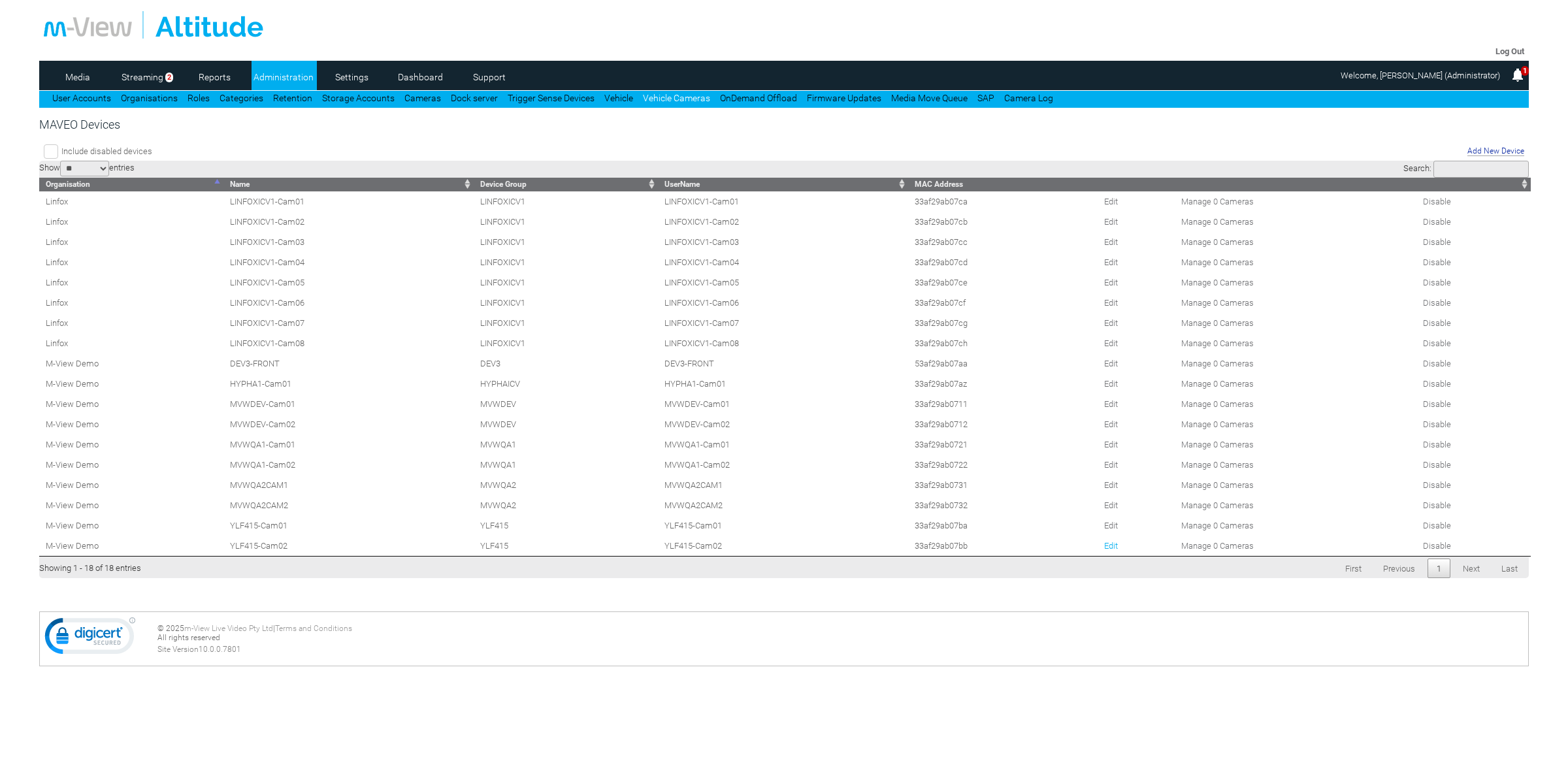
click at [1112, 551] on link "Edit" at bounding box center [1111, 545] width 14 height 10
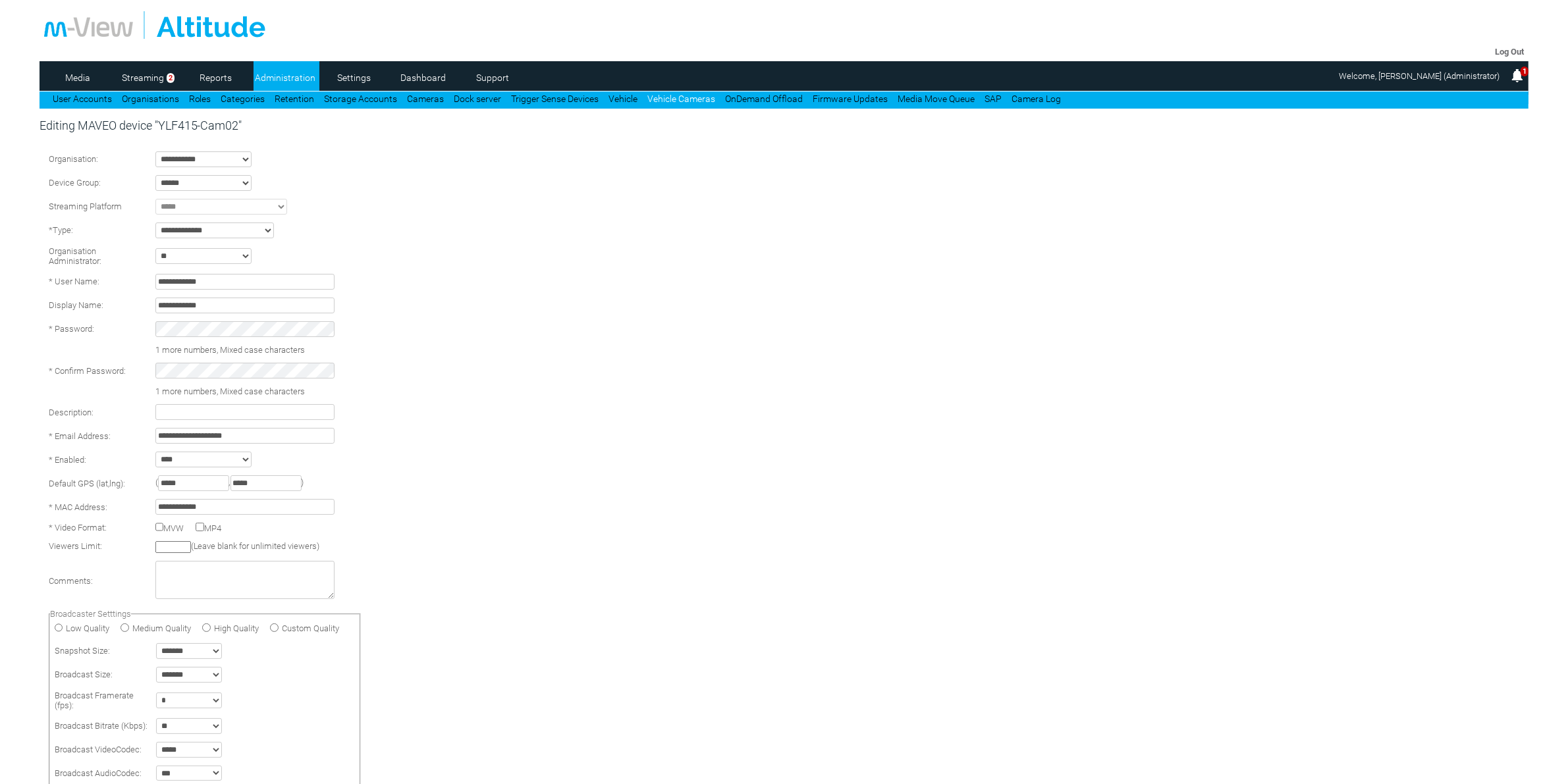
drag, startPoint x: 219, startPoint y: 305, endPoint x: 117, endPoint y: 308, distance: 102.0
click at [117, 308] on tr "**********" at bounding box center [208, 305] width 326 height 22
click at [90, 326] on tr "* Password:" at bounding box center [208, 329] width 326 height 22
click at [133, 355] on tr "* Confirm Password:" at bounding box center [208, 361] width 326 height 22
click at [976, 374] on contenttemplate "**********" at bounding box center [784, 590] width 1490 height 896
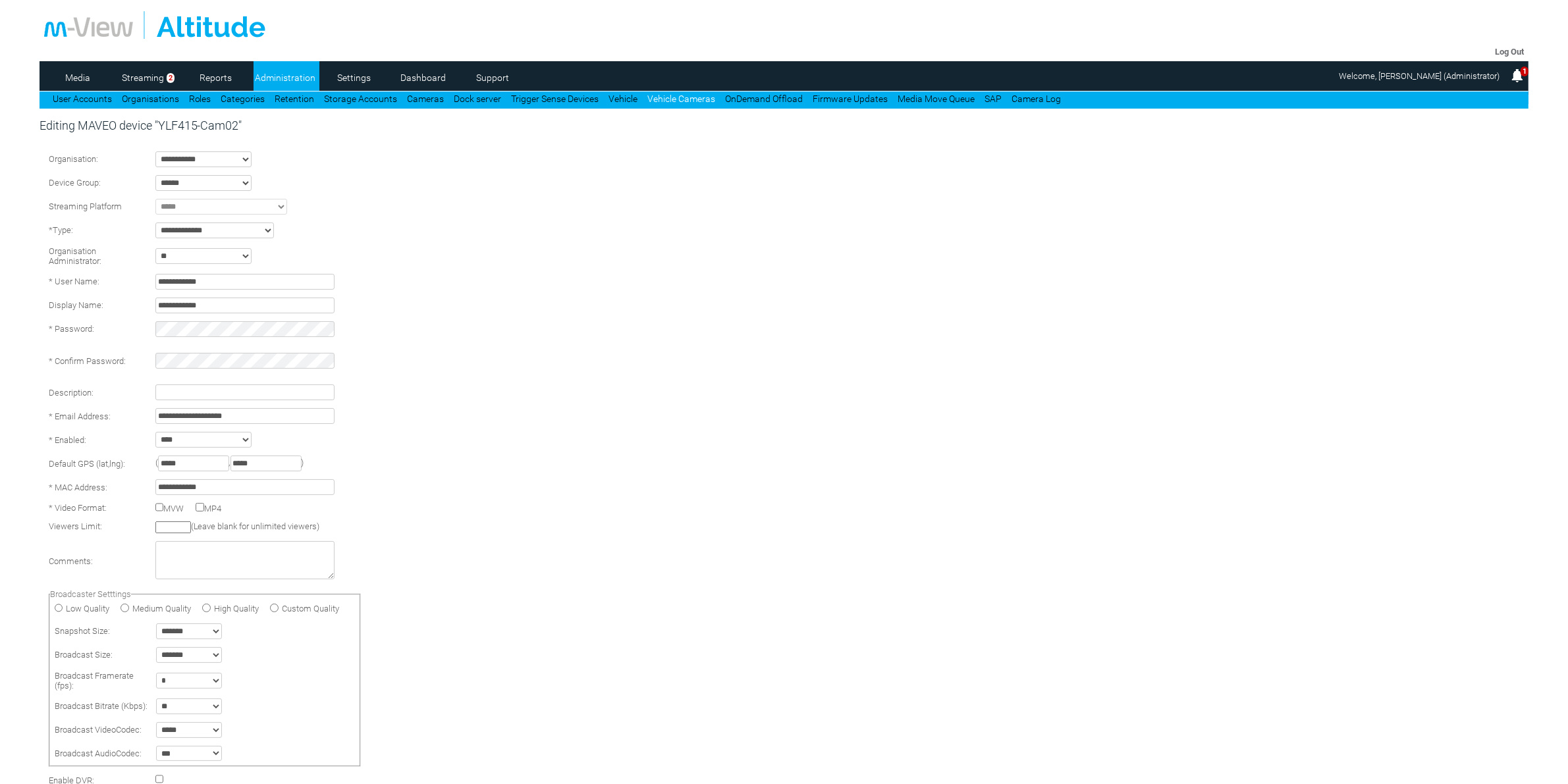
scroll to position [382, 0]
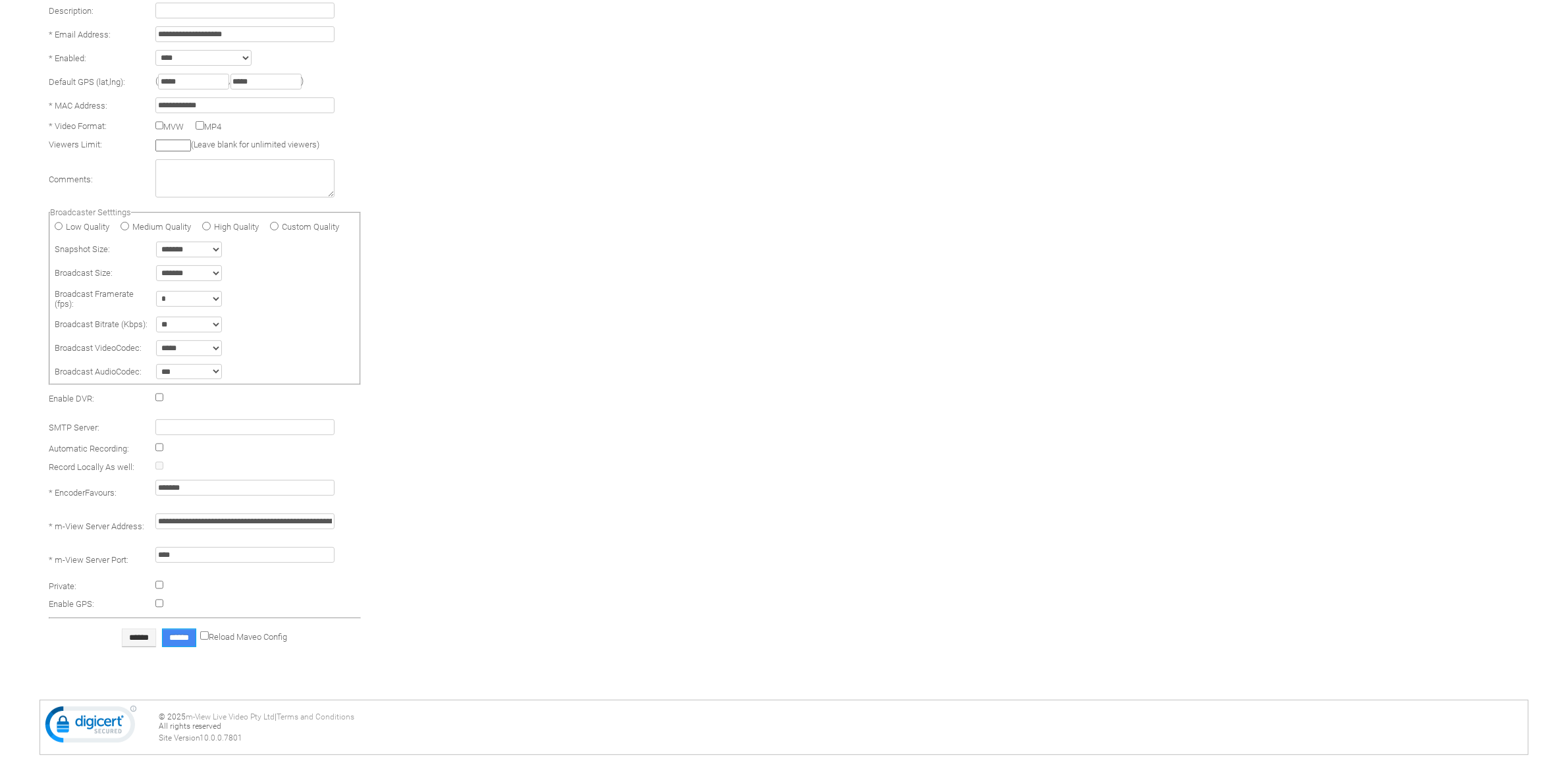
click at [176, 630] on input "******" at bounding box center [179, 638] width 34 height 19
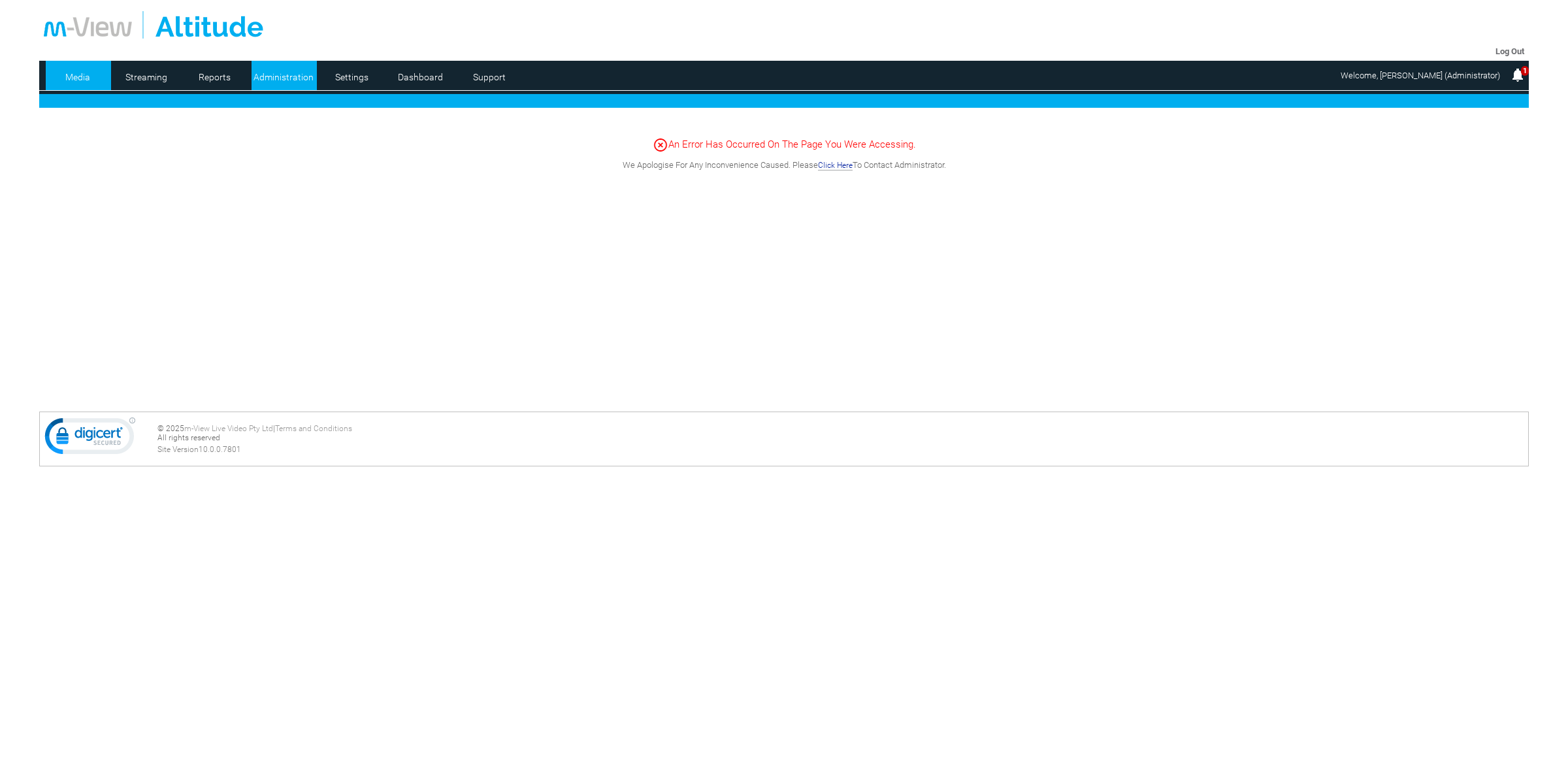
click at [279, 69] on link "Administration" at bounding box center [283, 77] width 64 height 19
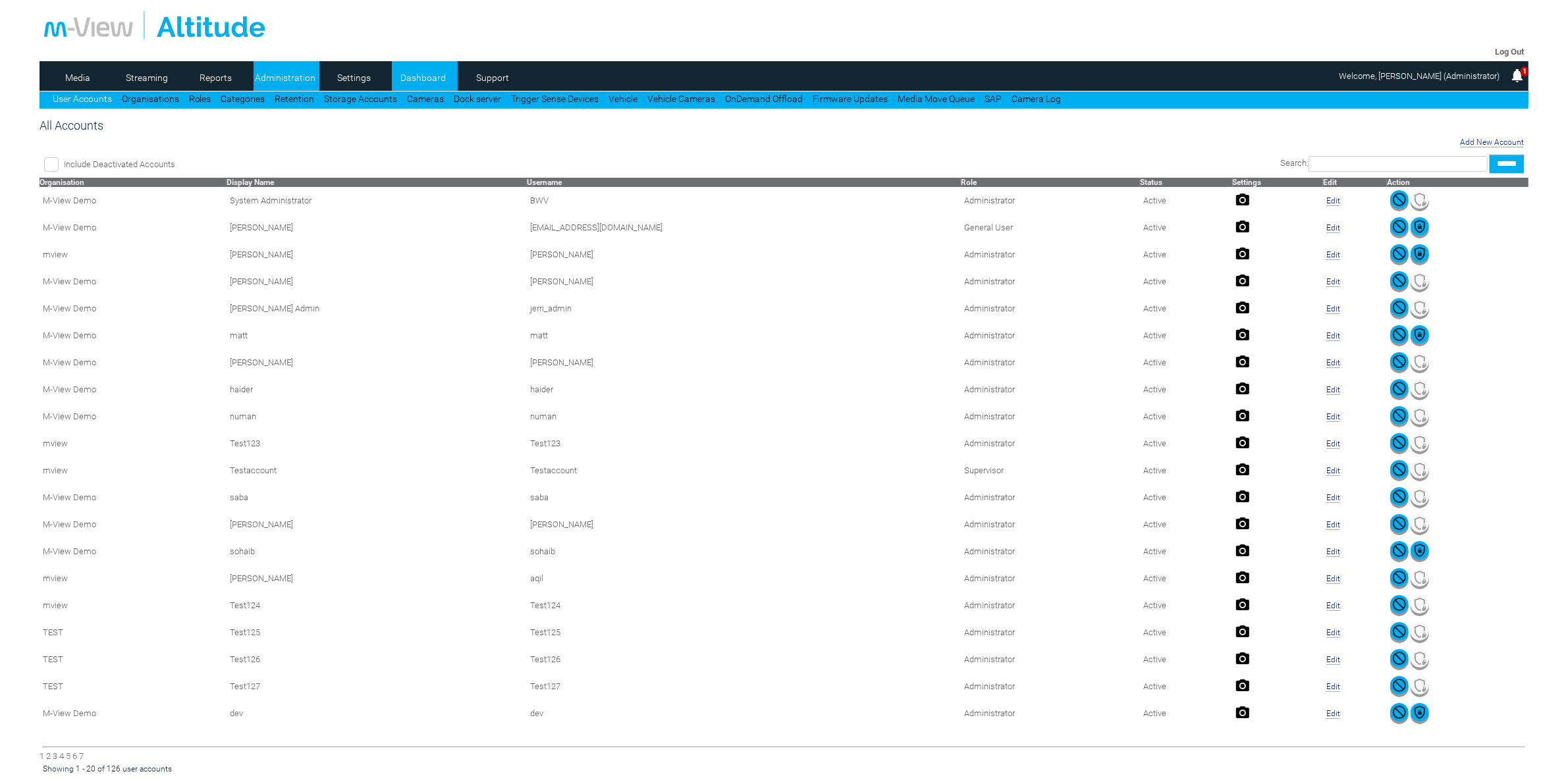
click at [430, 71] on link "Dashboard" at bounding box center [424, 78] width 64 height 19
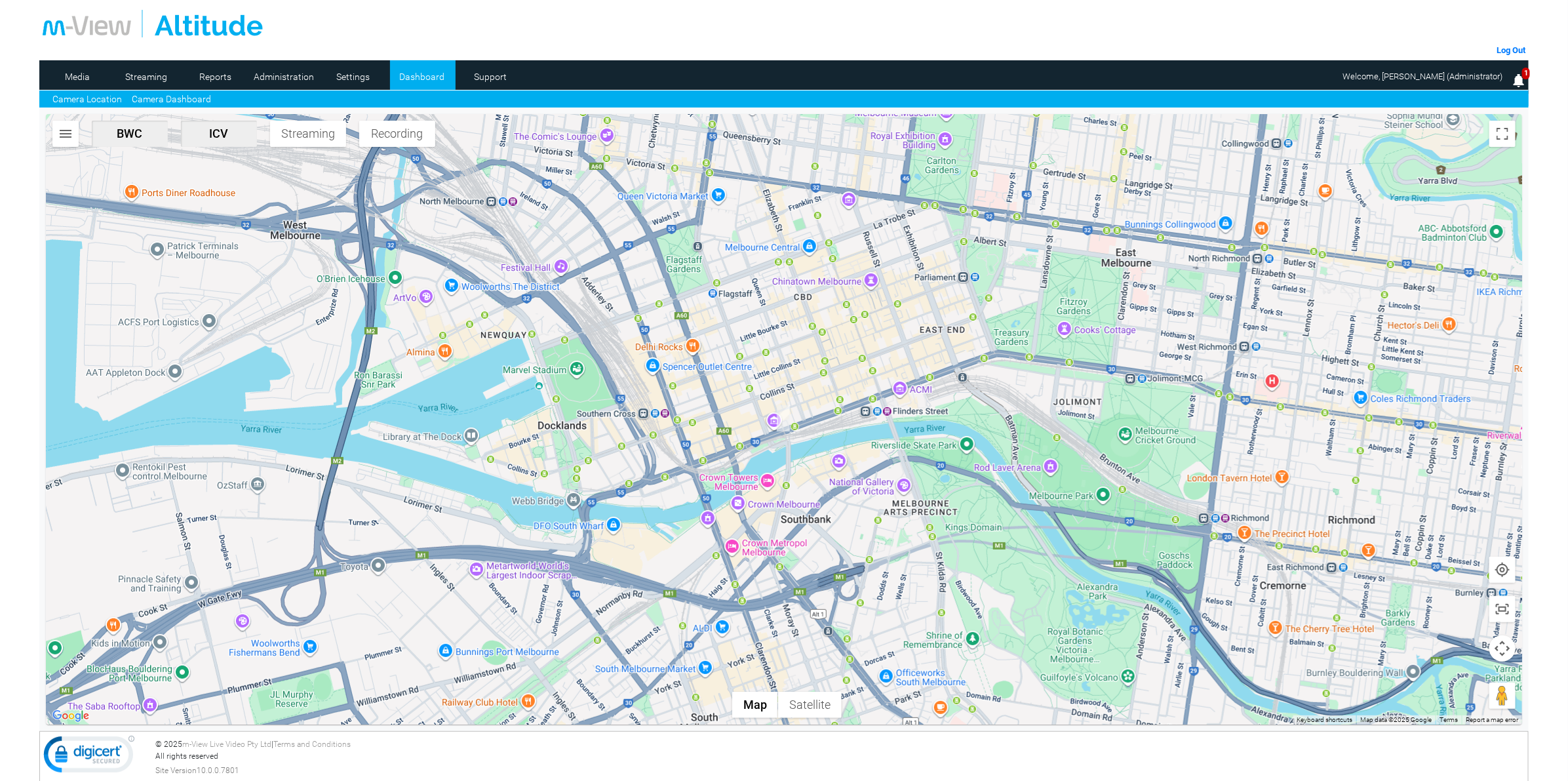
click at [184, 97] on link "Camera Dashboard" at bounding box center [171, 99] width 80 height 14
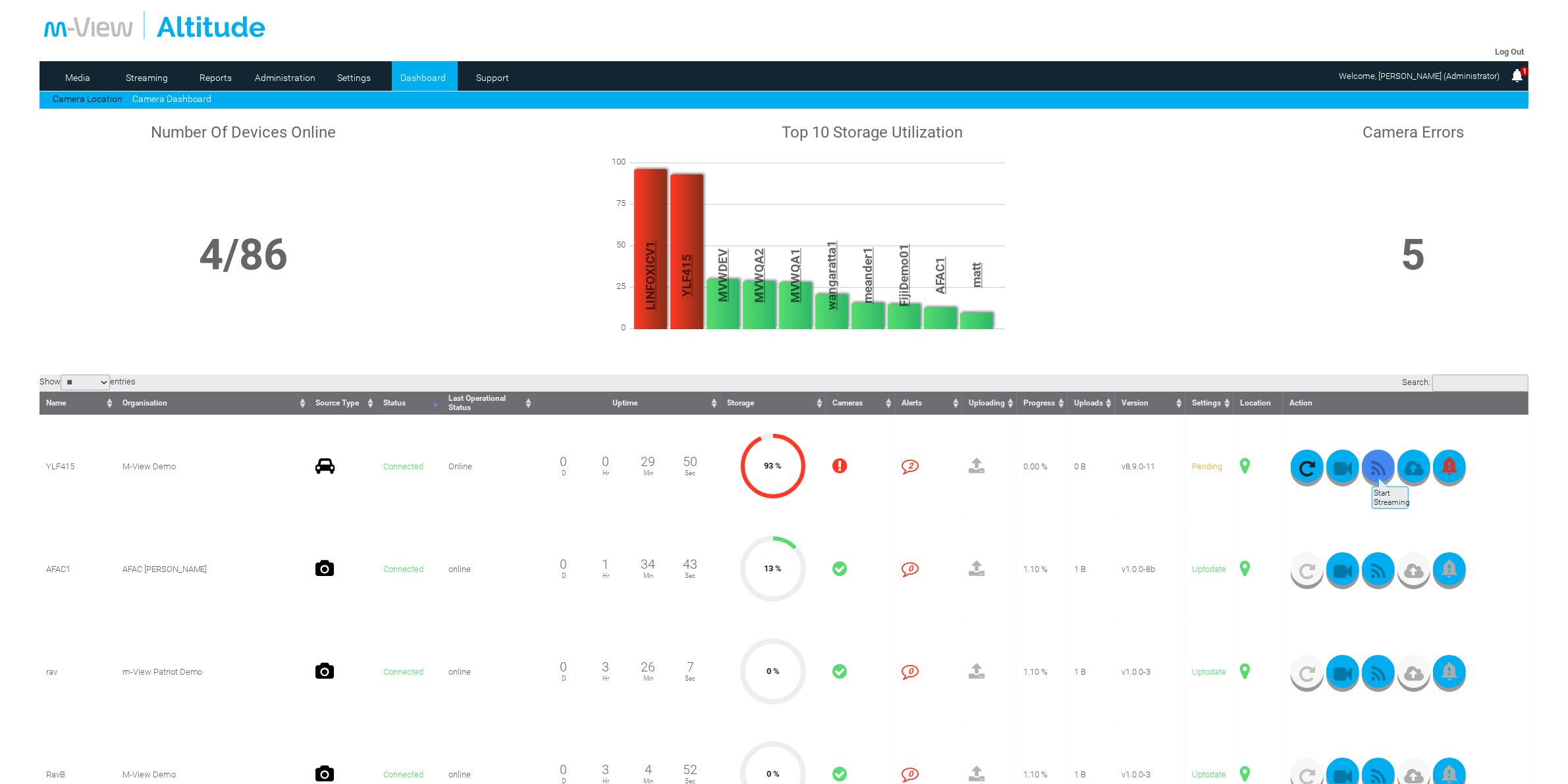
click at [1370, 470] on icon "button" at bounding box center [1378, 468] width 33 height 19
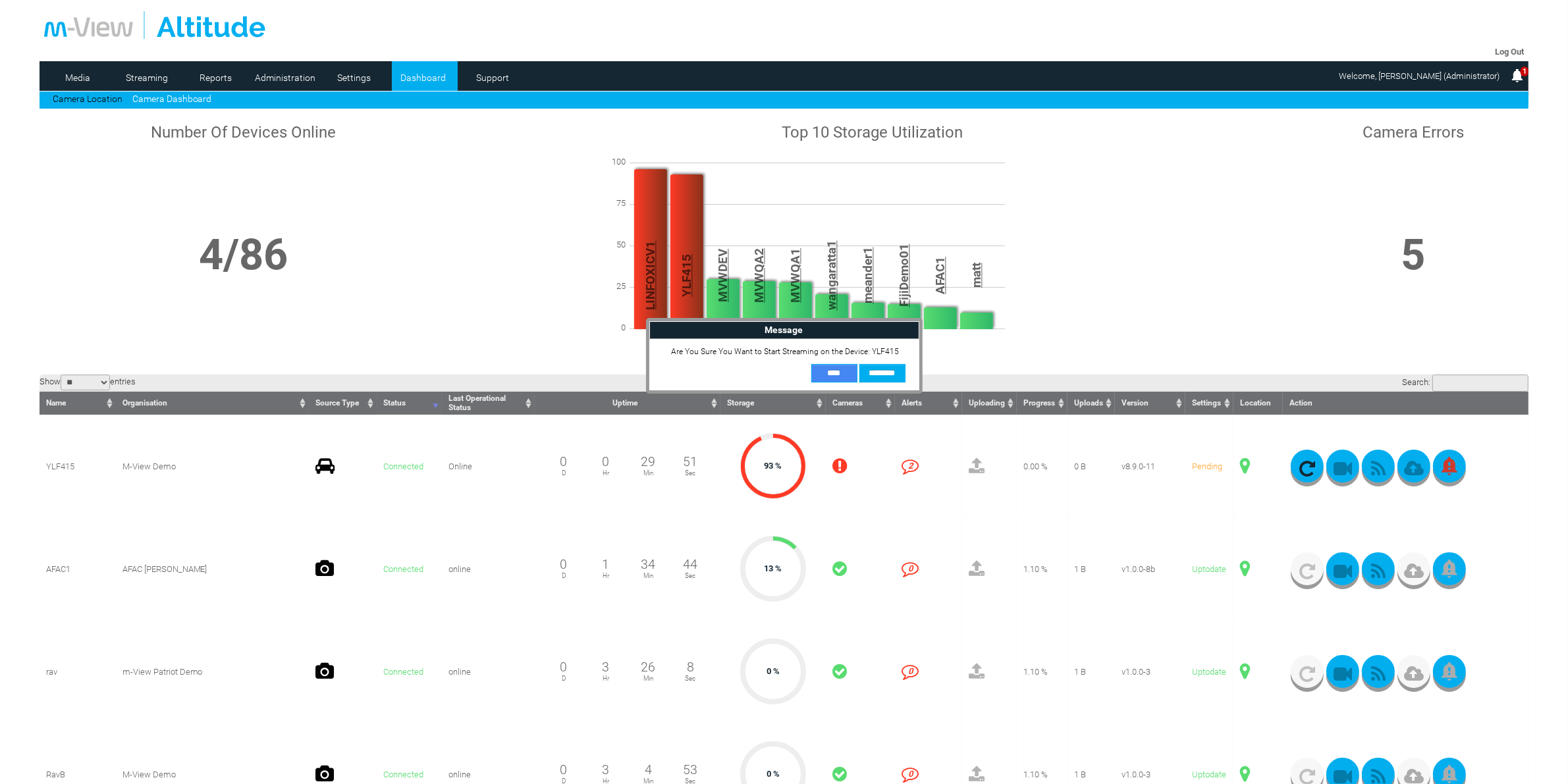
click at [833, 366] on input "**" at bounding box center [834, 373] width 46 height 19
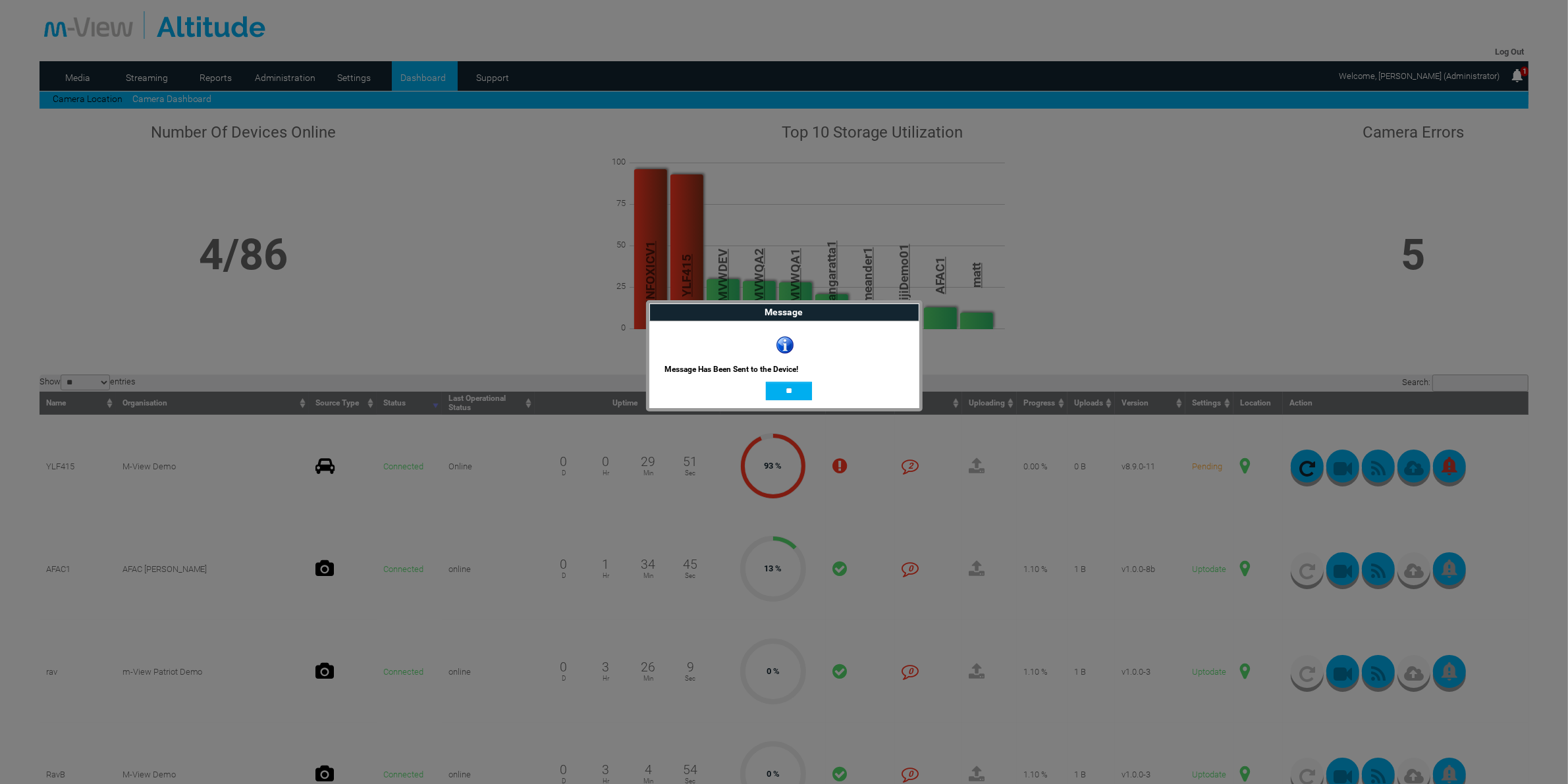
click at [796, 391] on input "**" at bounding box center [789, 391] width 46 height 19
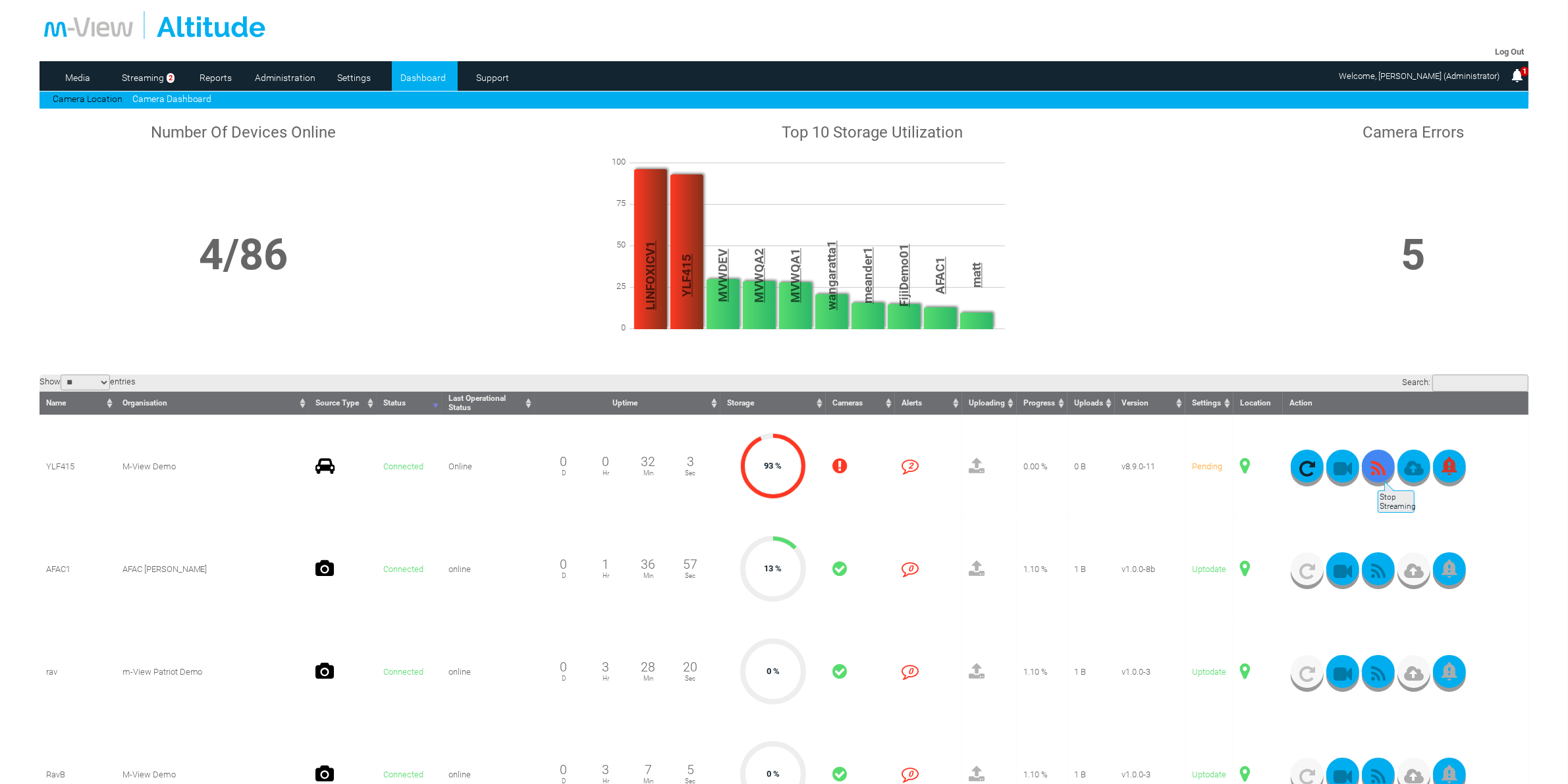
click at [1376, 475] on icon "button" at bounding box center [1378, 468] width 33 height 19
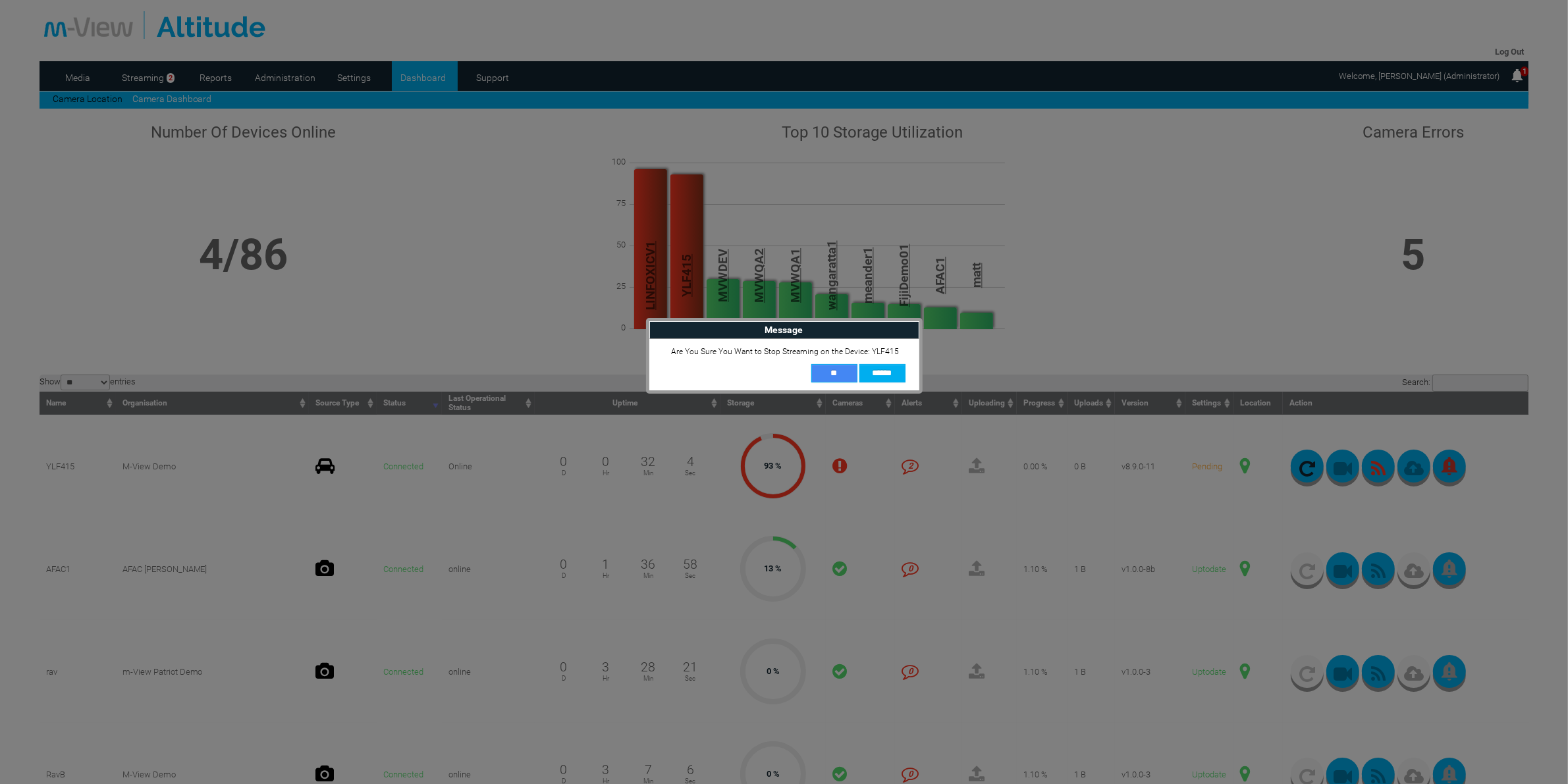
click at [835, 377] on input "**" at bounding box center [834, 373] width 46 height 19
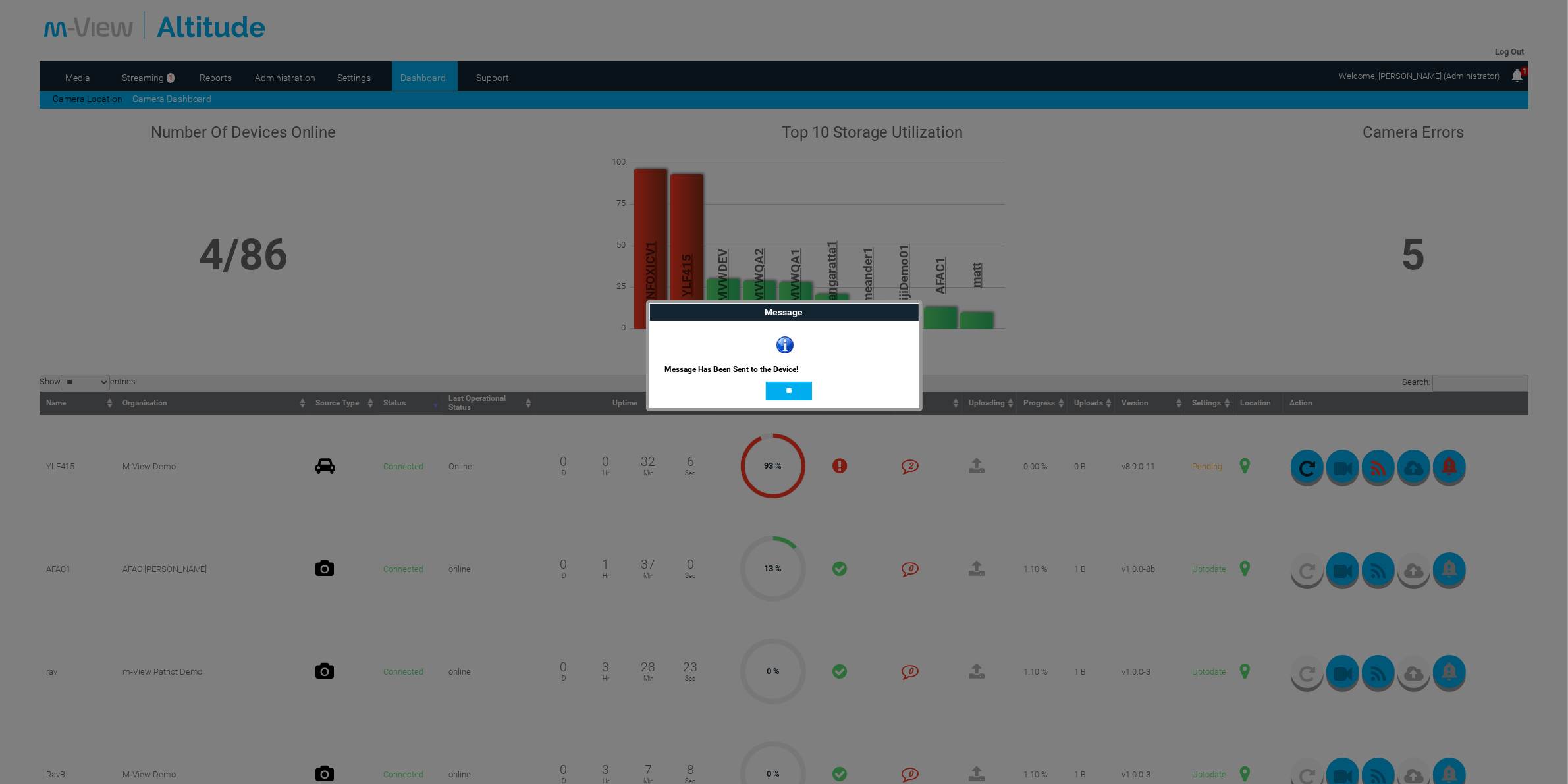
click at [785, 386] on input "**" at bounding box center [789, 391] width 46 height 19
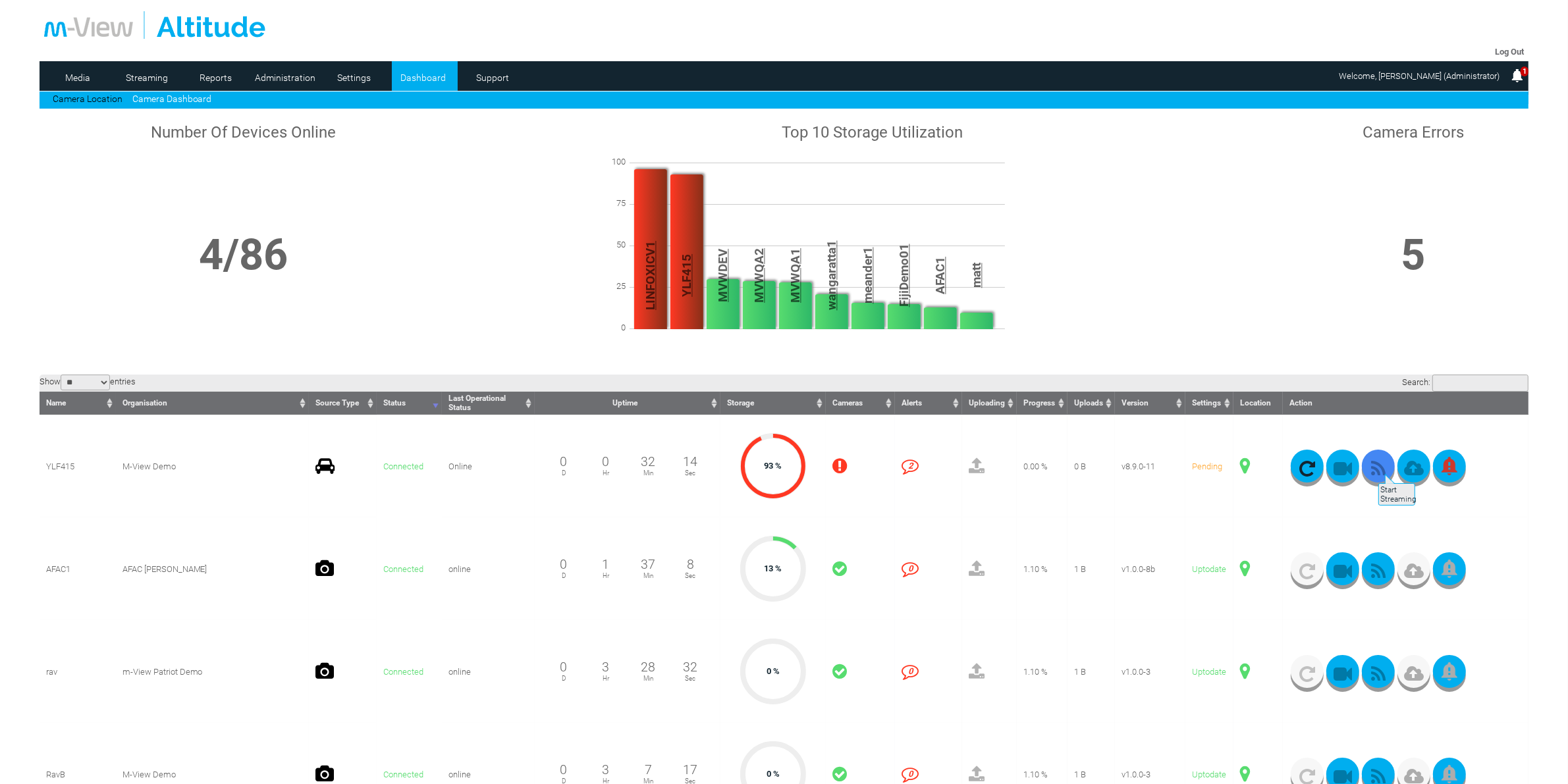
click at [1377, 467] on icon "button" at bounding box center [1378, 468] width 33 height 19
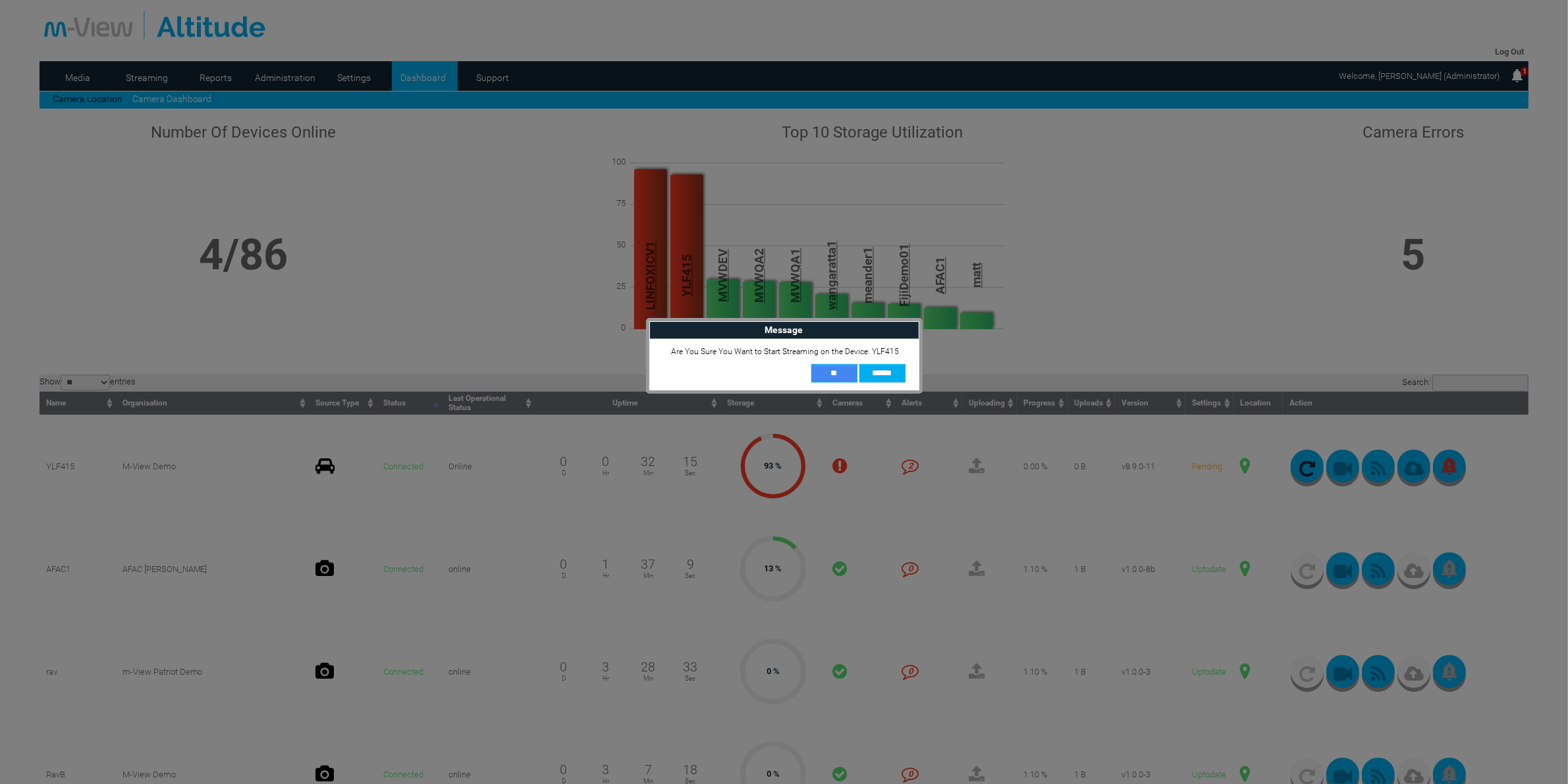
click at [838, 370] on input "**" at bounding box center [834, 373] width 46 height 19
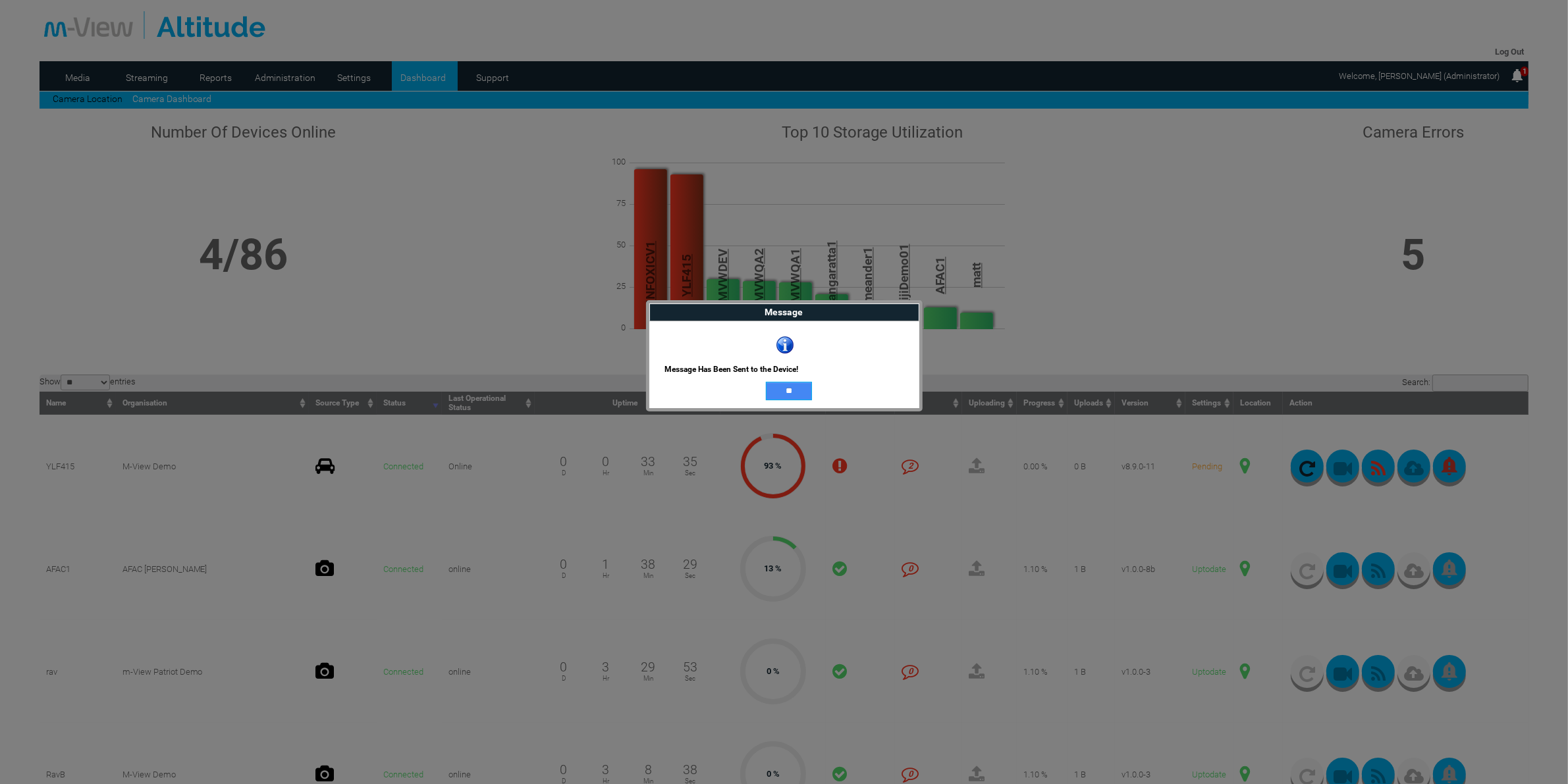
click at [784, 383] on input "**" at bounding box center [789, 391] width 46 height 19
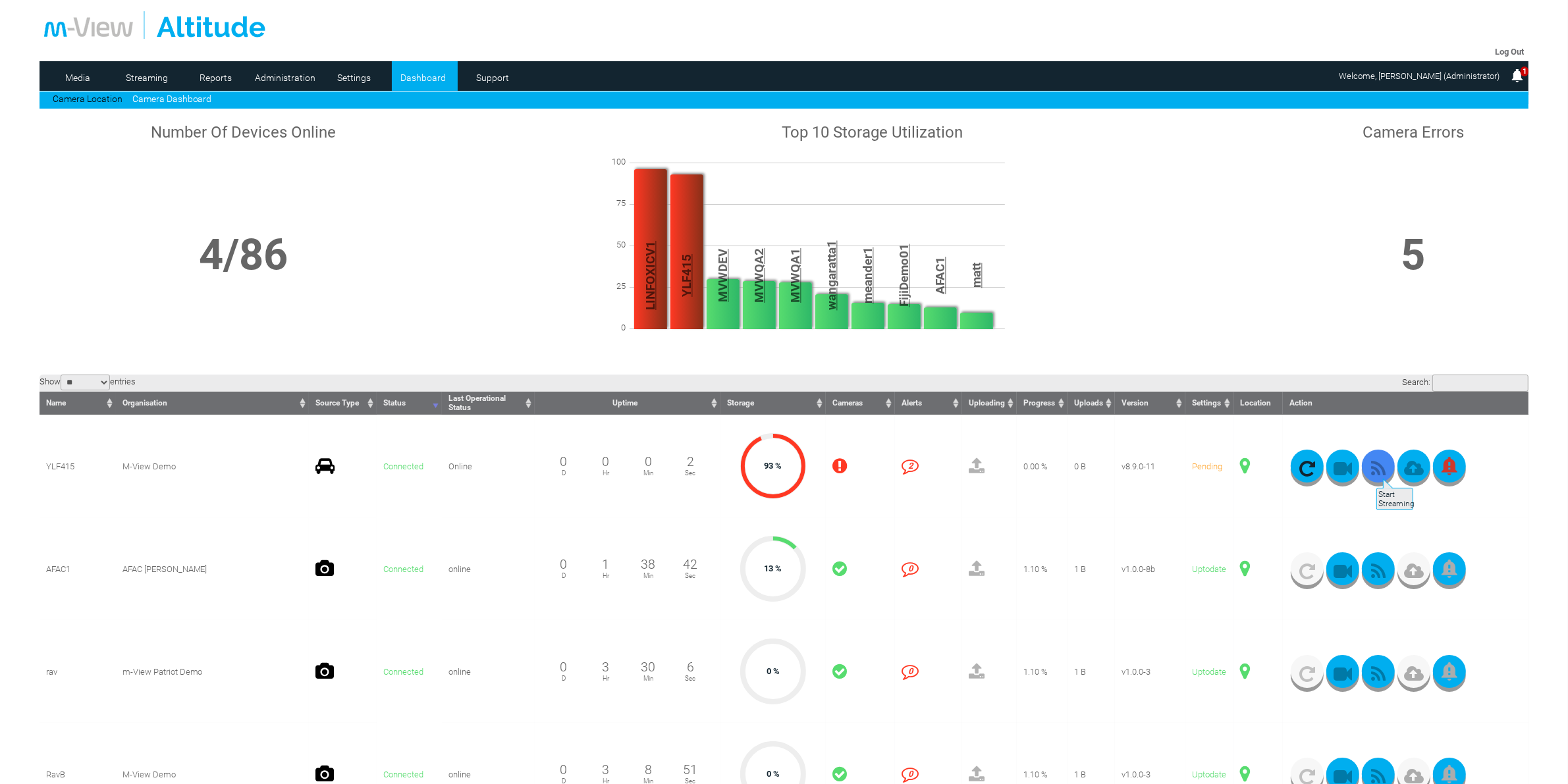
click at [1375, 471] on icon "button" at bounding box center [1378, 468] width 33 height 19
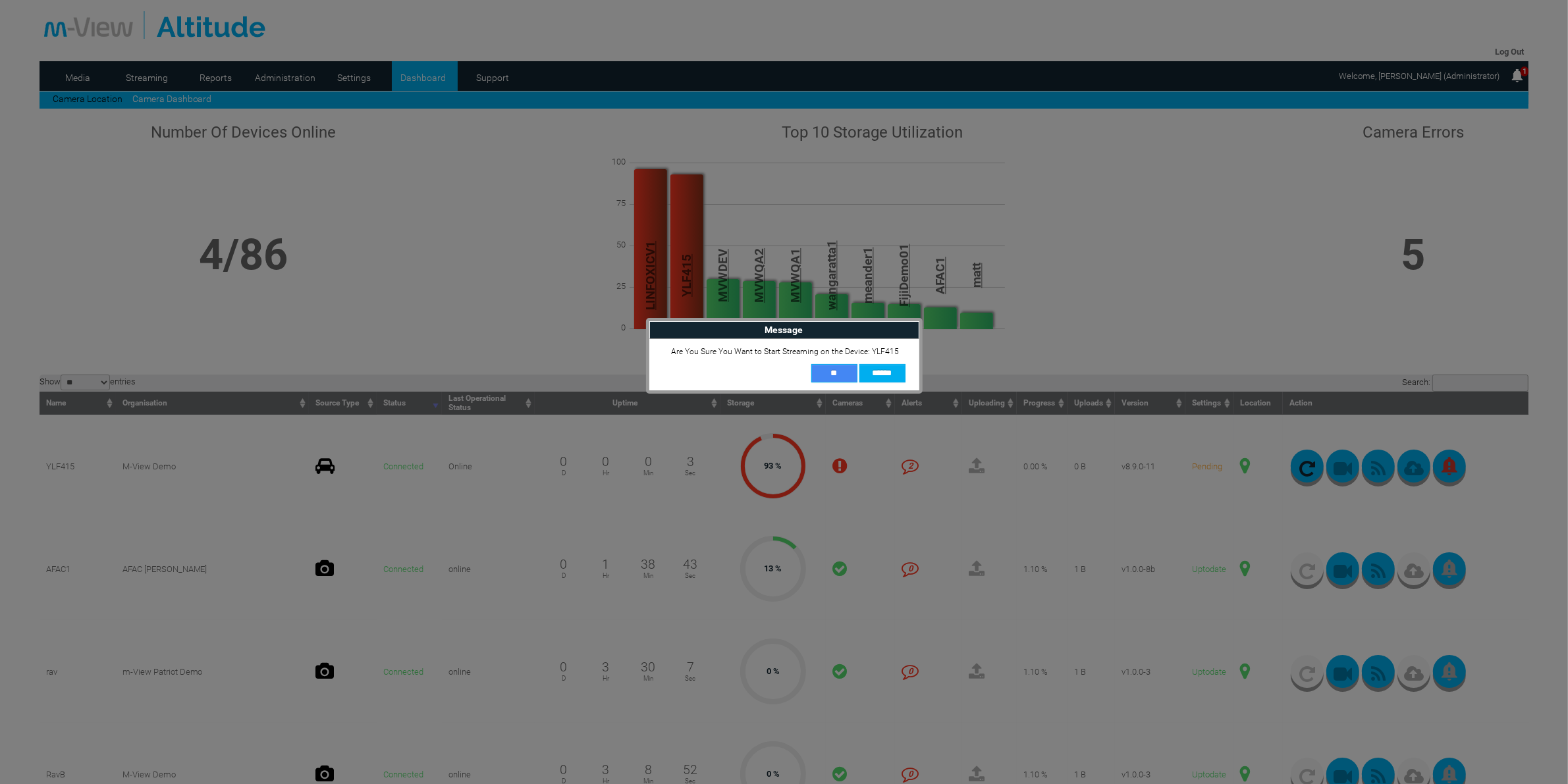
click at [817, 374] on input "**" at bounding box center [834, 373] width 46 height 19
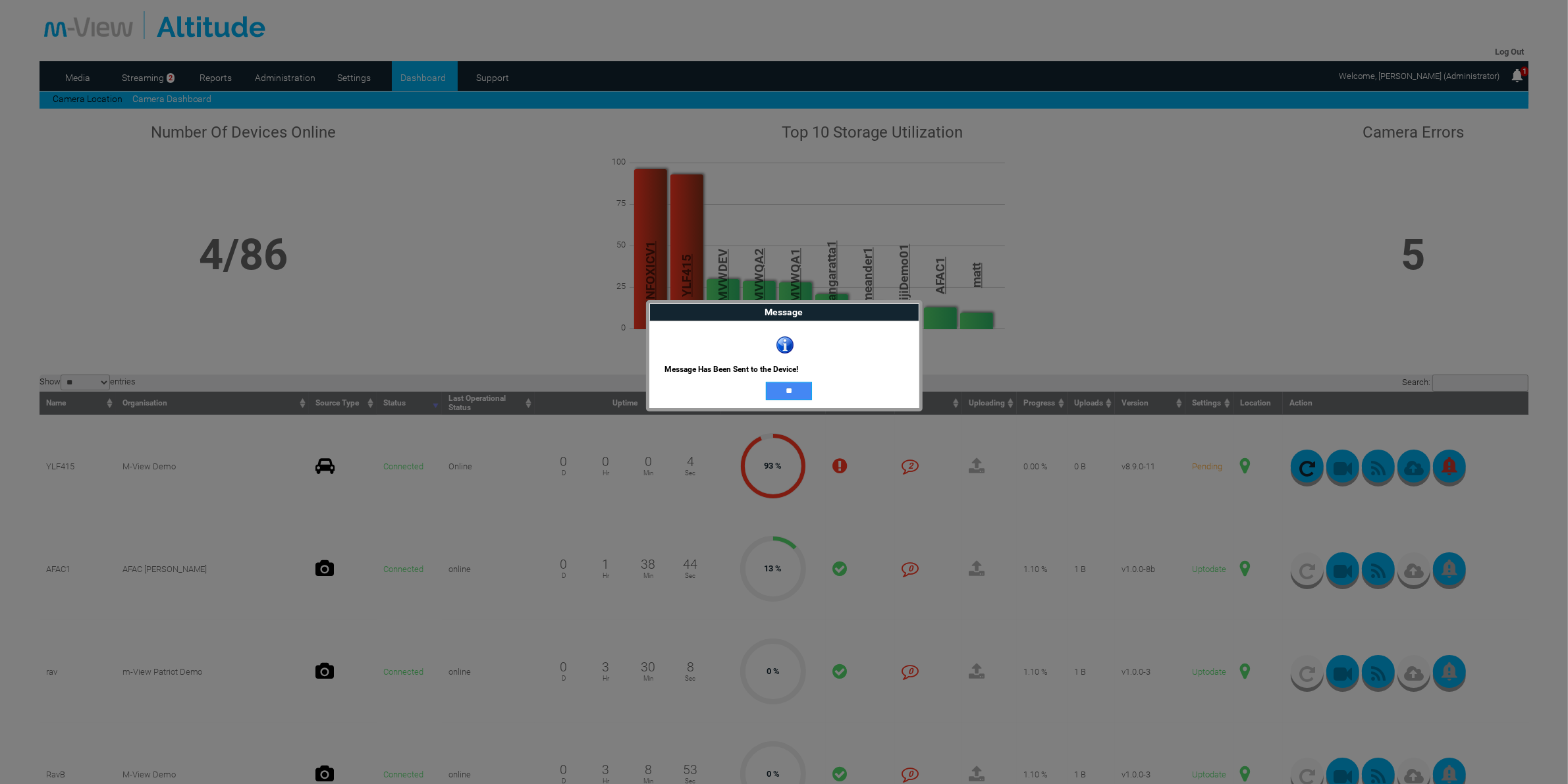
click at [798, 393] on input "**" at bounding box center [789, 391] width 46 height 19
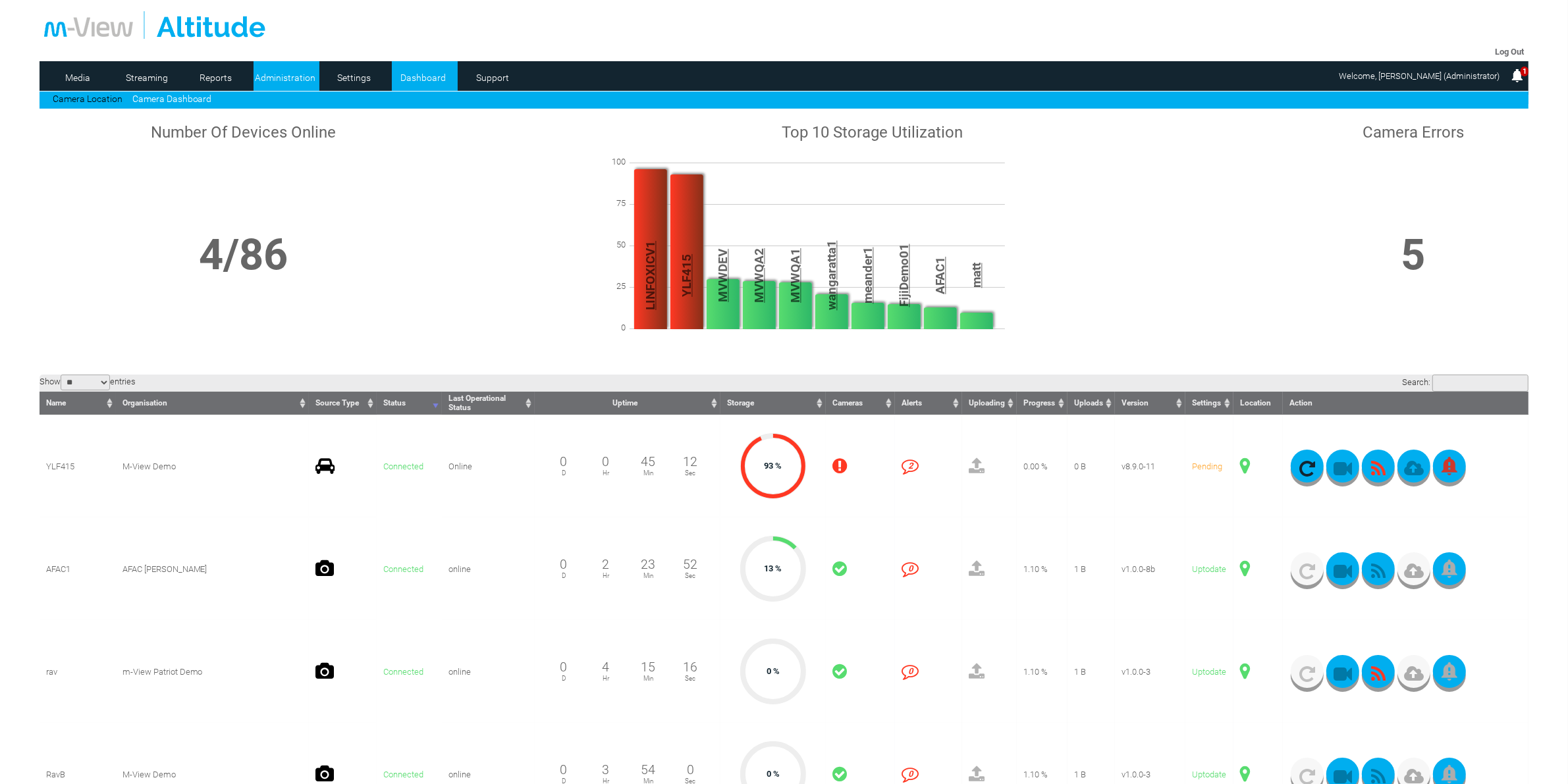
click at [291, 78] on link "Administration" at bounding box center [285, 78] width 64 height 19
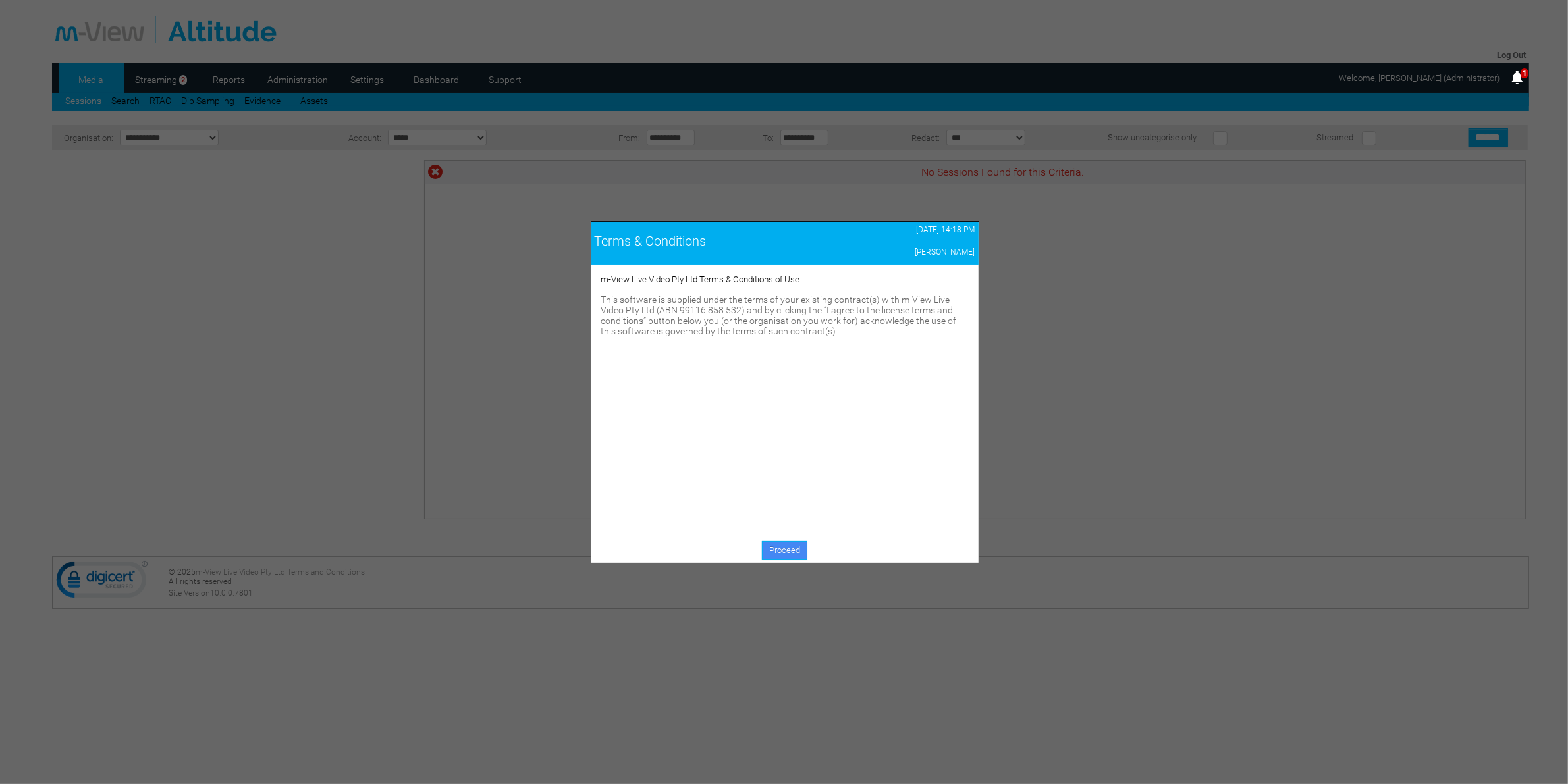
click at [772, 548] on link "Proceed" at bounding box center [784, 550] width 46 height 19
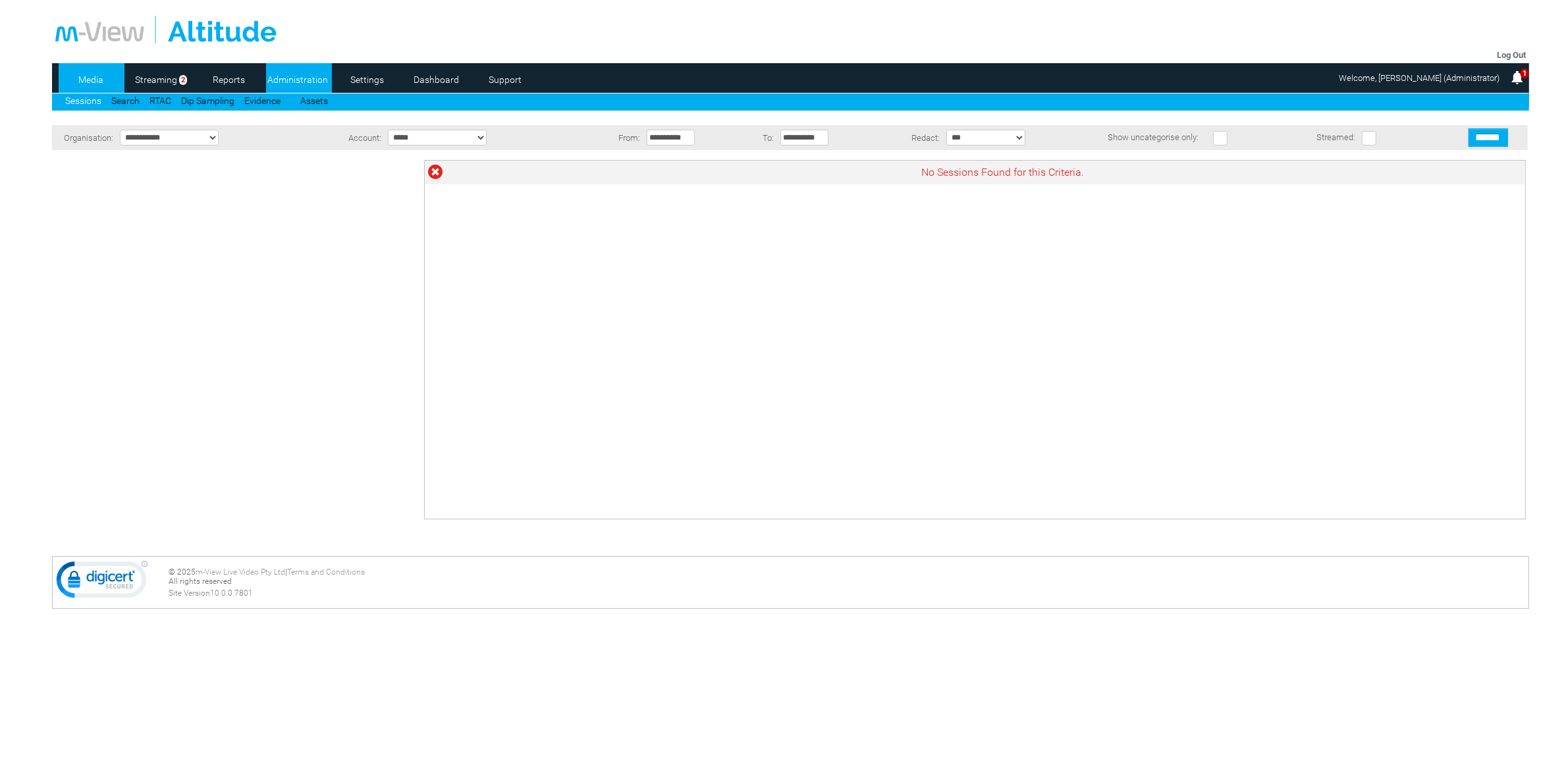
click at [302, 79] on link "Administration" at bounding box center [298, 79] width 64 height 19
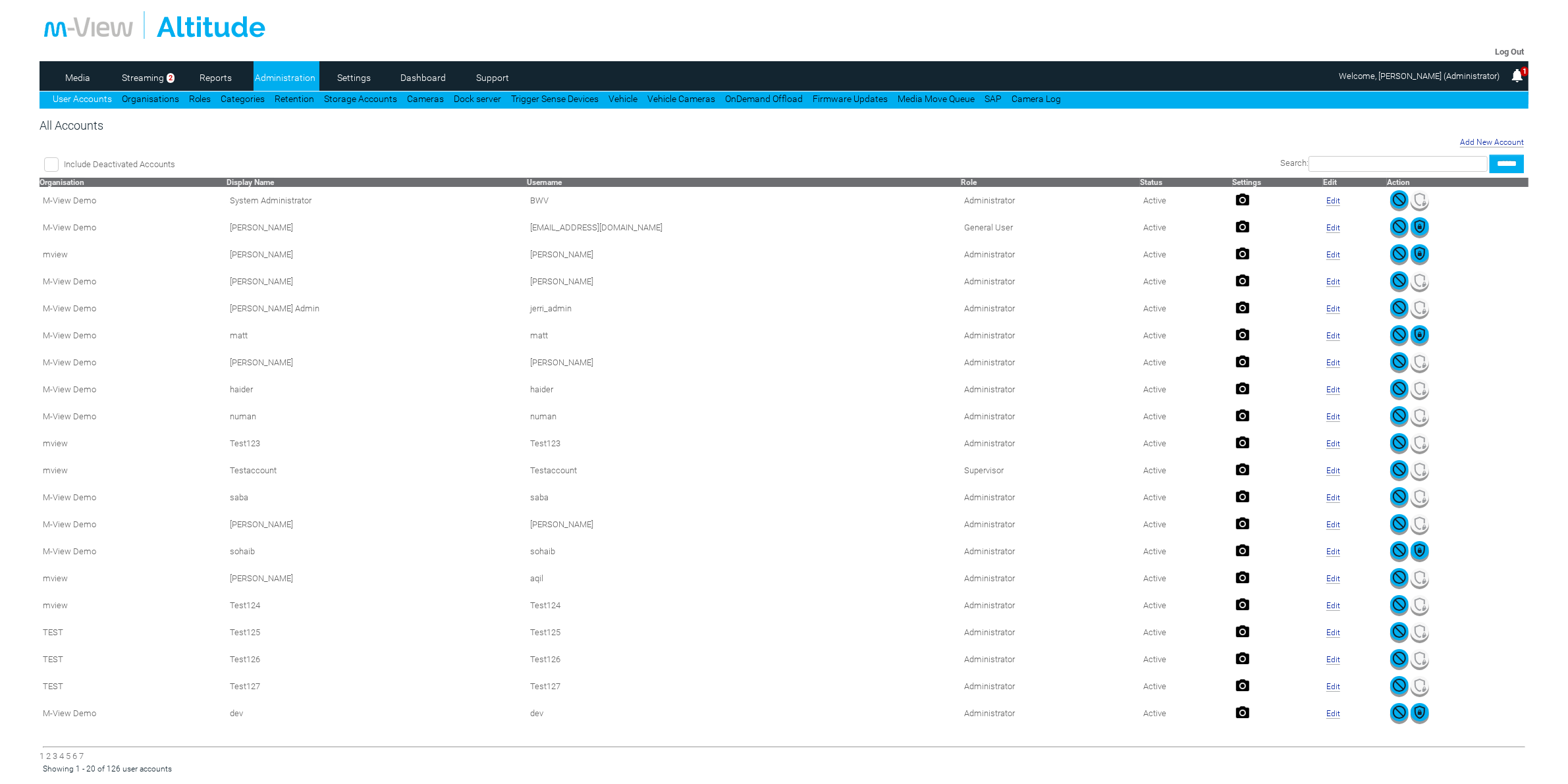
click at [1347, 169] on input "text" at bounding box center [1398, 164] width 179 height 16
type input "***"
click at [1496, 166] on input "******" at bounding box center [1507, 164] width 34 height 19
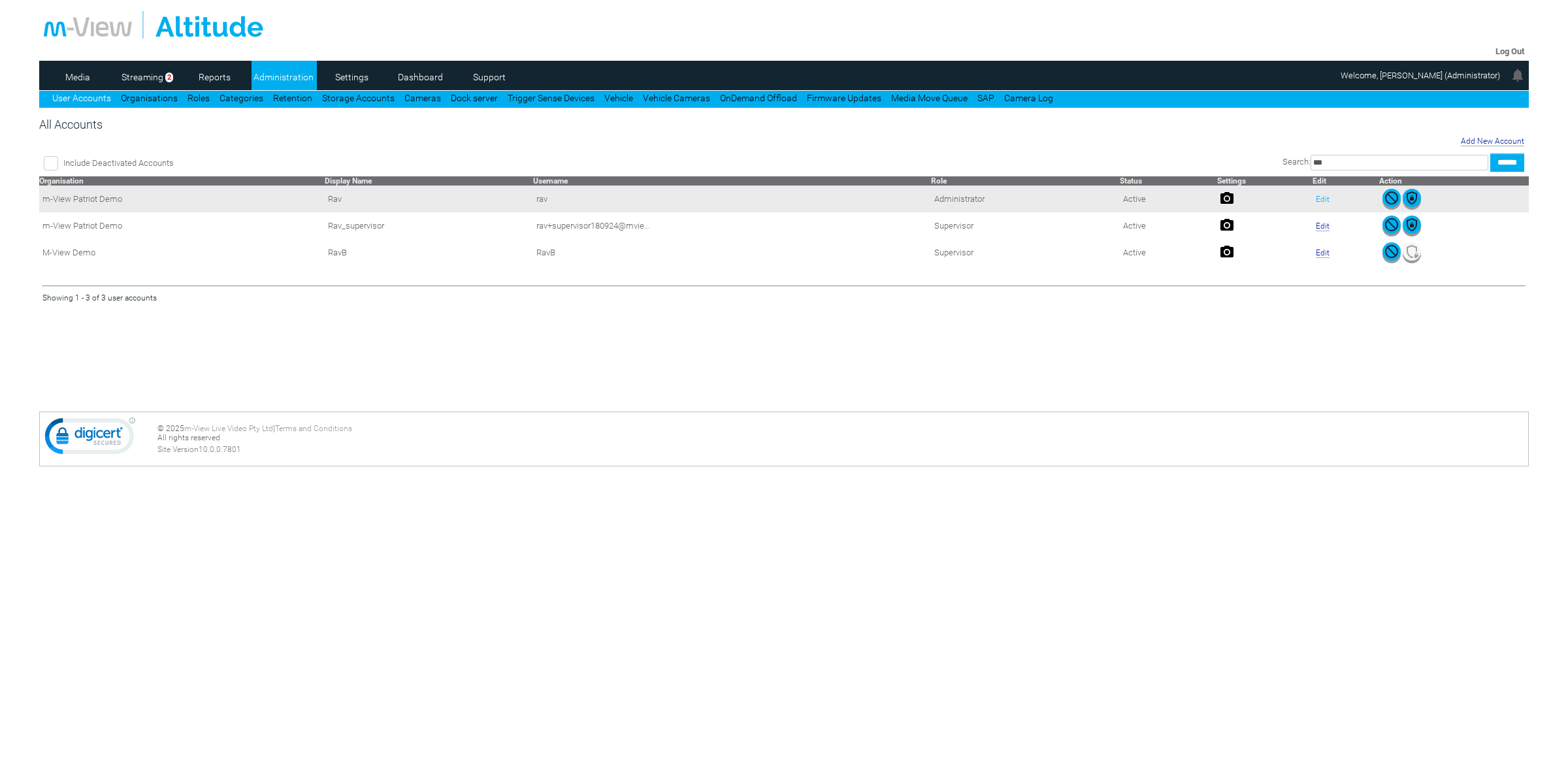
click at [1318, 196] on link "Edit" at bounding box center [1322, 199] width 14 height 9
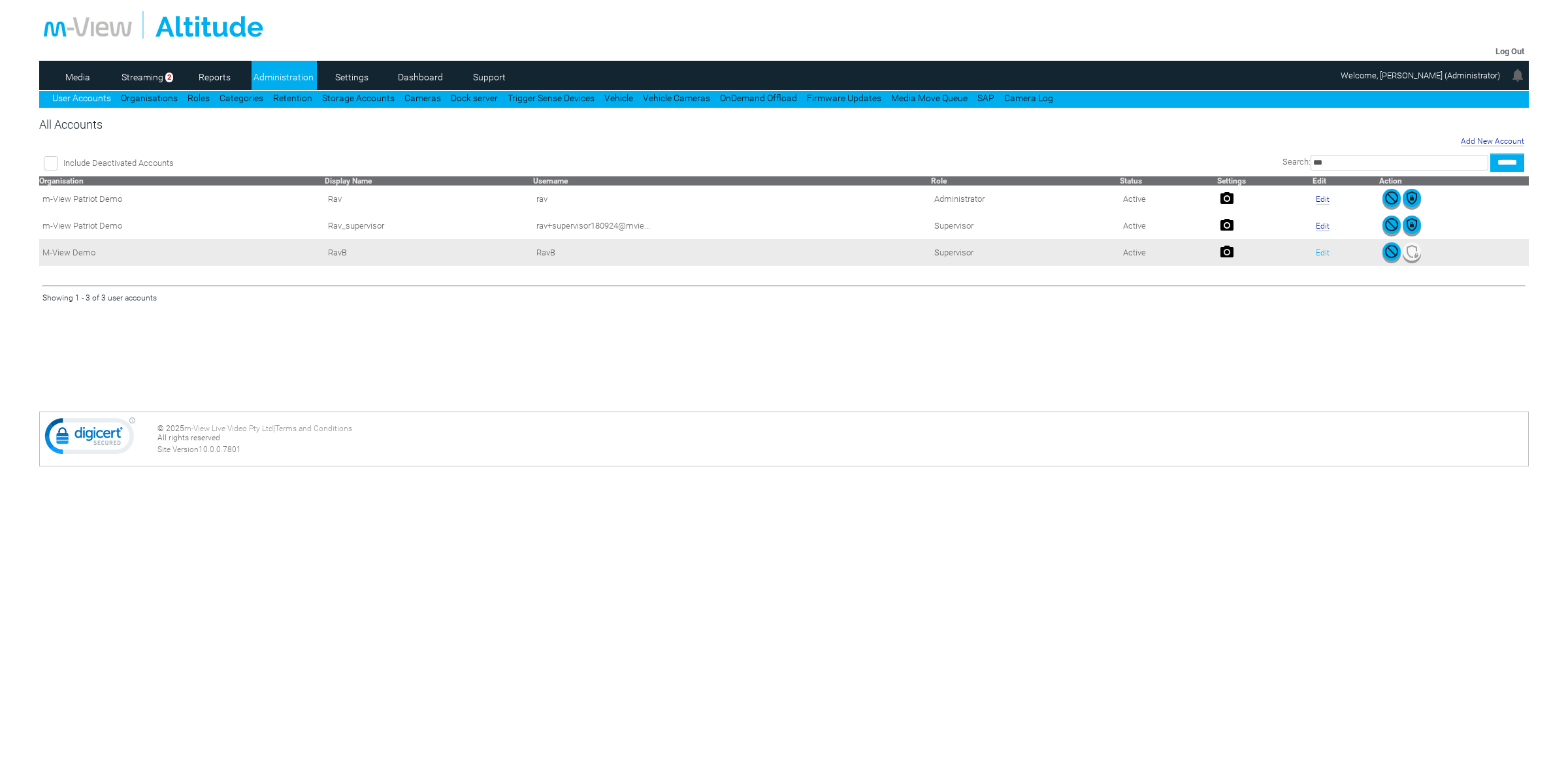
click at [1324, 256] on link "Edit" at bounding box center [1322, 253] width 14 height 9
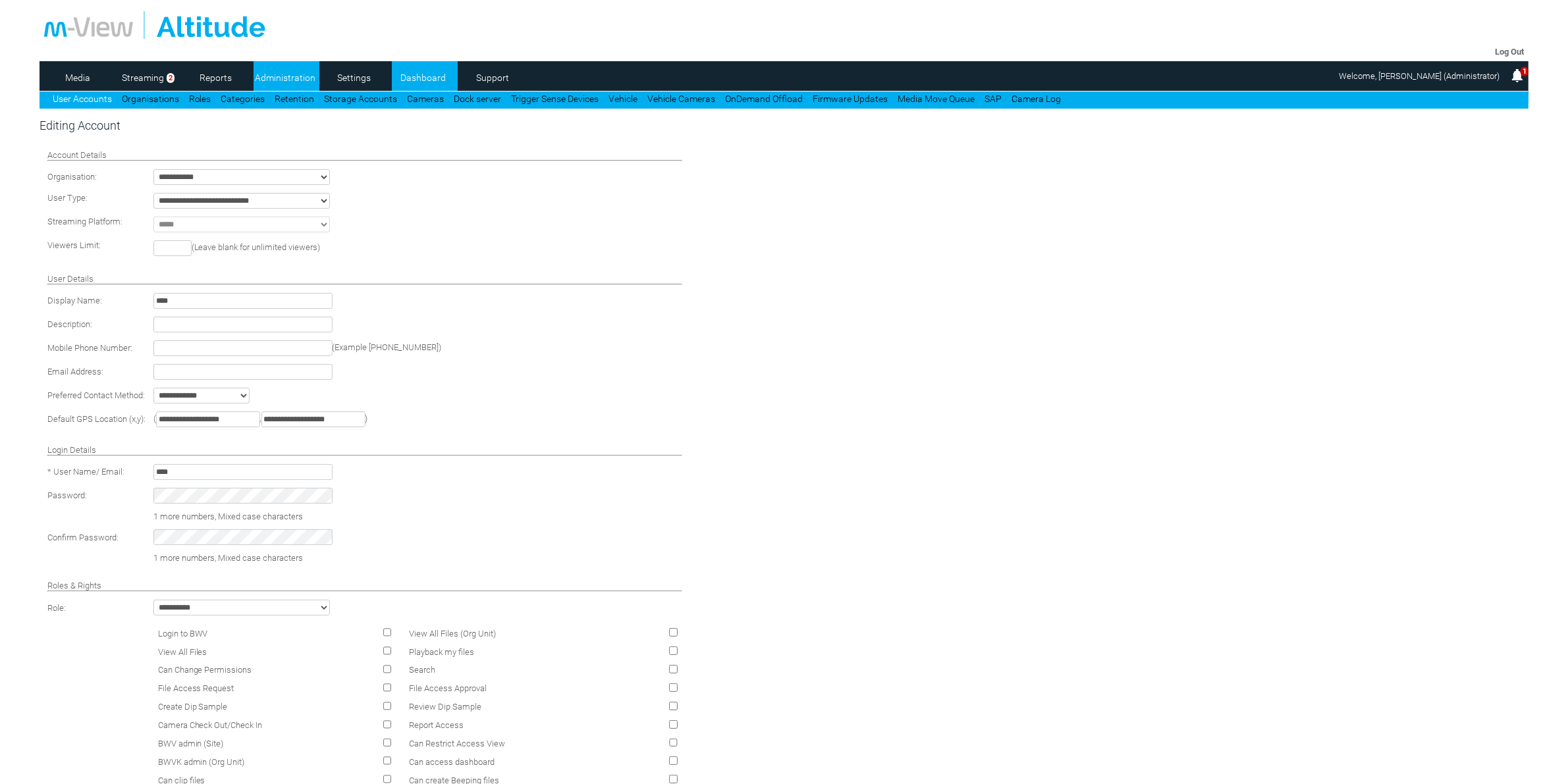
click at [419, 78] on link "Dashboard" at bounding box center [424, 78] width 64 height 19
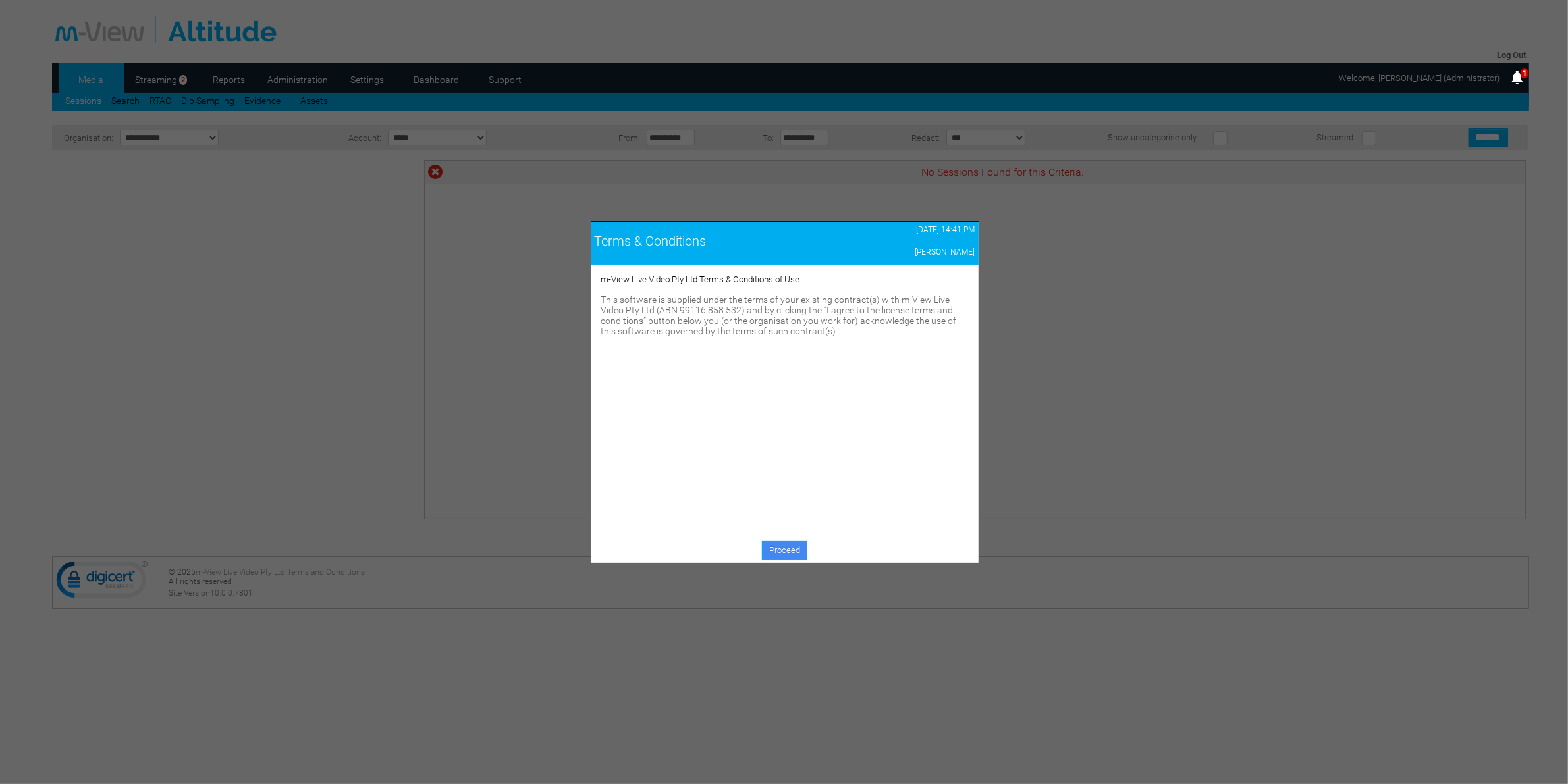
click at [775, 547] on link "Proceed" at bounding box center [784, 550] width 46 height 19
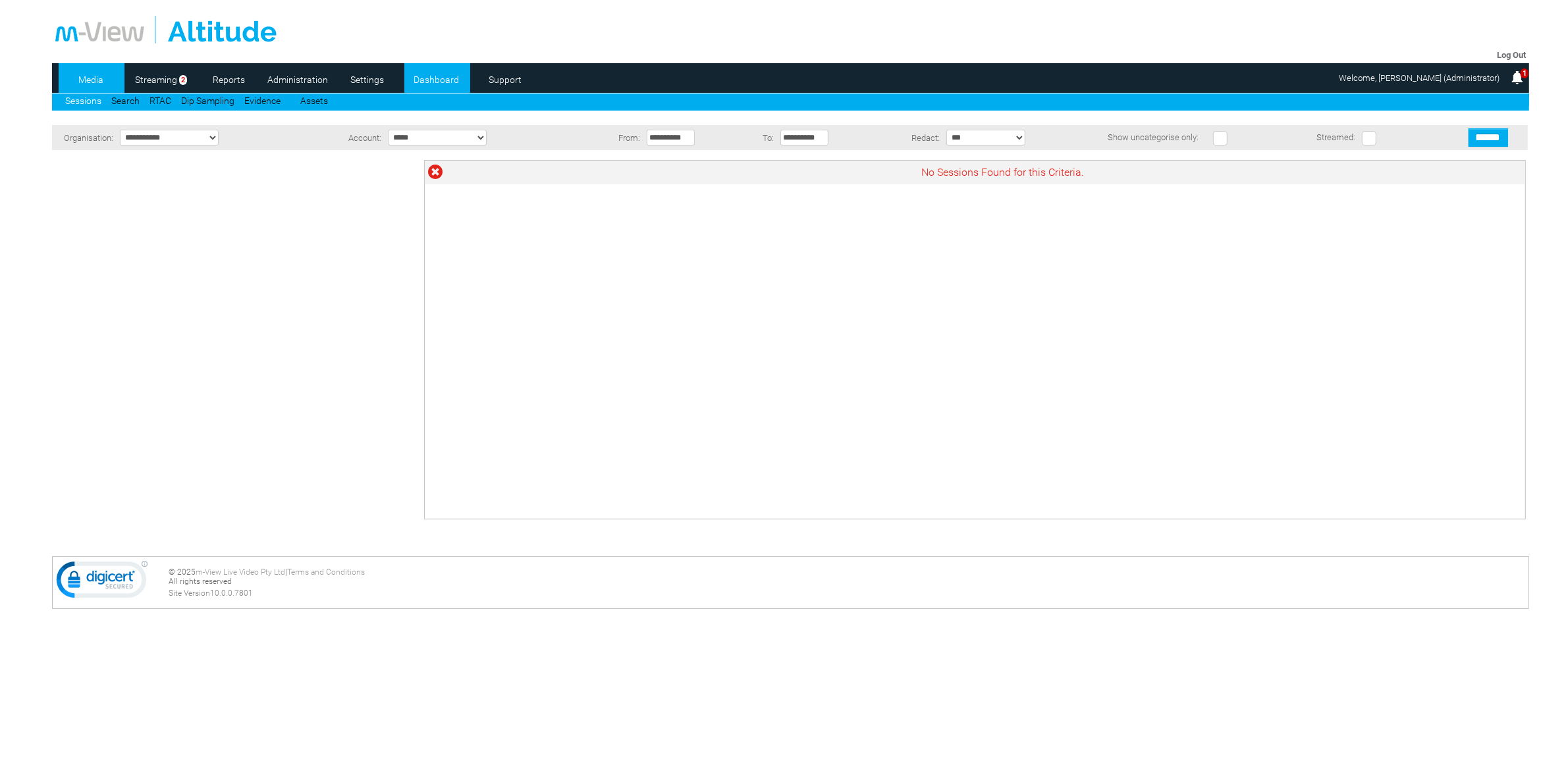
click at [456, 78] on link "Dashboard" at bounding box center [436, 79] width 64 height 19
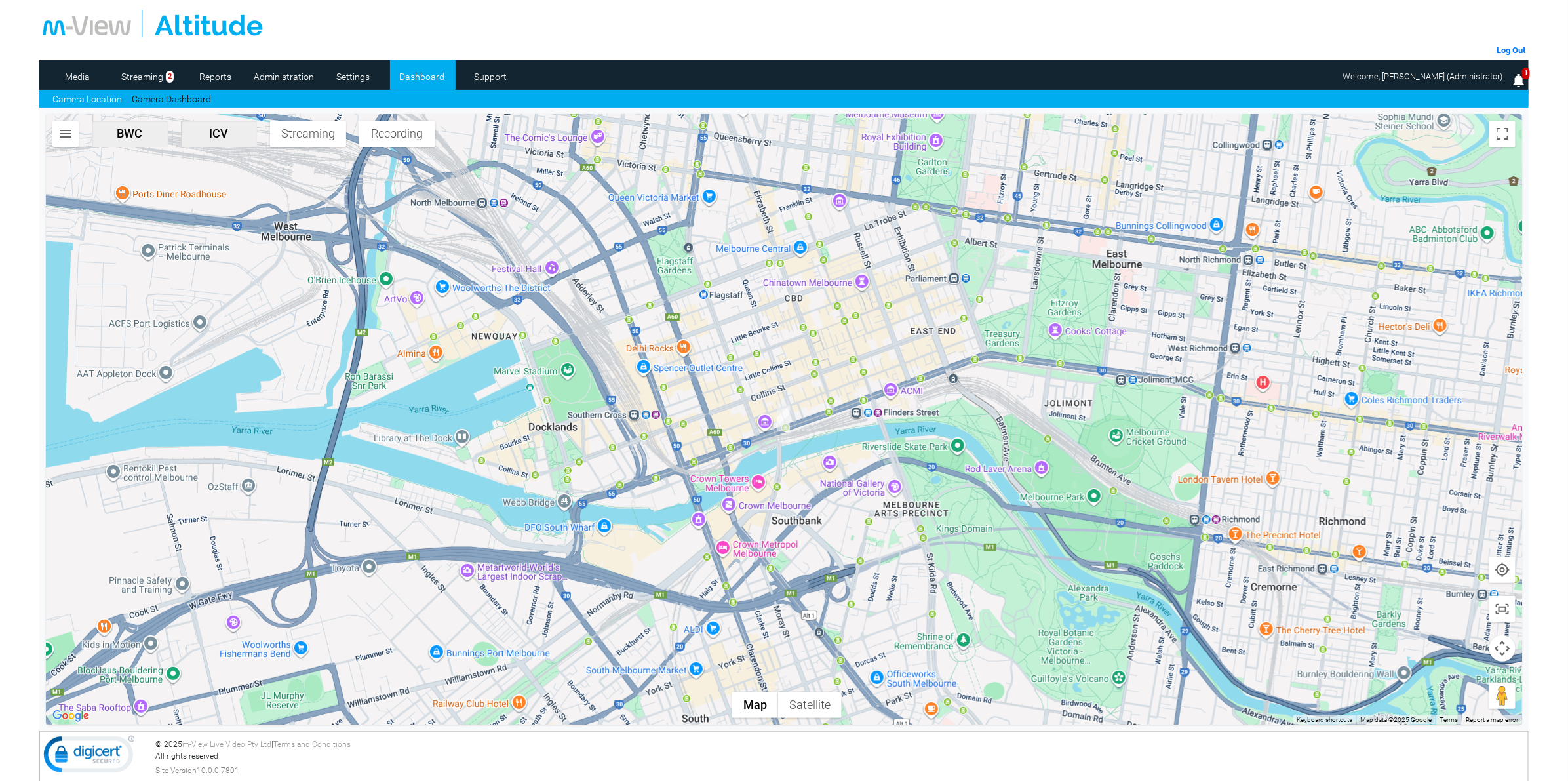
click at [63, 132] on img "button" at bounding box center [65, 133] width 16 height 16
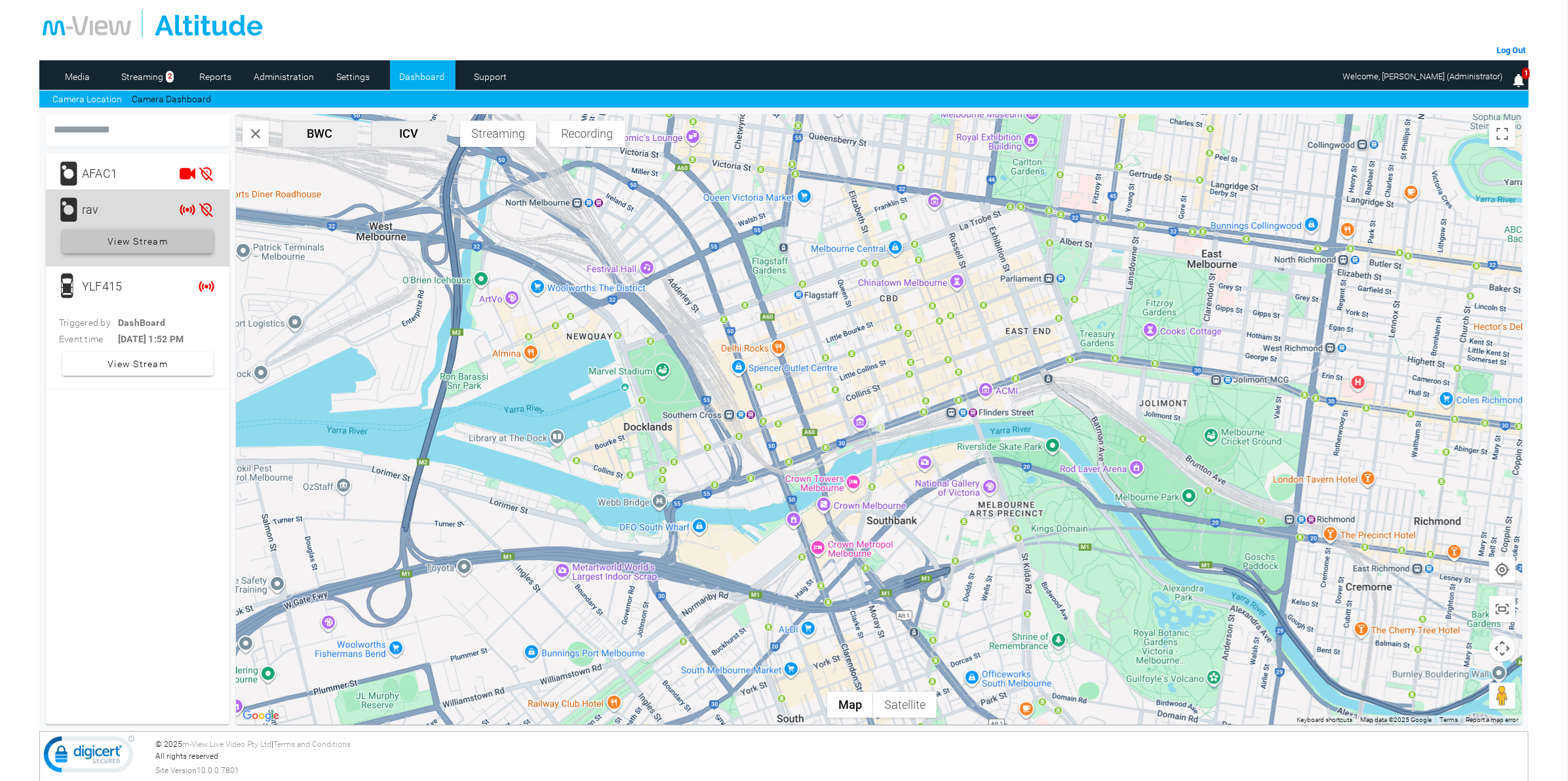
click at [126, 249] on span "View Stream" at bounding box center [138, 242] width 60 height 24
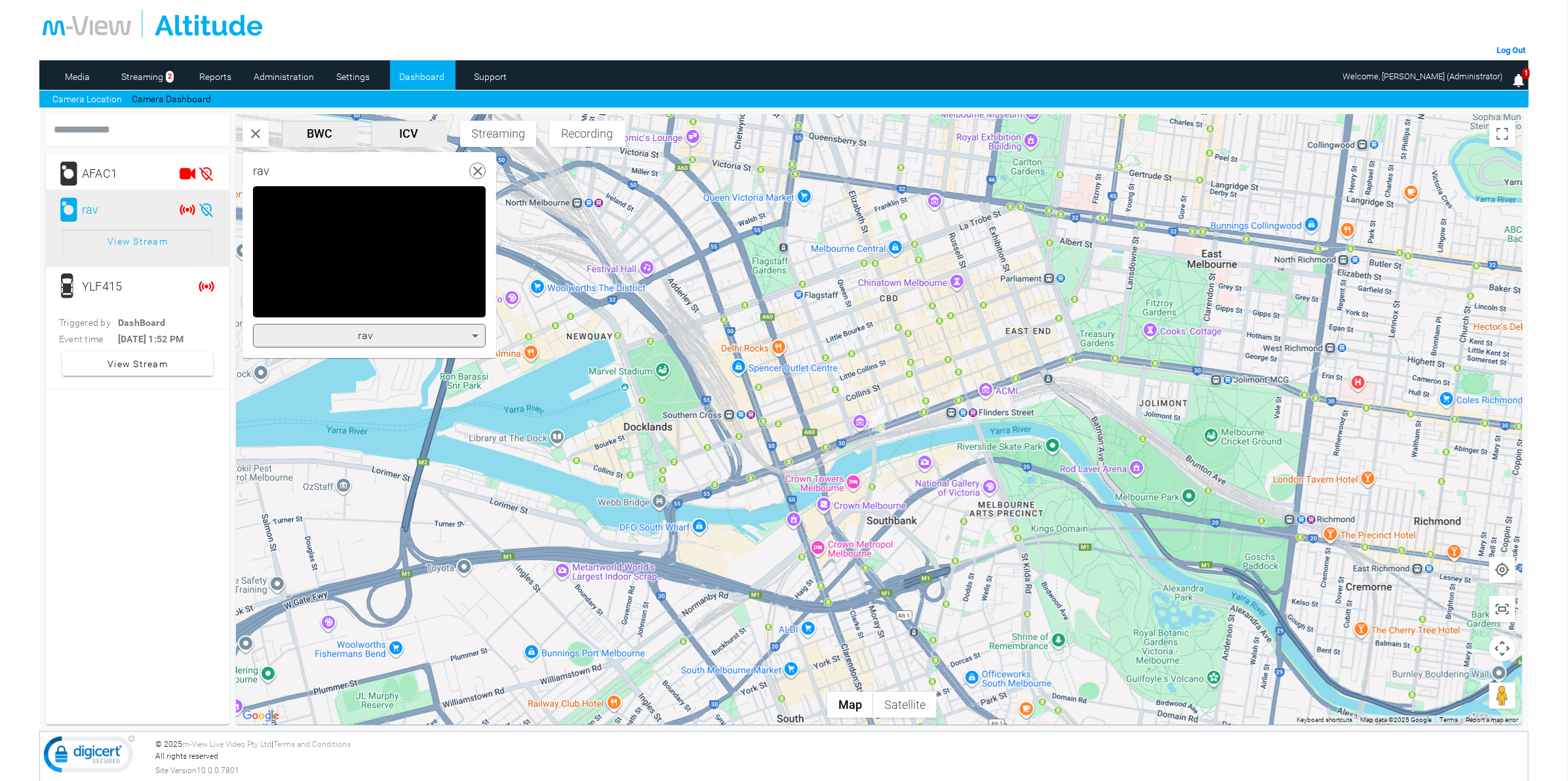
click at [93, 446] on mat-card "AFAC1 rav View Stream YLF415 Triggered by DashBoard Event time 8/26/25, 1:52 PM…" at bounding box center [138, 439] width 184 height 571
click at [408, 332] on div "rav" at bounding box center [366, 335] width 212 height 16
click at [114, 550] on div at bounding box center [784, 390] width 1568 height 781
click at [478, 171] on use at bounding box center [477, 171] width 9 height 9
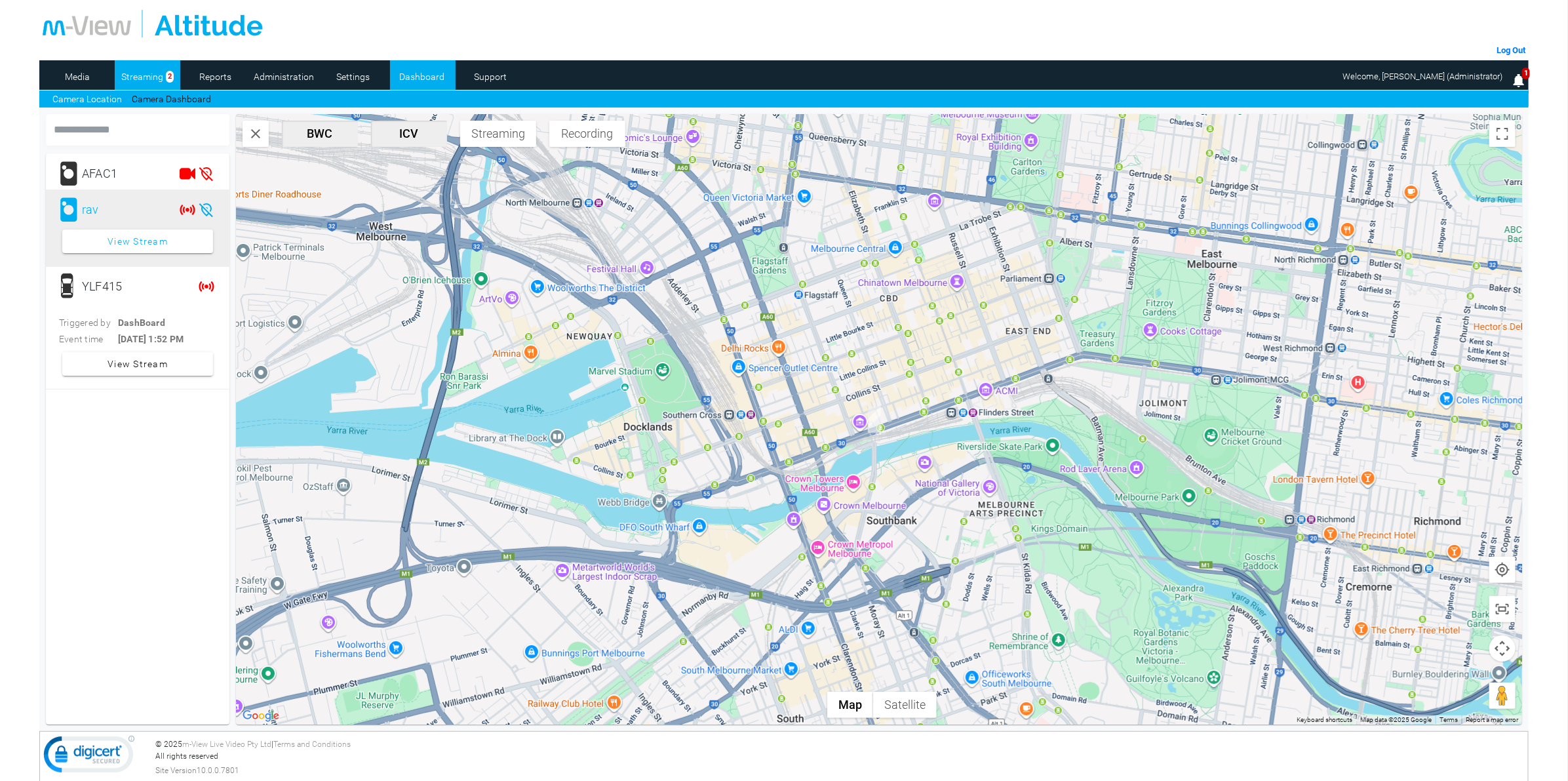
click at [158, 67] on link "Streaming" at bounding box center [142, 77] width 56 height 19
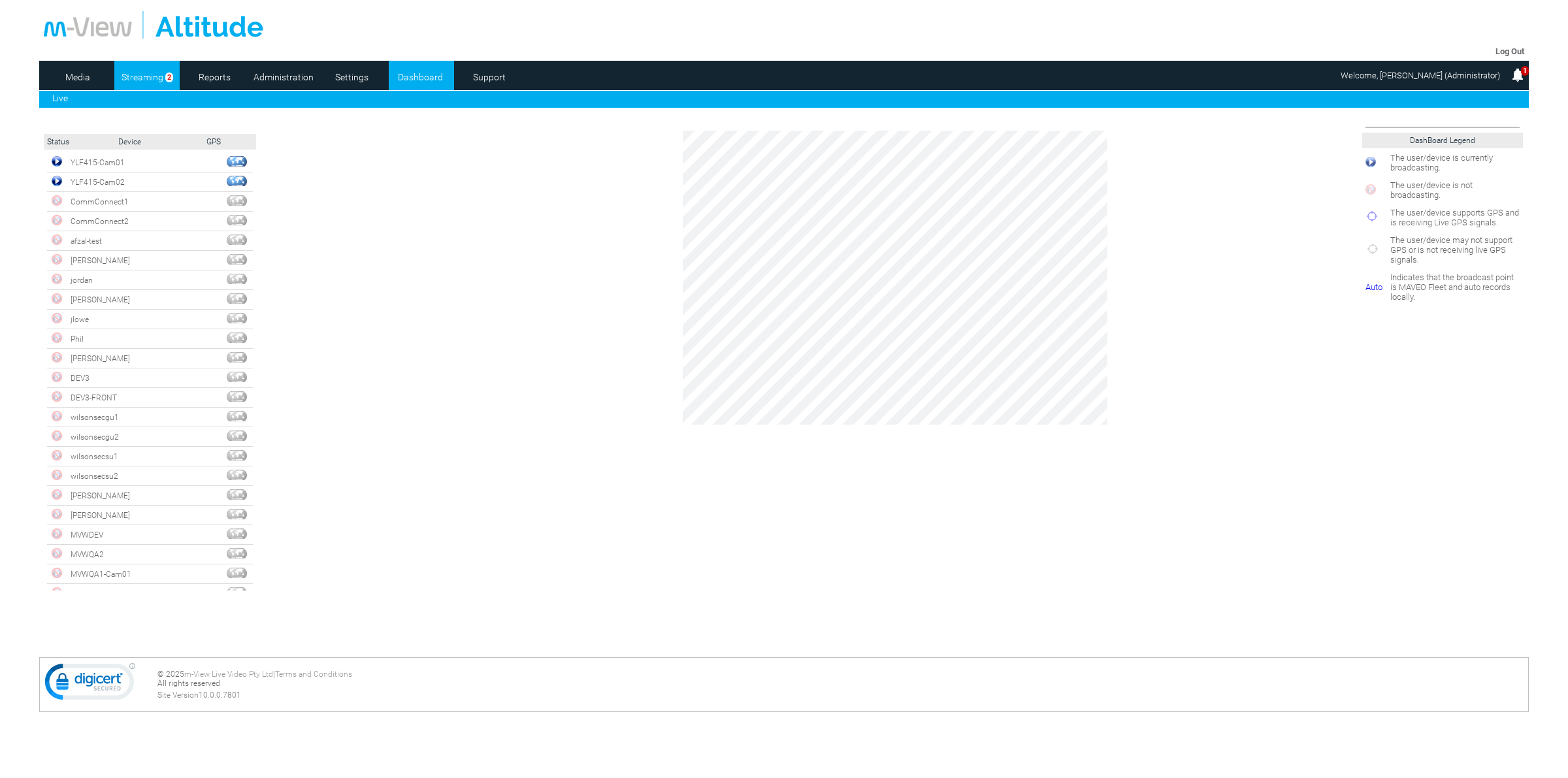
click at [428, 82] on link "Dashboard" at bounding box center [420, 77] width 64 height 19
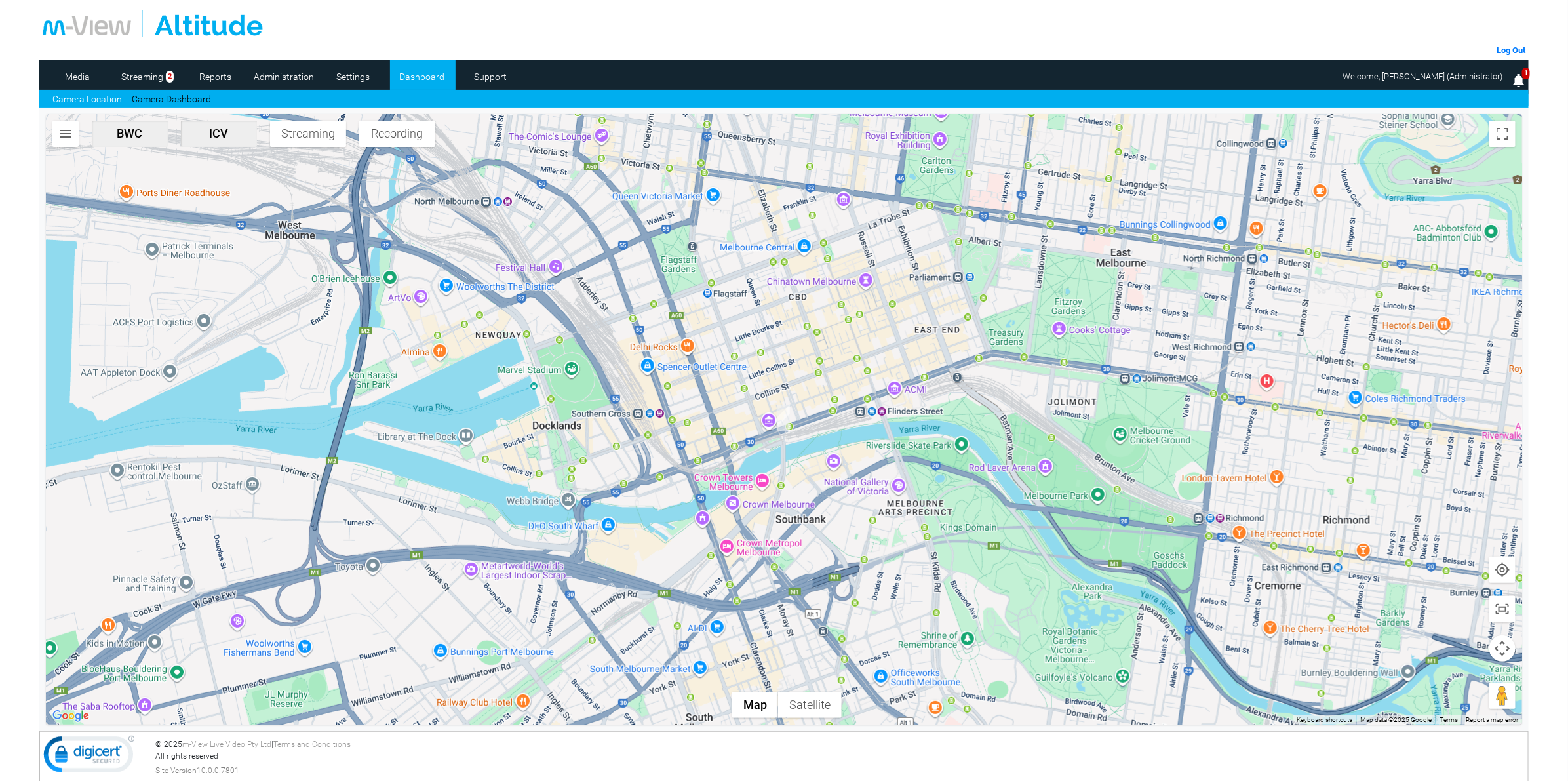
click at [61, 140] on img "button" at bounding box center [65, 133] width 16 height 16
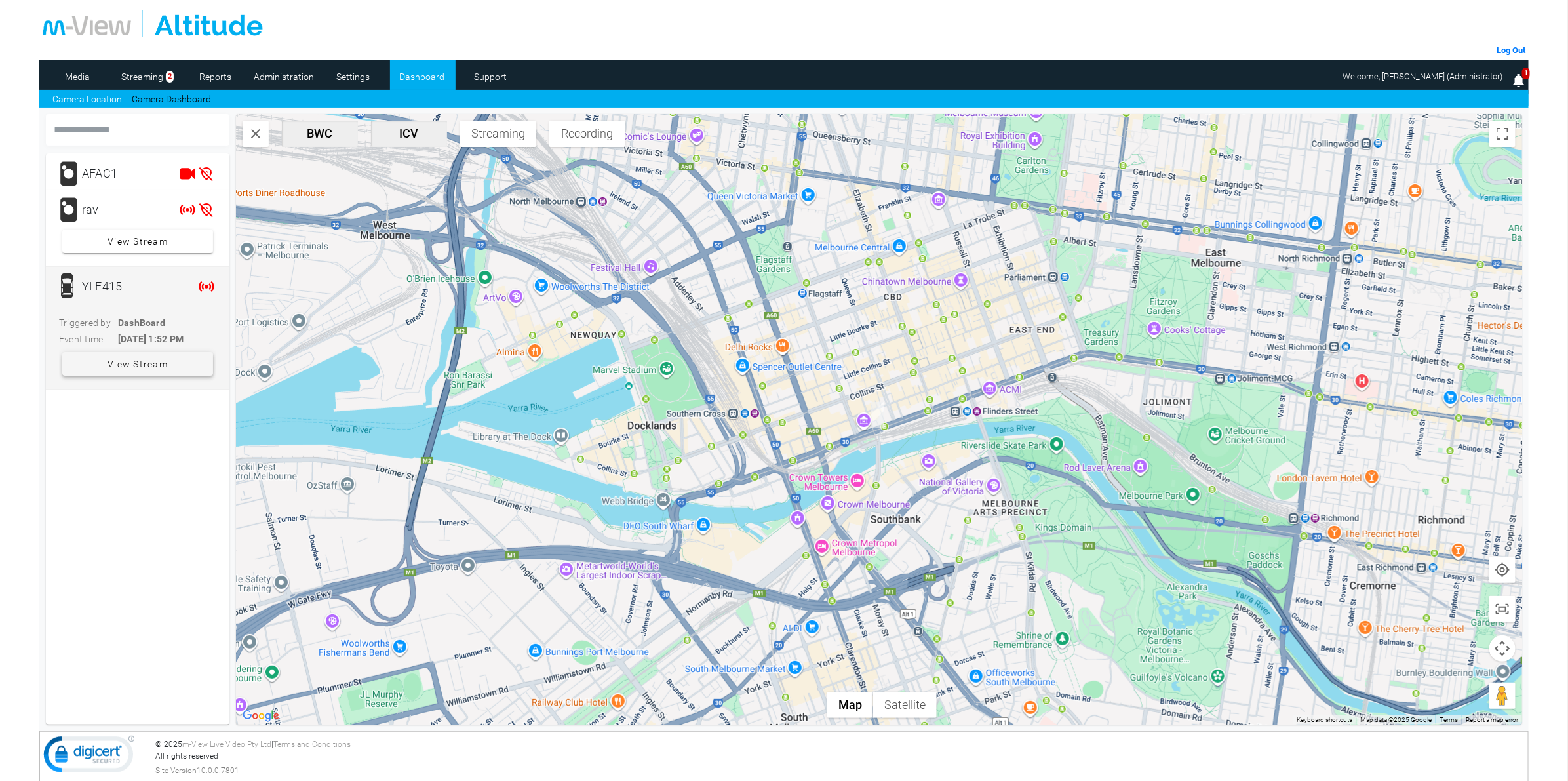
click at [123, 368] on span "View Stream" at bounding box center [138, 364] width 60 height 24
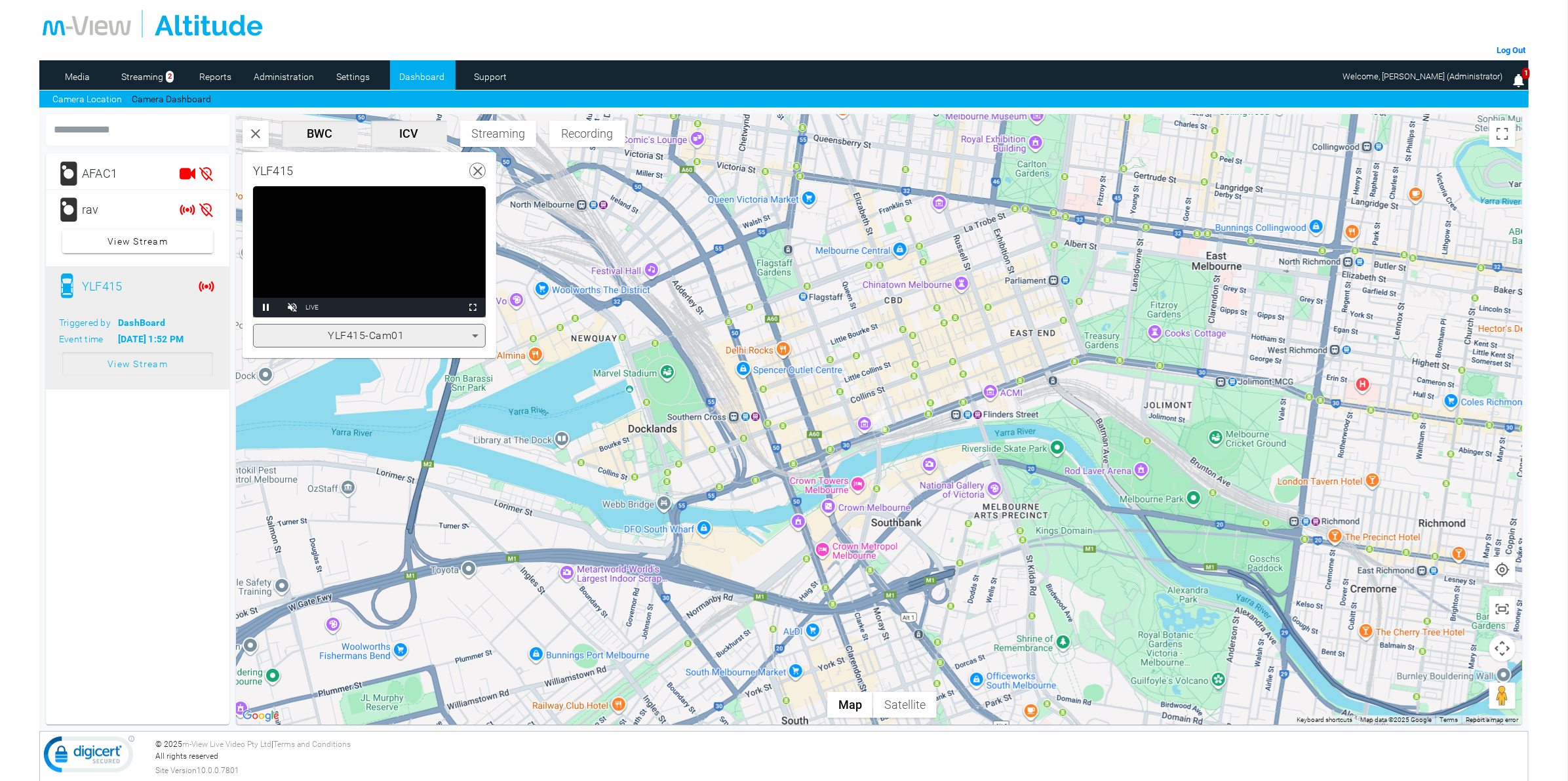
click at [478, 173] on icon at bounding box center [478, 171] width 16 height 16
